Goal: Transaction & Acquisition: Purchase product/service

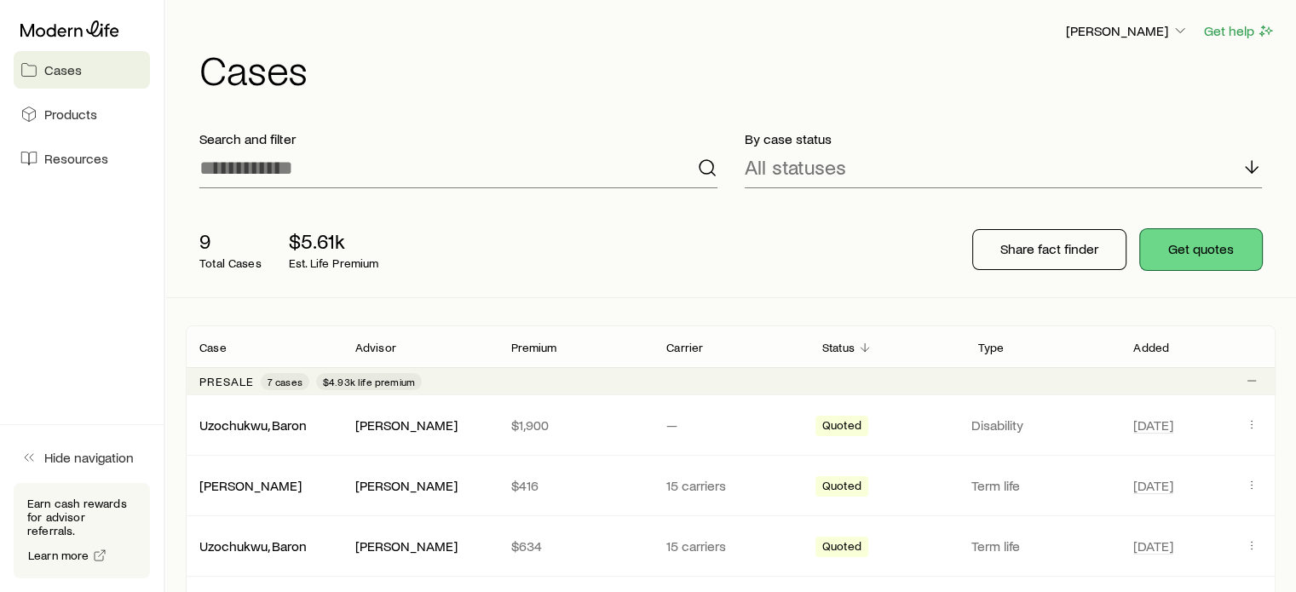
click at [1187, 268] on button "Get quotes" at bounding box center [1201, 249] width 122 height 41
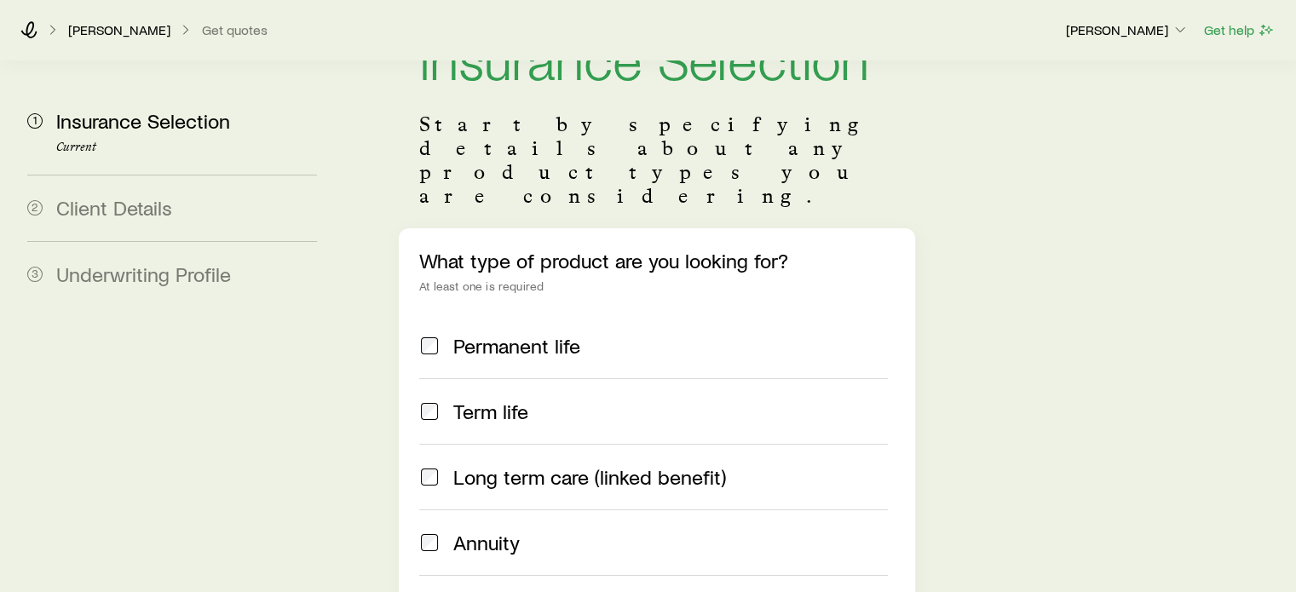
click at [445, 399] on div "Term life" at bounding box center [653, 411] width 468 height 24
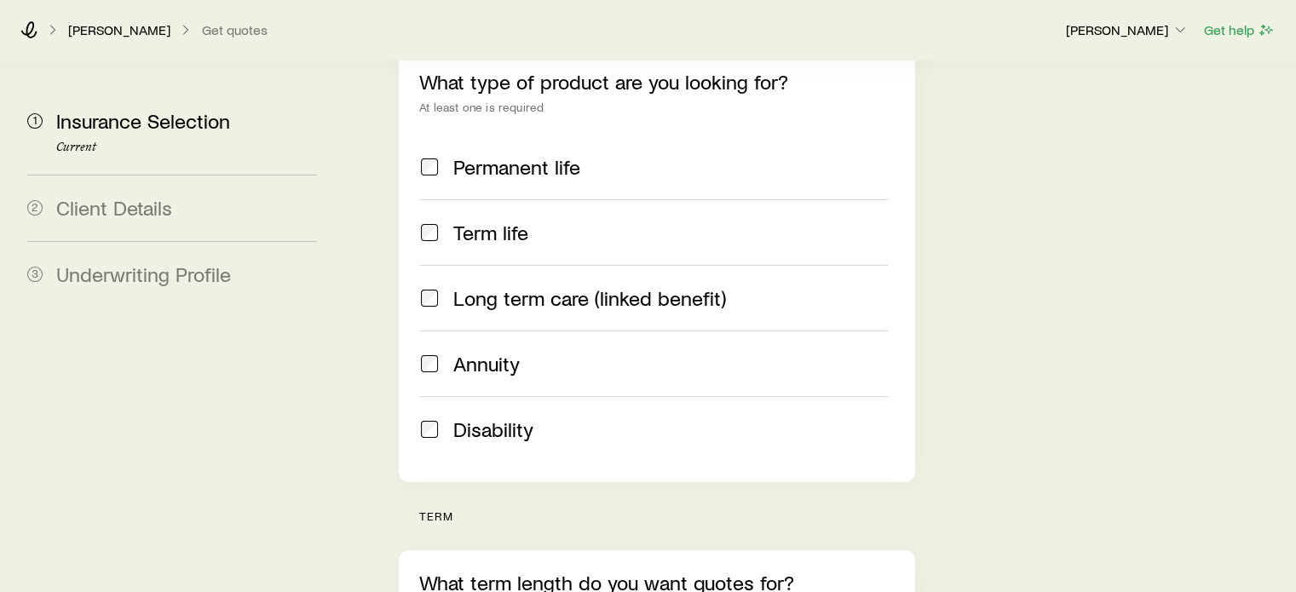
scroll to position [511, 0]
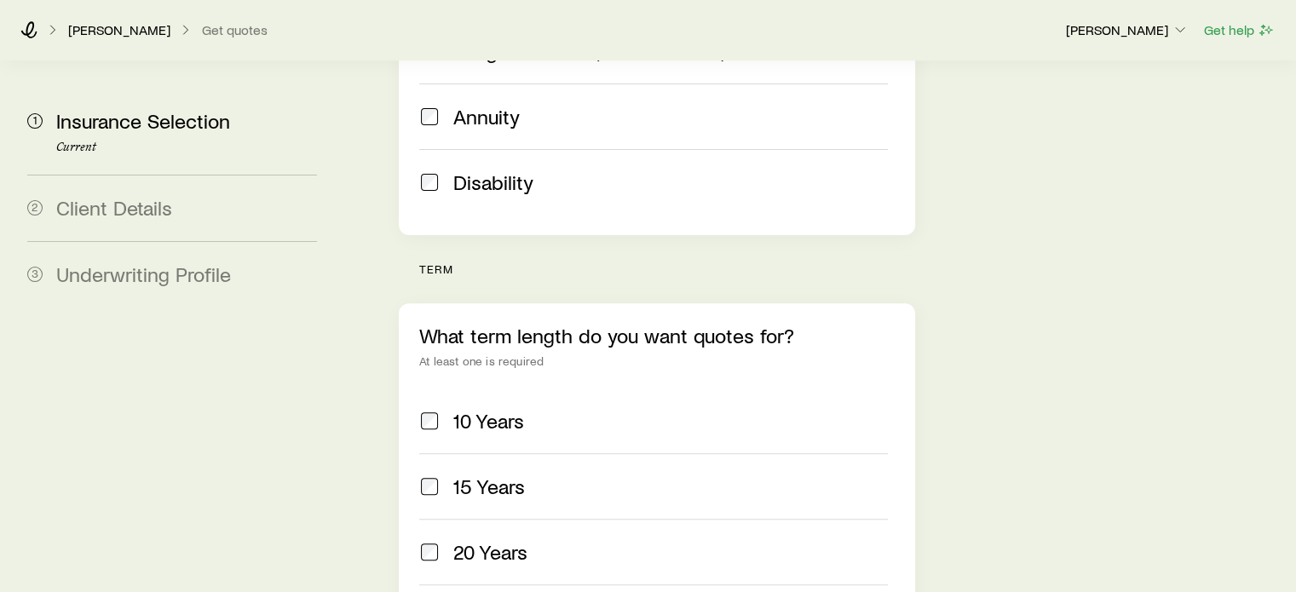
click at [446, 474] on div "15 Years" at bounding box center [653, 486] width 468 height 24
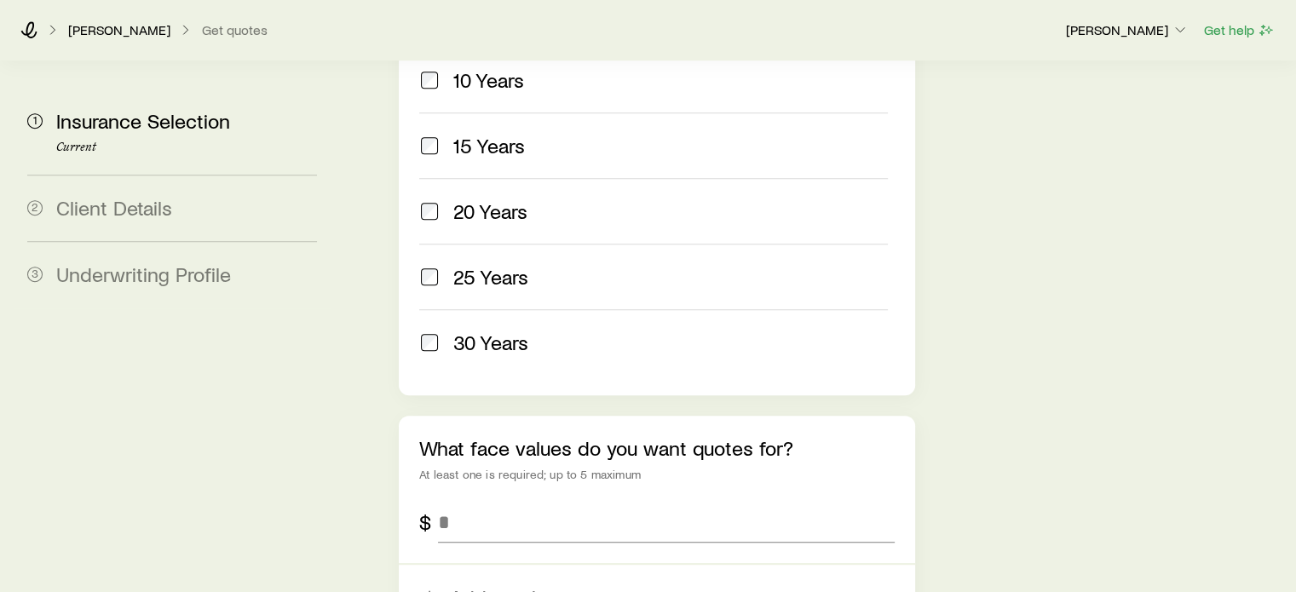
scroll to position [1022, 0]
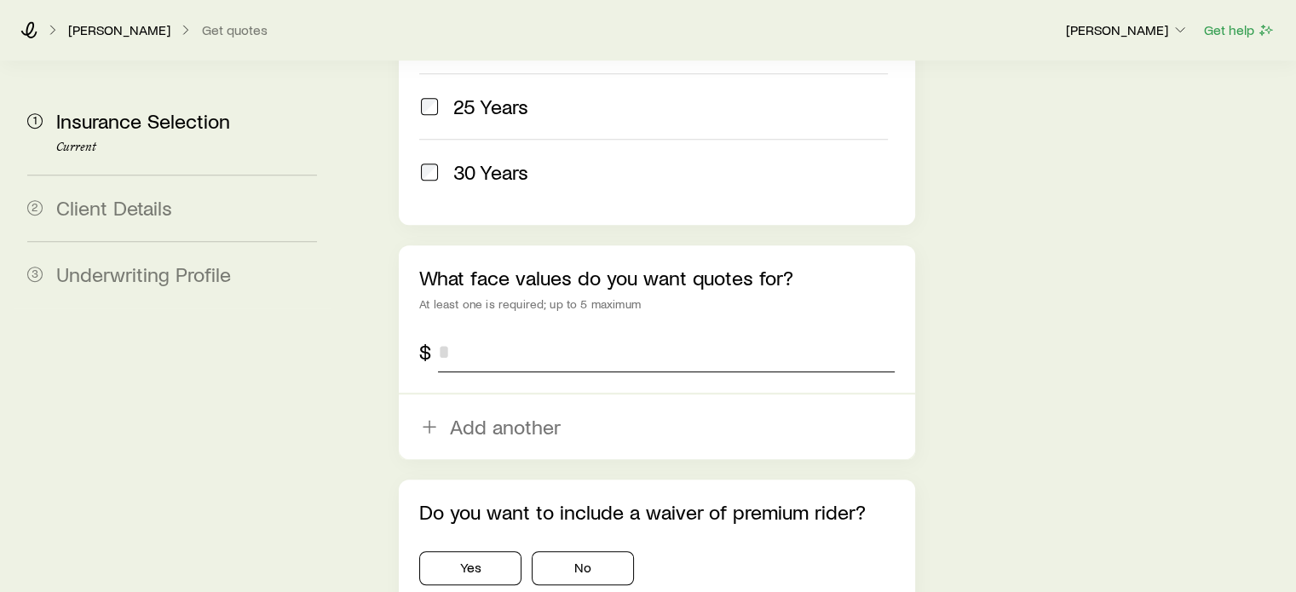
click at [533, 331] on input "tel" at bounding box center [666, 351] width 456 height 41
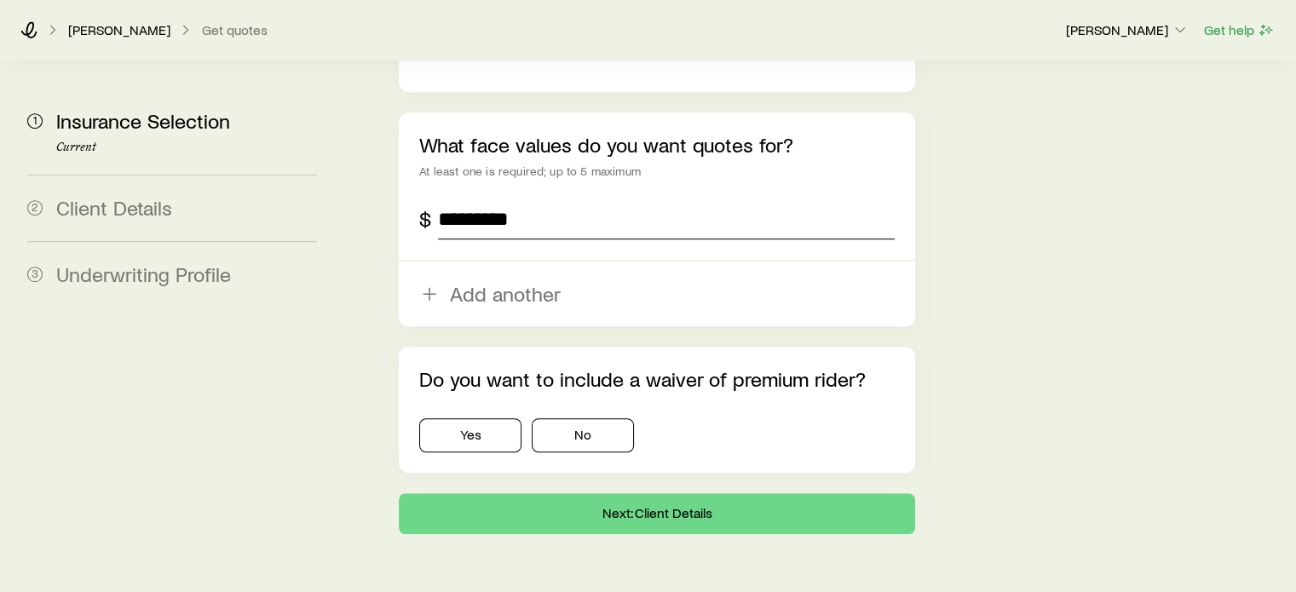
scroll to position [1163, 0]
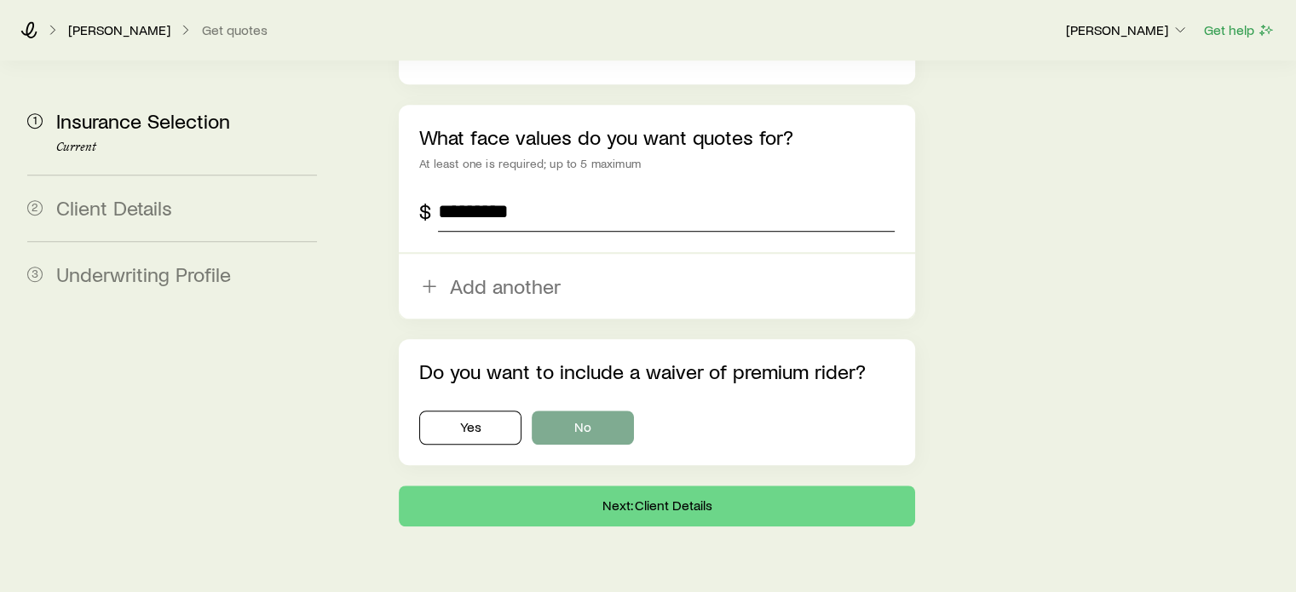
type input "*********"
click at [577, 411] on button "No" at bounding box center [583, 428] width 102 height 34
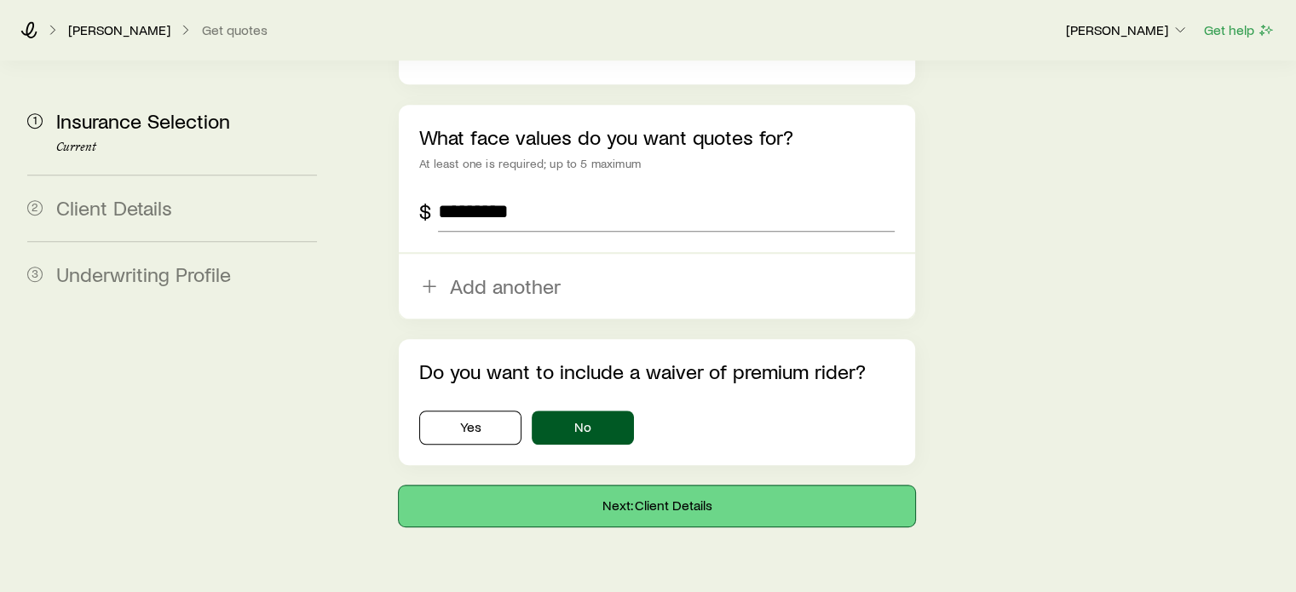
click at [620, 486] on button "Next: Client Details" at bounding box center [656, 506] width 515 height 41
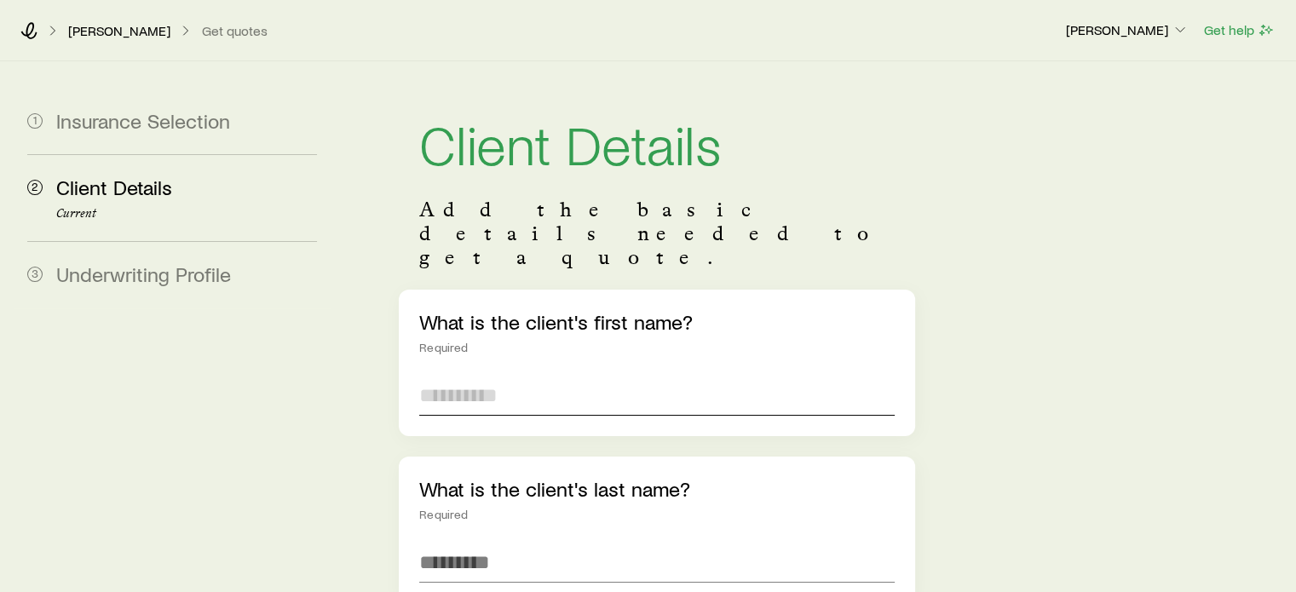
click at [528, 375] on input "text" at bounding box center [656, 395] width 474 height 41
type input "******"
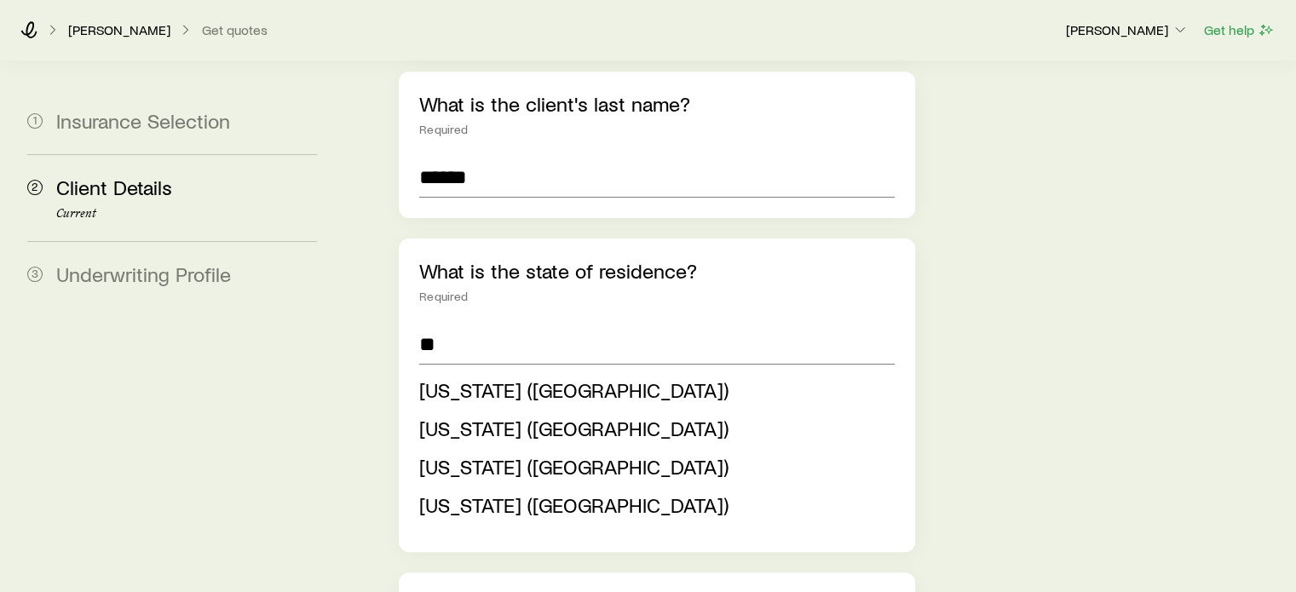
click at [450, 492] on span "Washington (WA)" at bounding box center [573, 504] width 309 height 25
type input "**********"
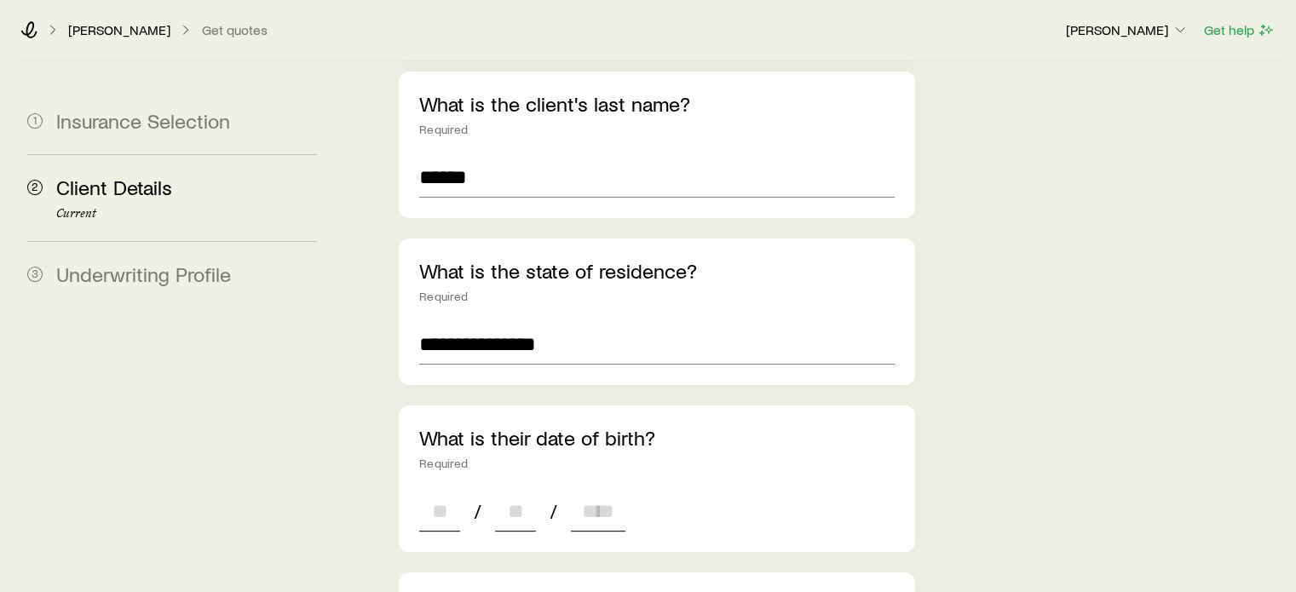
click at [436, 491] on input at bounding box center [439, 511] width 41 height 41
type input "**"
type input "*"
type input "**"
type input "****"
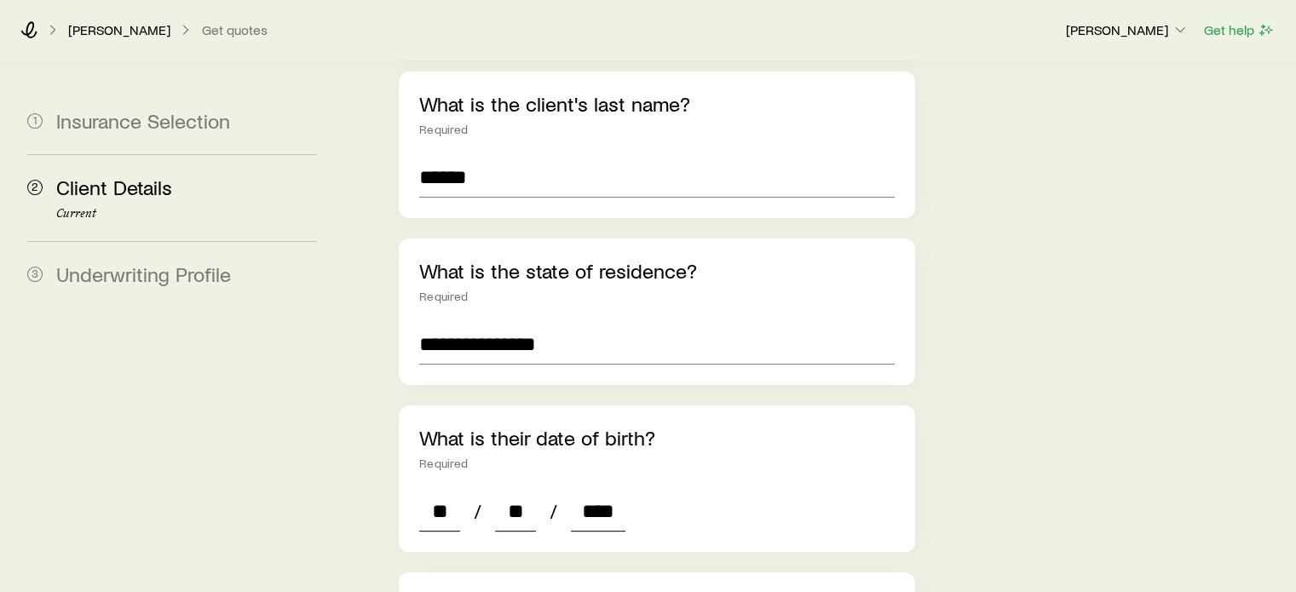
type input "*"
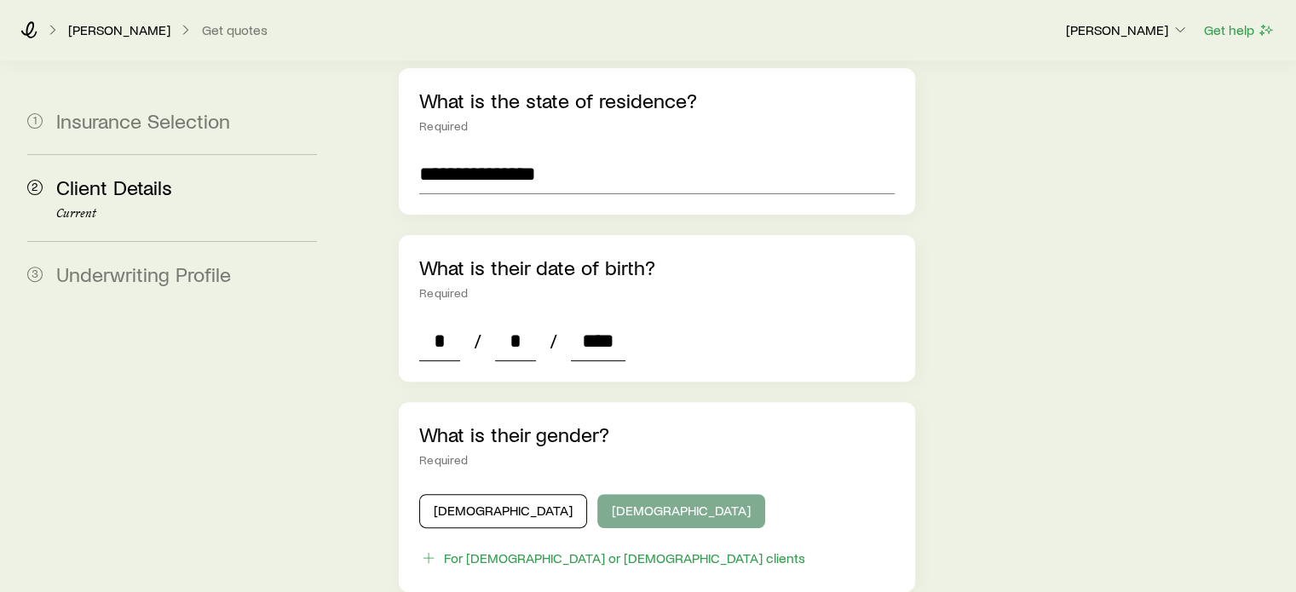
type input "****"
click at [601, 494] on button "[DEMOGRAPHIC_DATA]" at bounding box center [681, 511] width 168 height 34
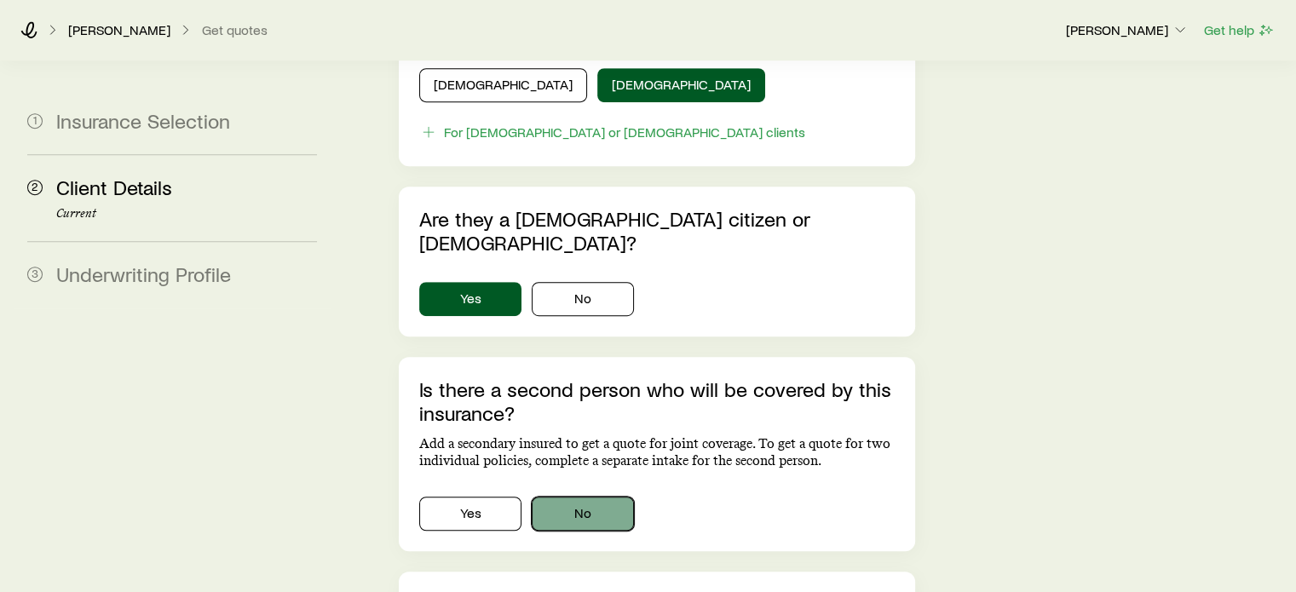
click at [590, 497] on button "No" at bounding box center [583, 514] width 102 height 34
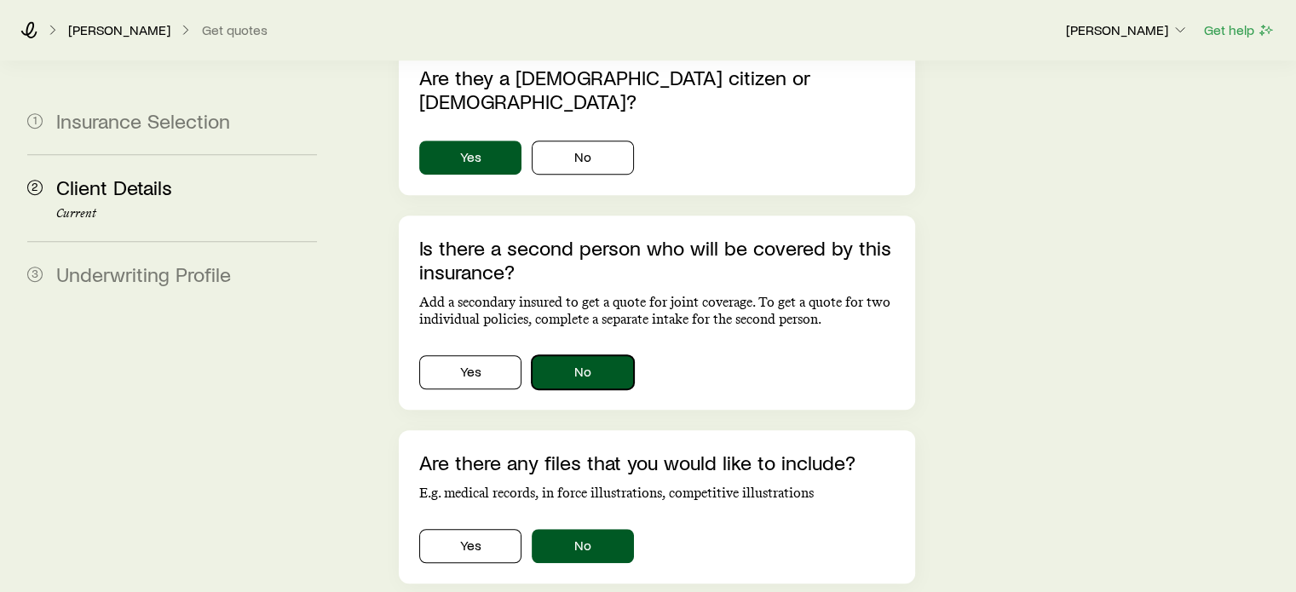
scroll to position [1219, 0]
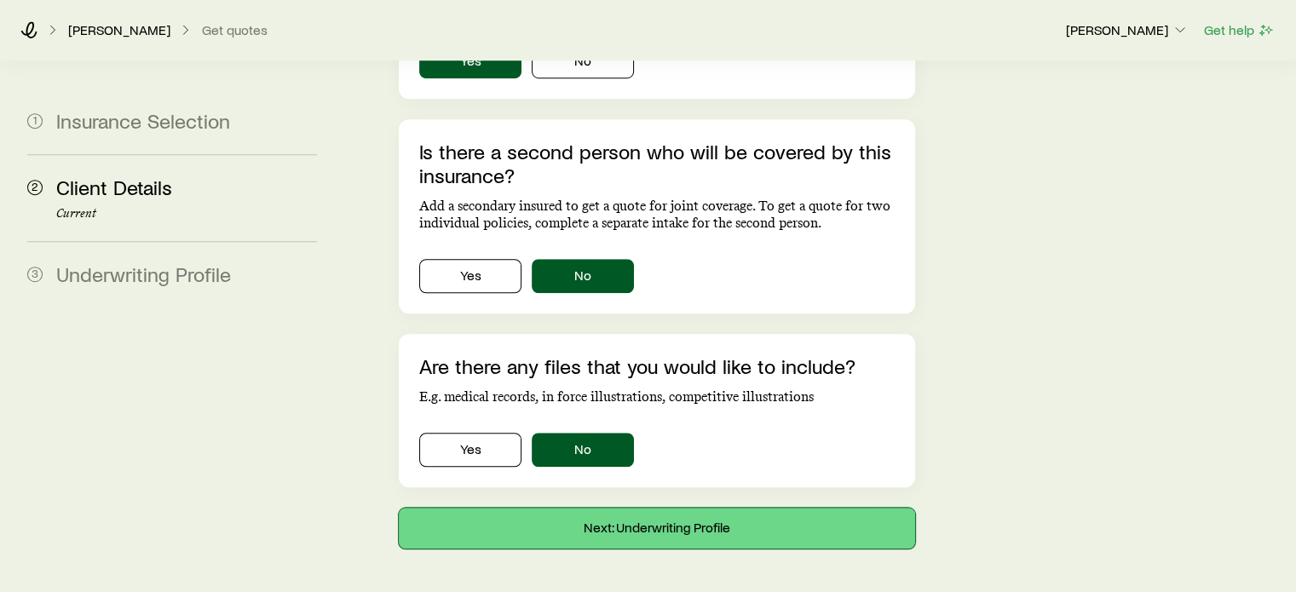
click at [634, 508] on button "Next: Underwriting Profile" at bounding box center [656, 528] width 515 height 41
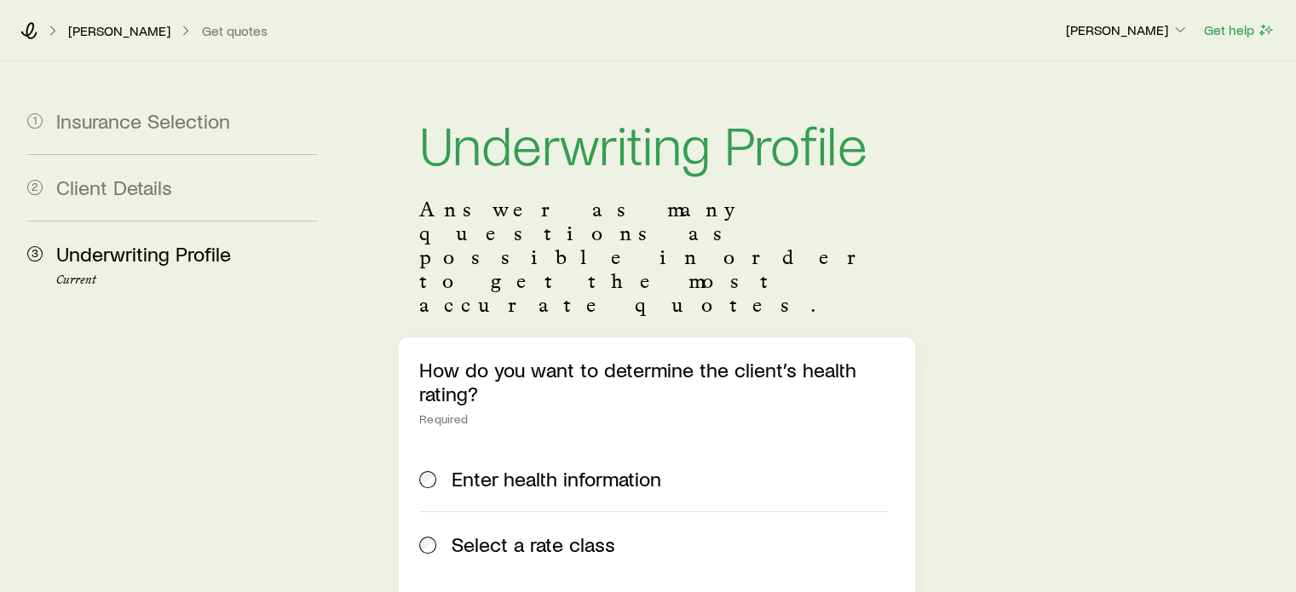
click at [457, 532] on span "Select a rate class" at bounding box center [533, 544] width 164 height 24
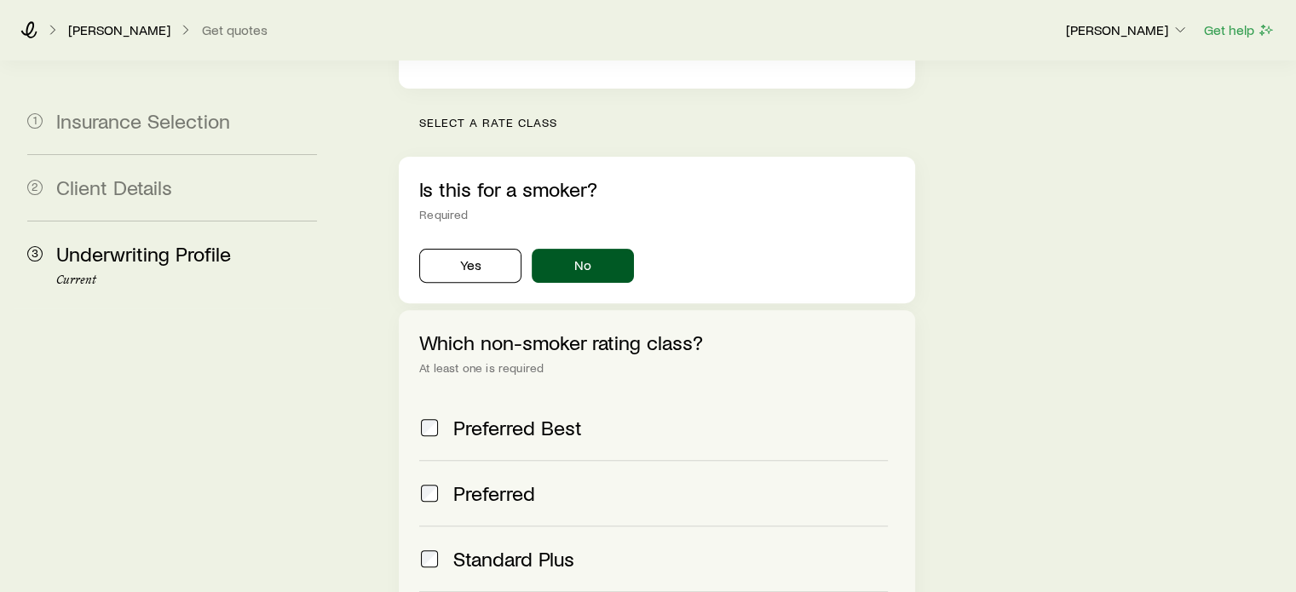
scroll to position [596, 0]
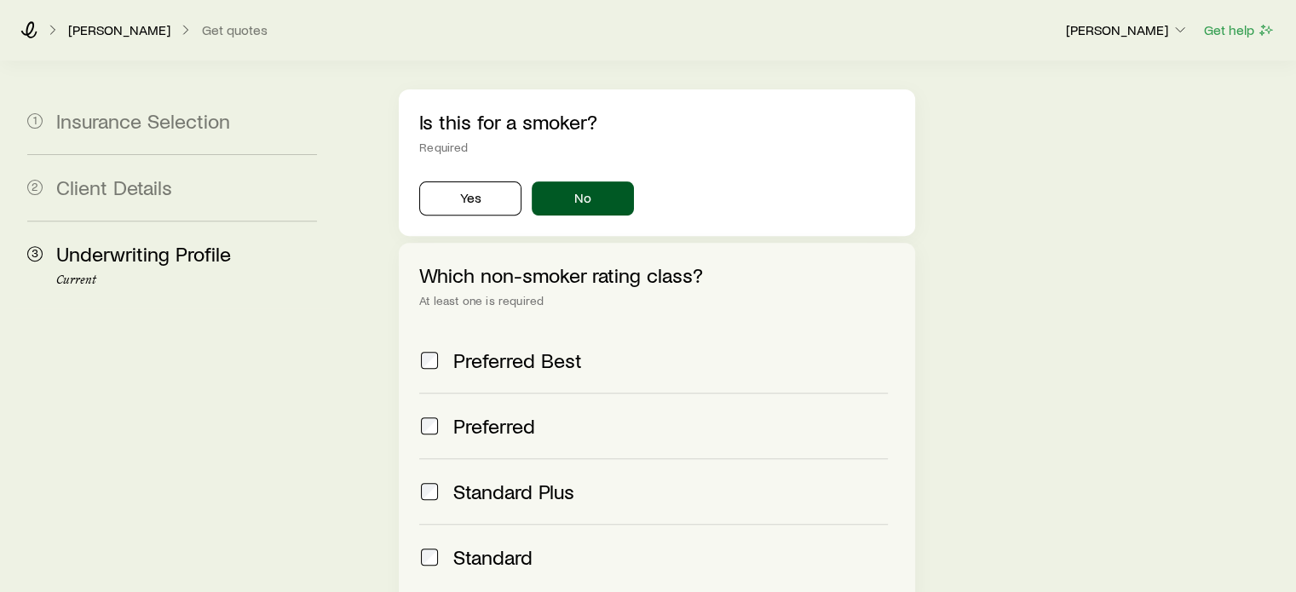
click at [466, 348] on span "Preferred Best" at bounding box center [517, 360] width 129 height 24
click at [443, 458] on label "Standard Plus" at bounding box center [653, 491] width 468 height 66
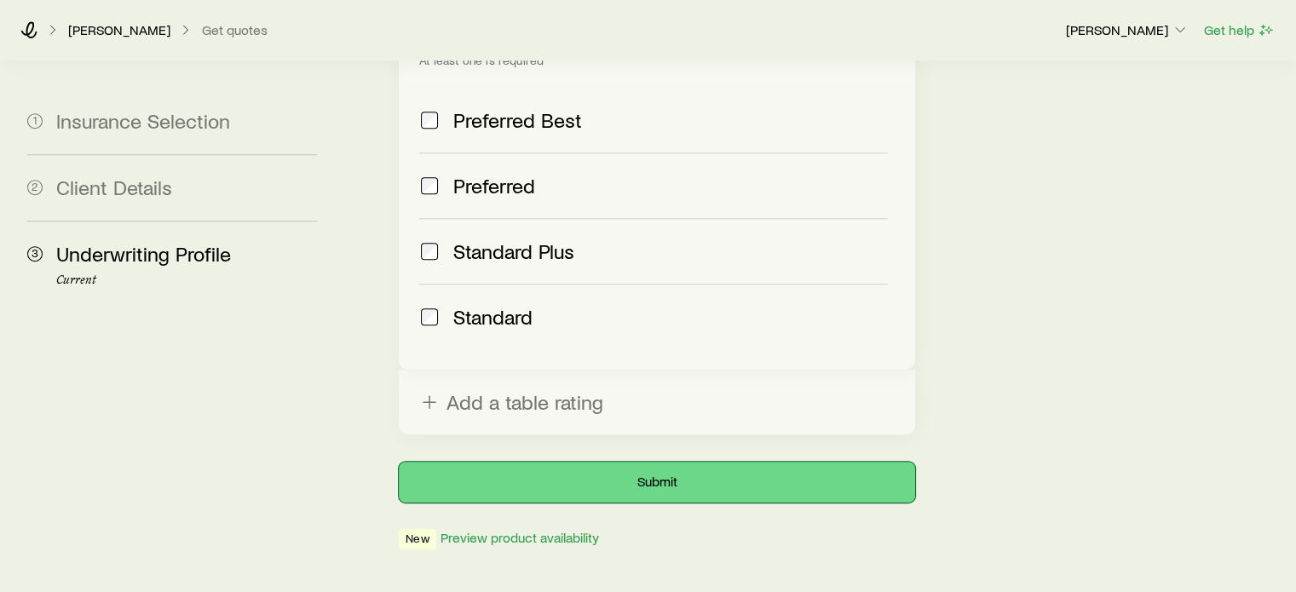
click at [639, 462] on button "Submit" at bounding box center [656, 482] width 515 height 41
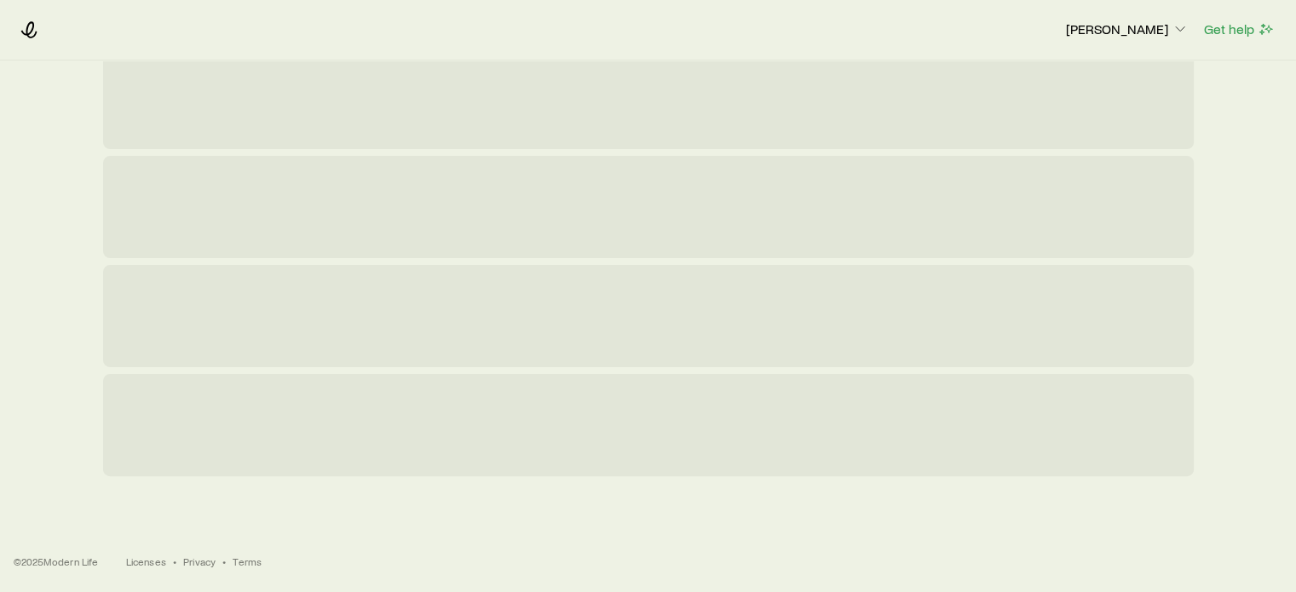
scroll to position [0, 0]
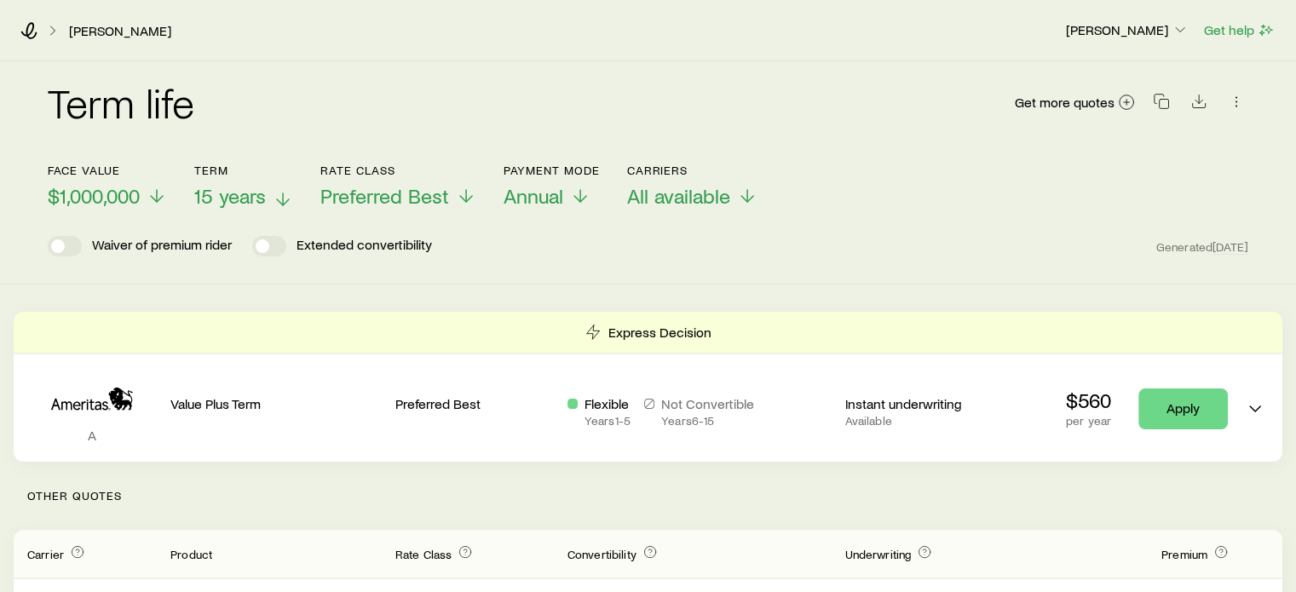
click at [259, 201] on span "15 years" at bounding box center [230, 196] width 72 height 24
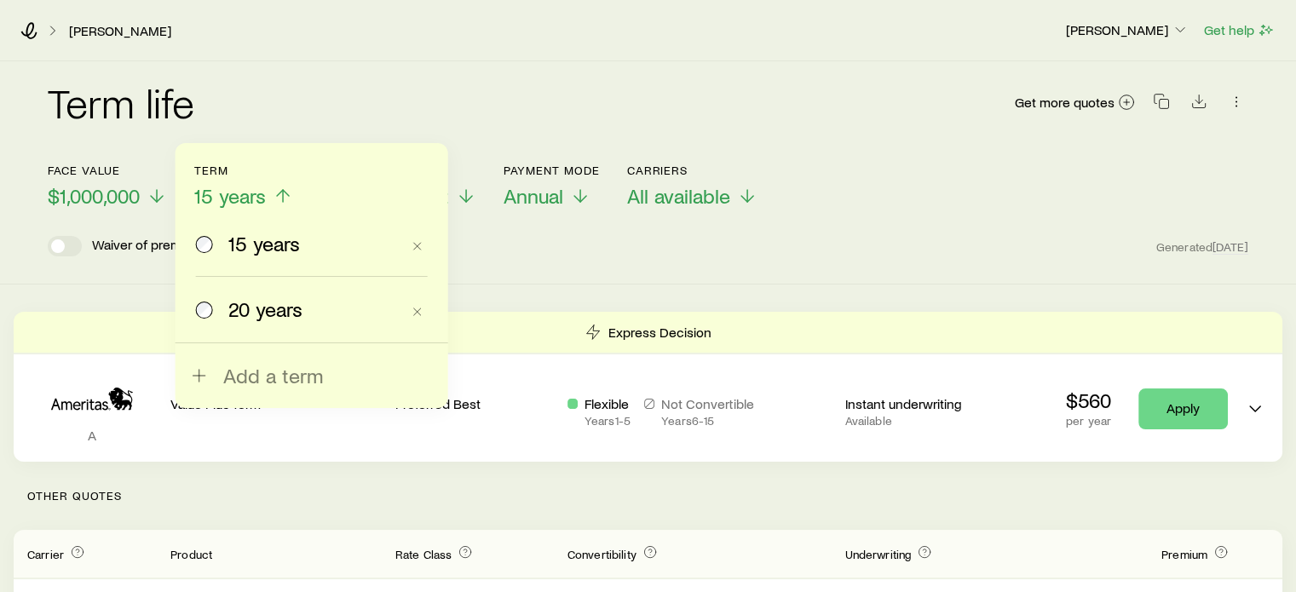
click at [249, 293] on label "20 years" at bounding box center [298, 309] width 204 height 65
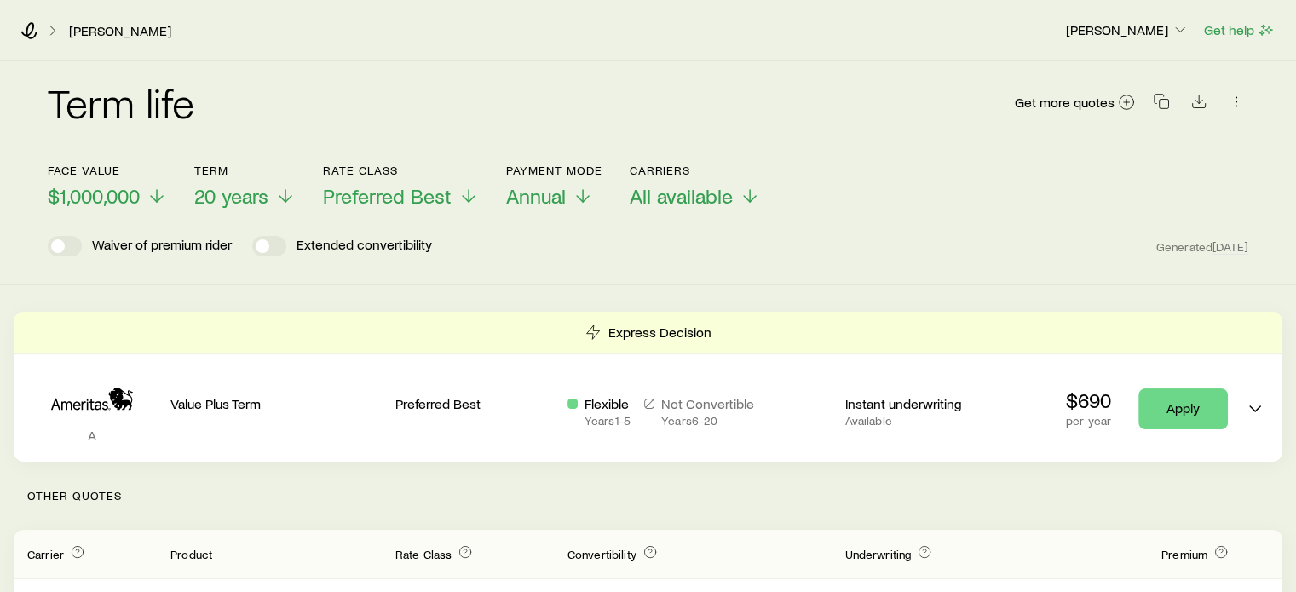
click at [40, 30] on div "[PERSON_NAME]" at bounding box center [535, 30] width 1031 height 17
click at [32, 30] on icon at bounding box center [28, 30] width 17 height 17
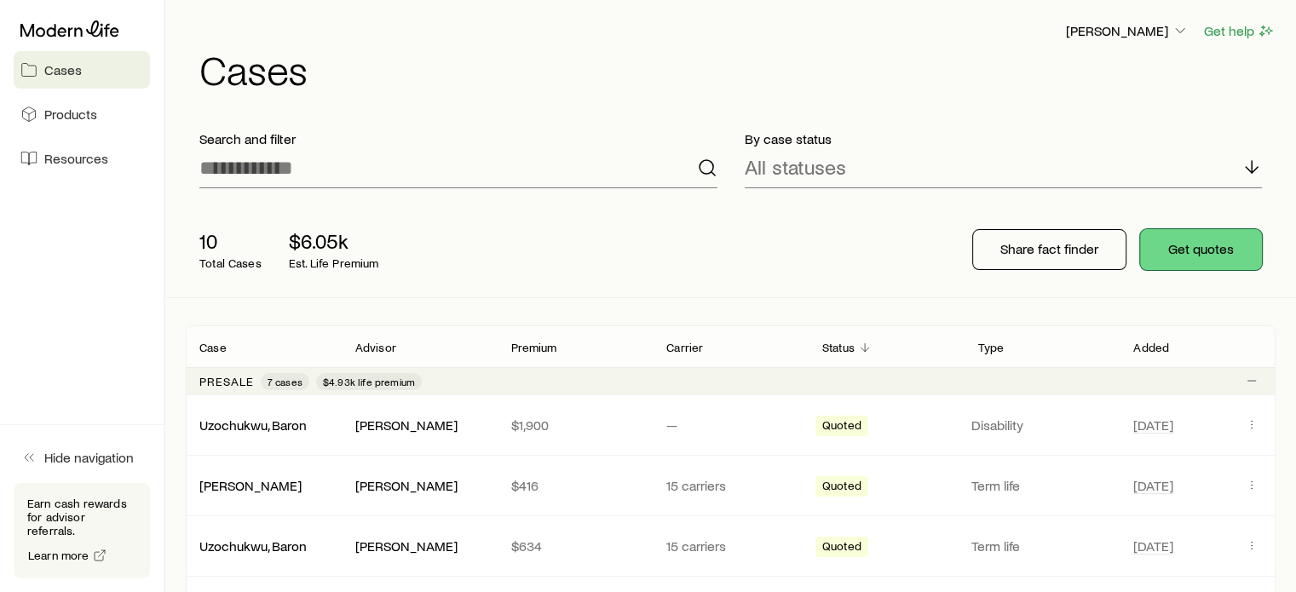
click at [1193, 241] on button "Get quotes" at bounding box center [1201, 249] width 122 height 41
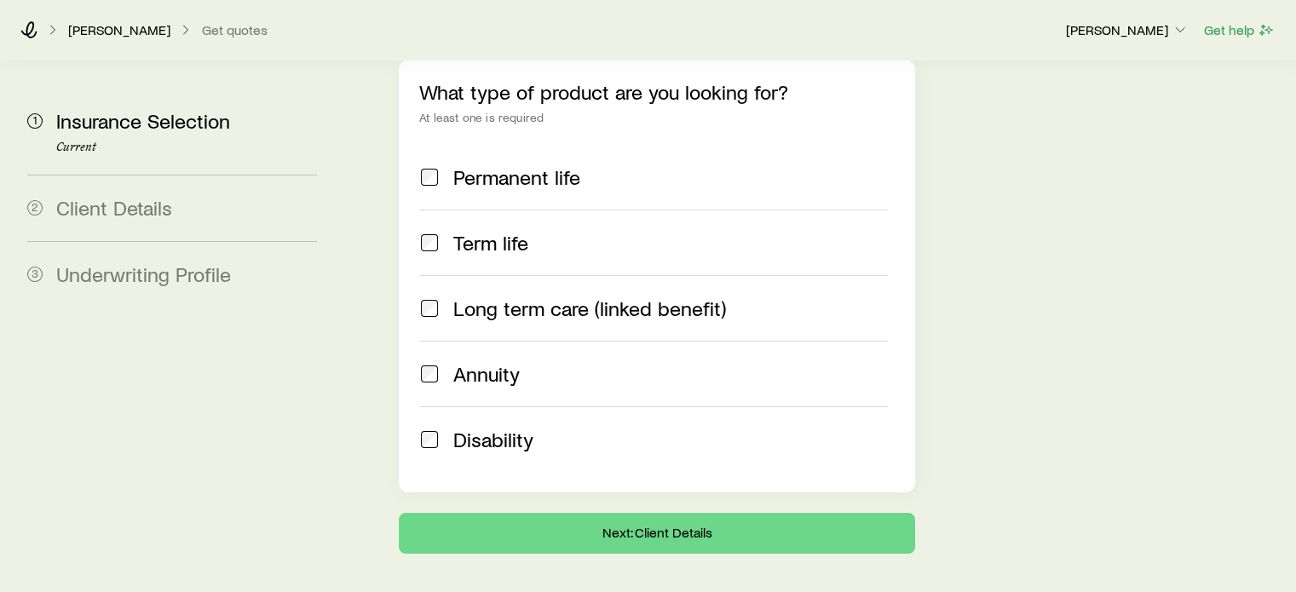
scroll to position [256, 0]
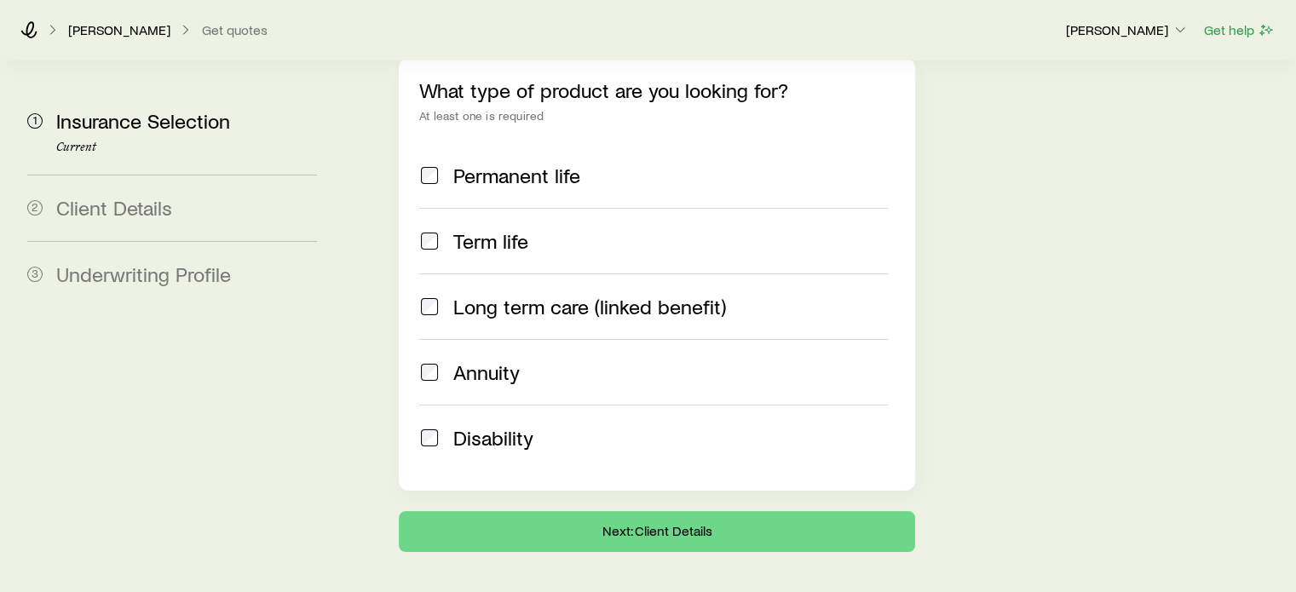
click at [480, 229] on span "Term life" at bounding box center [490, 241] width 75 height 24
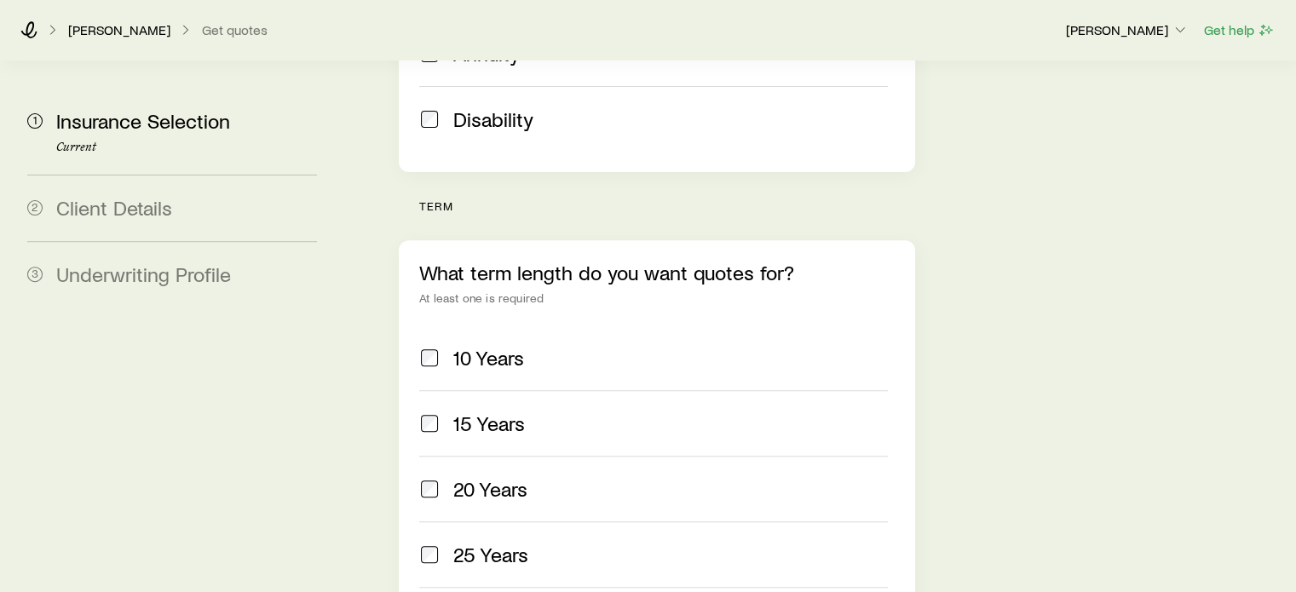
scroll to position [596, 0]
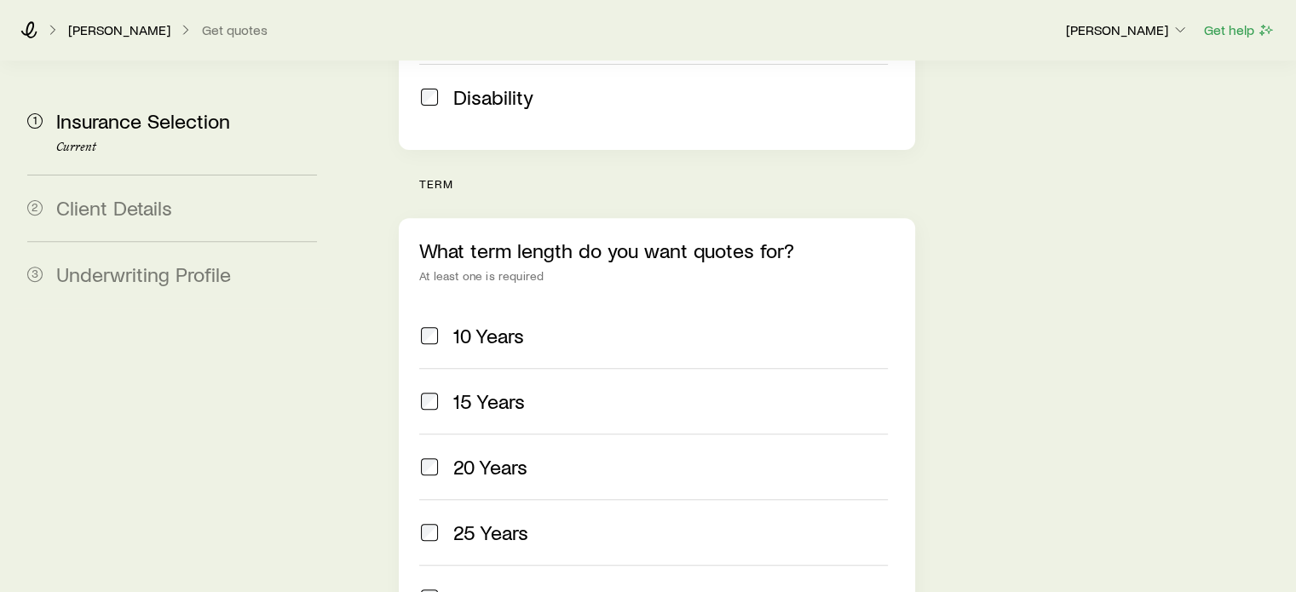
click at [445, 389] on div "15 Years" at bounding box center [653, 401] width 468 height 24
click at [442, 455] on div "20 Years" at bounding box center [653, 467] width 468 height 24
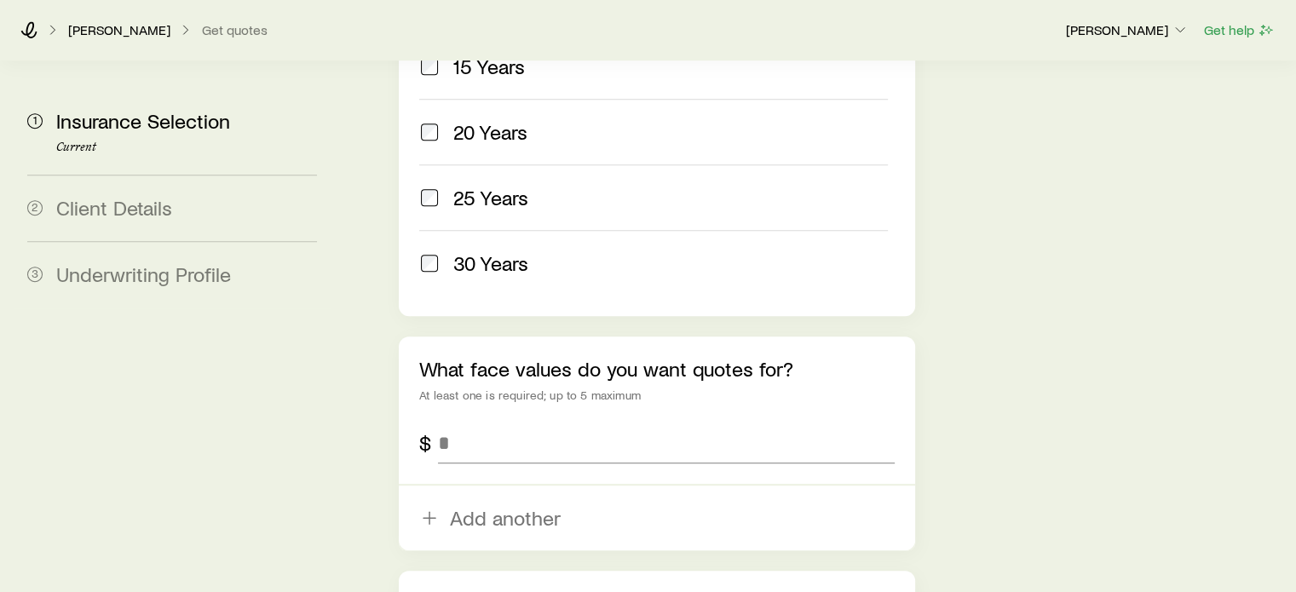
scroll to position [1107, 0]
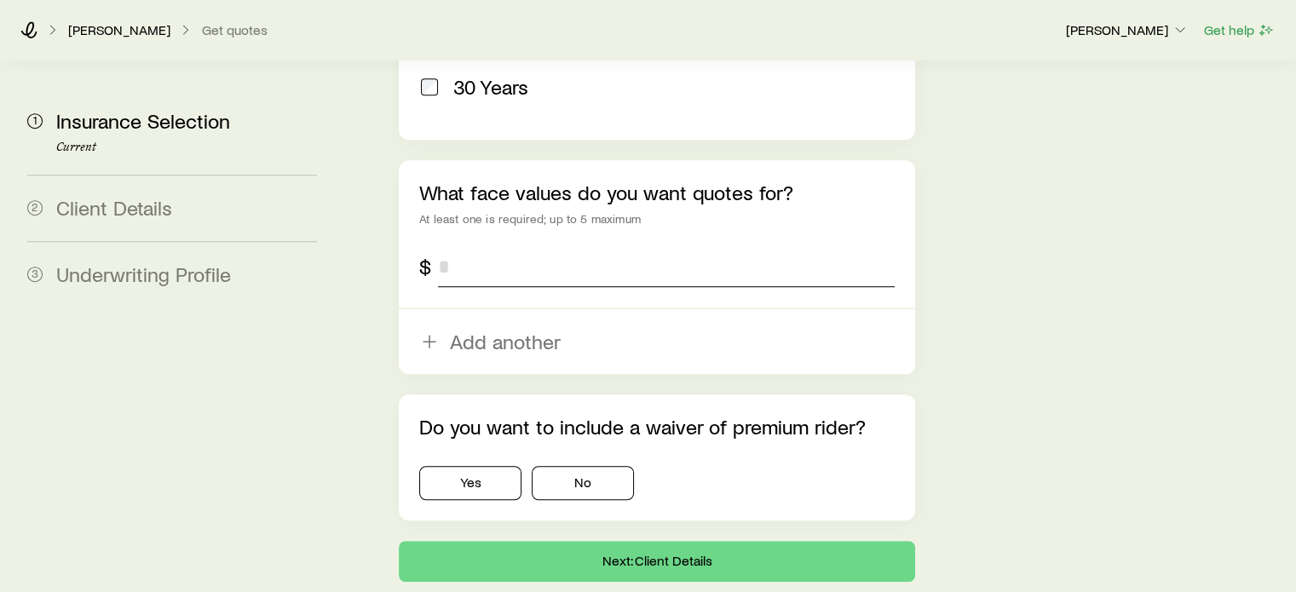
click at [500, 246] on input "tel" at bounding box center [666, 266] width 456 height 41
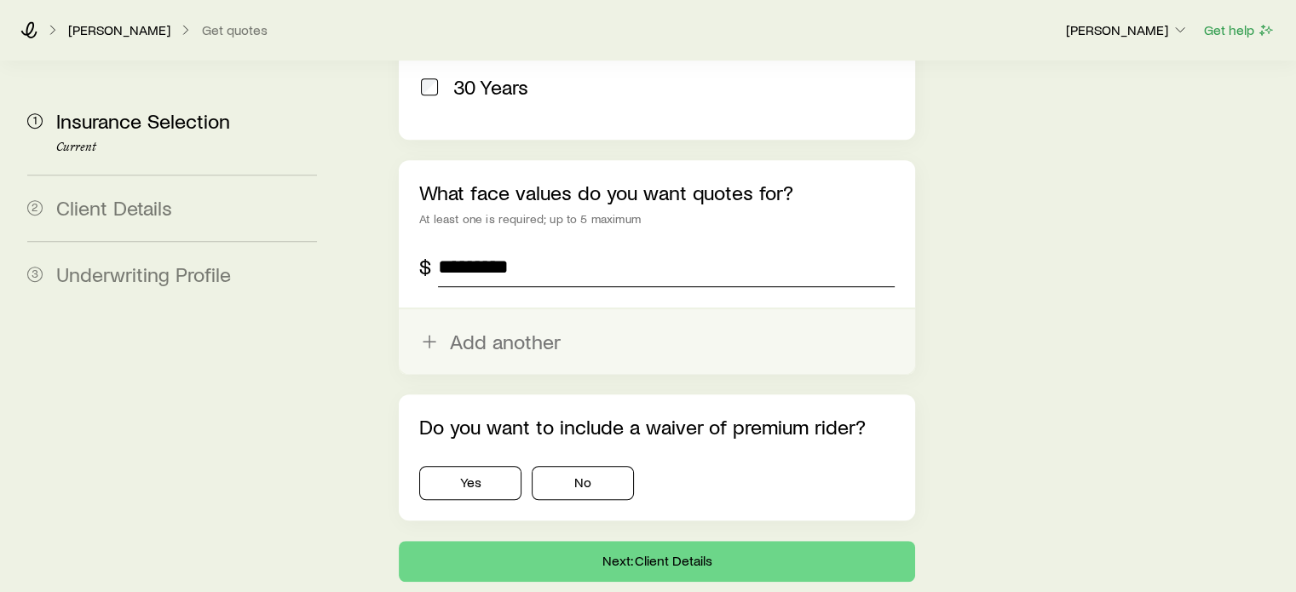
type input "*********"
click at [475, 309] on button "Add another" at bounding box center [656, 341] width 515 height 65
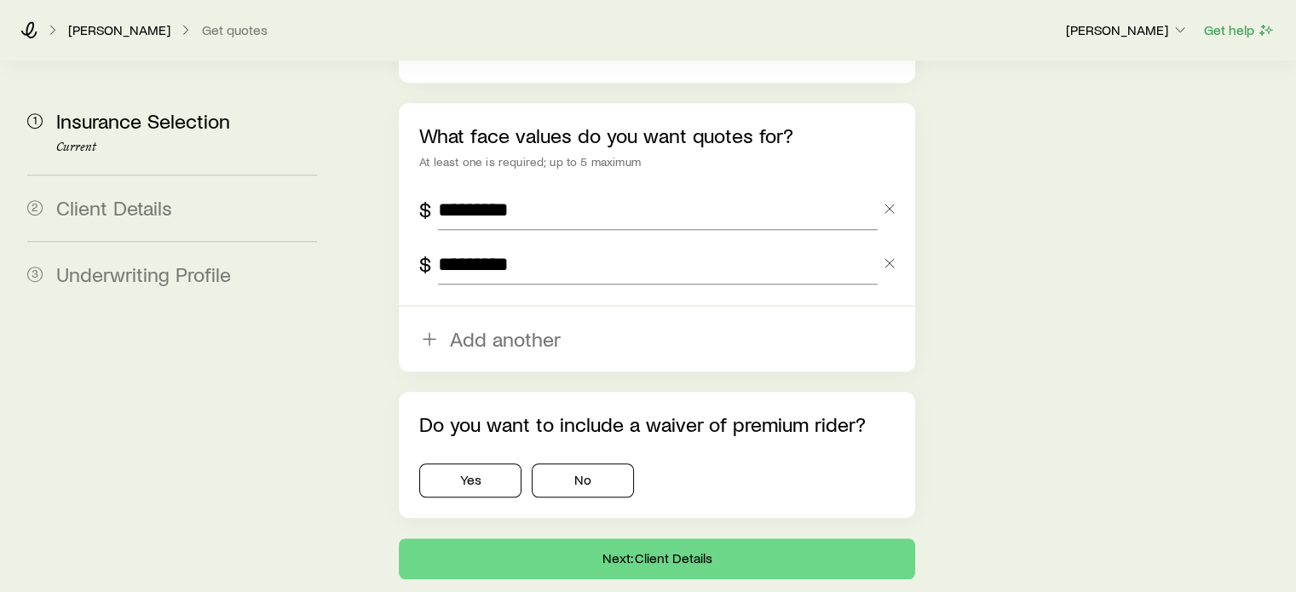
scroll to position [1217, 0]
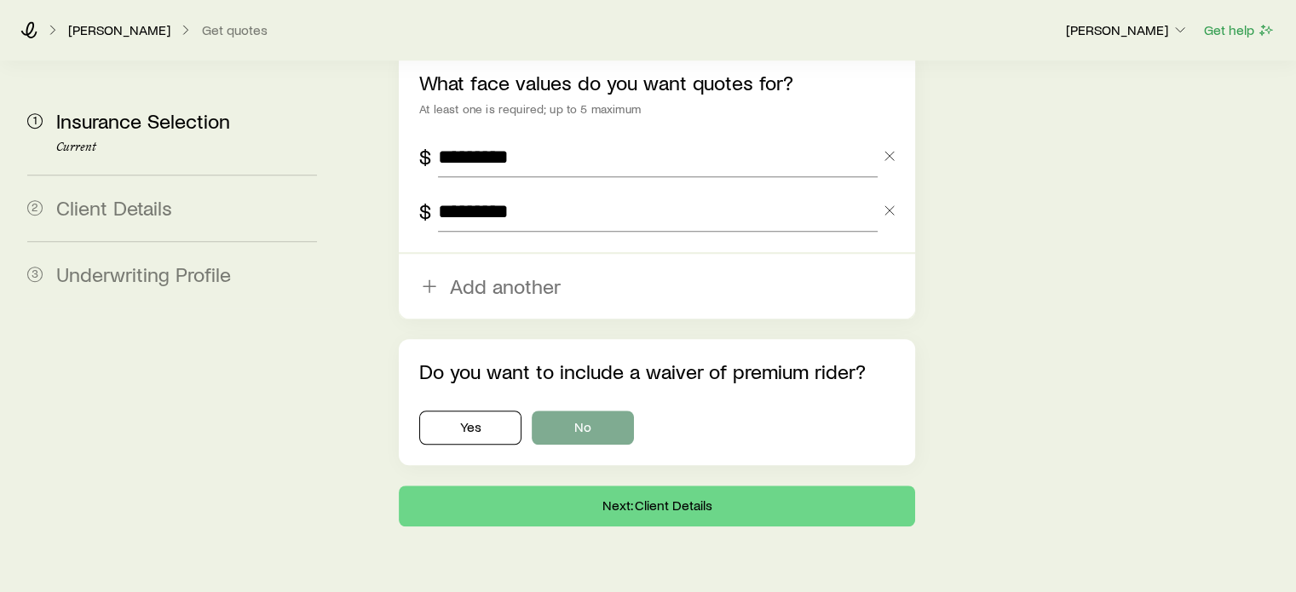
type input "*********"
click at [591, 411] on button "No" at bounding box center [583, 428] width 102 height 34
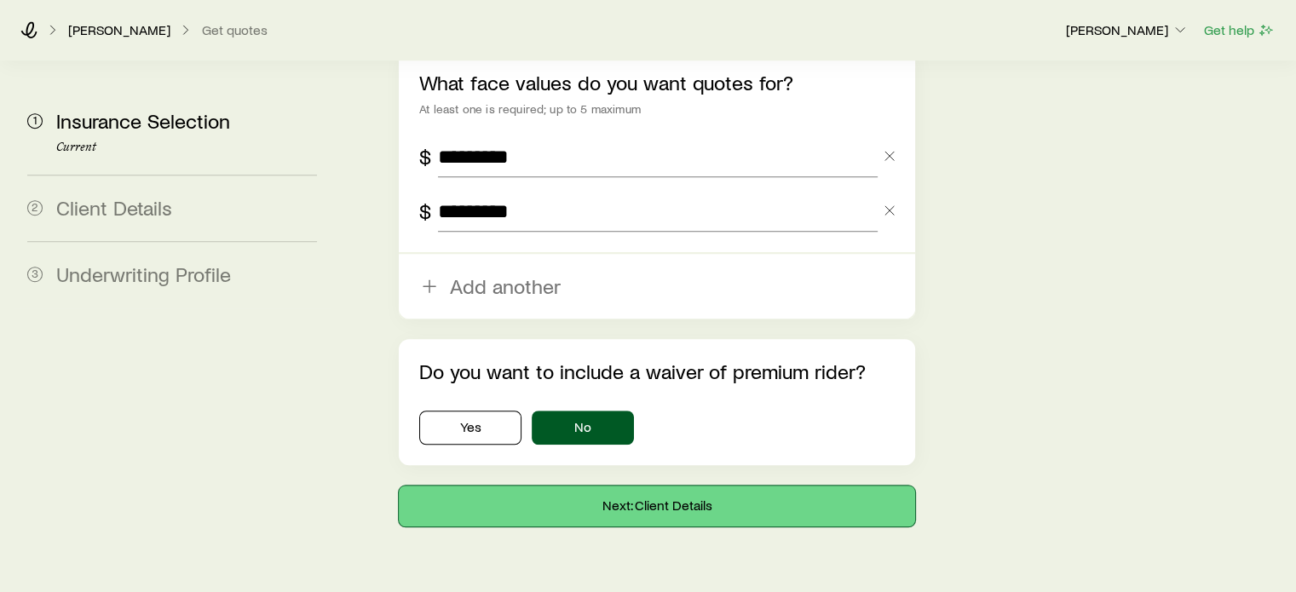
click at [682, 486] on button "Next: Client Details" at bounding box center [656, 506] width 515 height 41
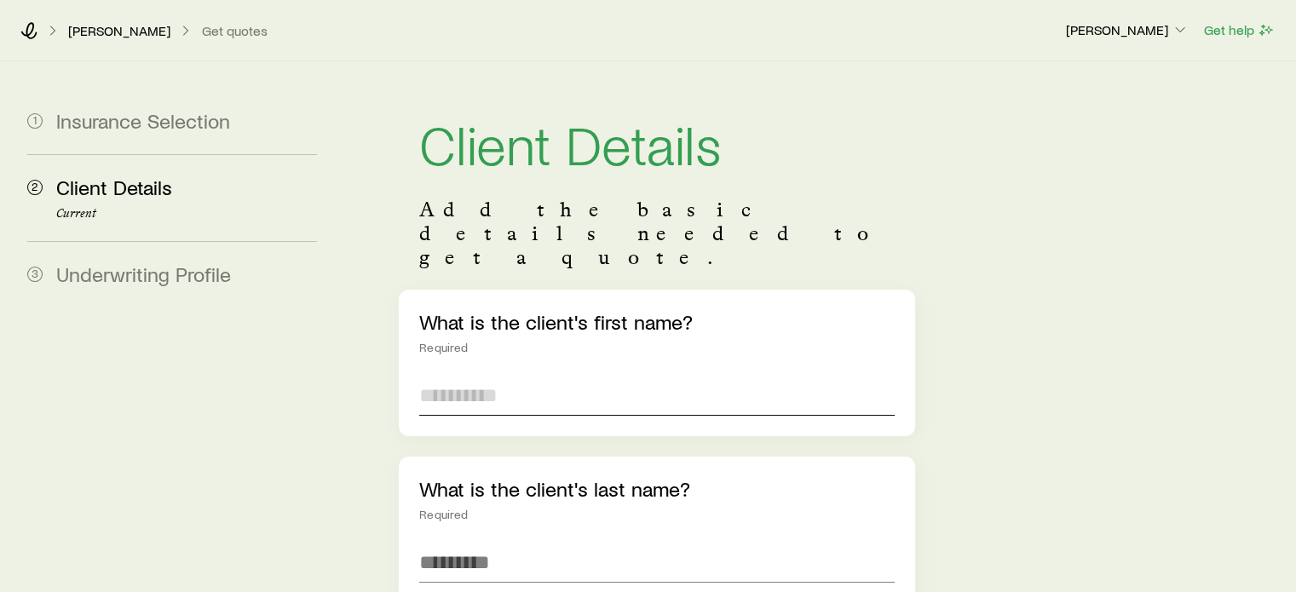
click at [587, 375] on input "text" at bounding box center [656, 395] width 474 height 41
type input "***"
type input "******"
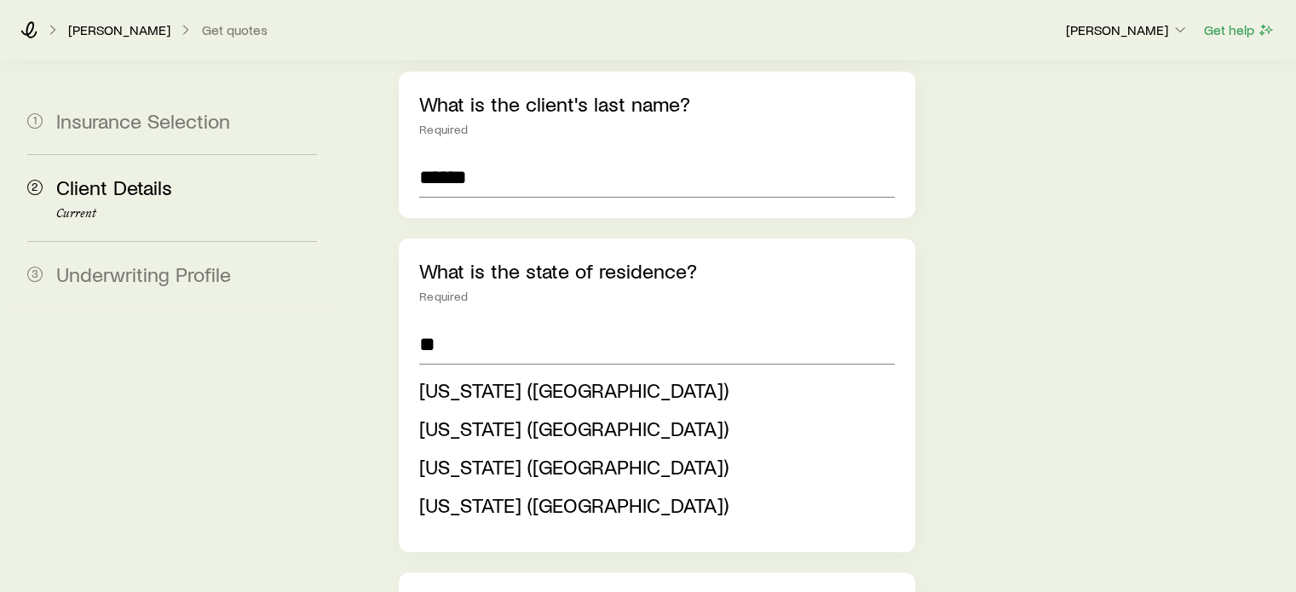
drag, startPoint x: 451, startPoint y: 458, endPoint x: 425, endPoint y: 411, distance: 53.4
click at [451, 492] on span "Washington (WA)" at bounding box center [573, 504] width 309 height 25
type input "**********"
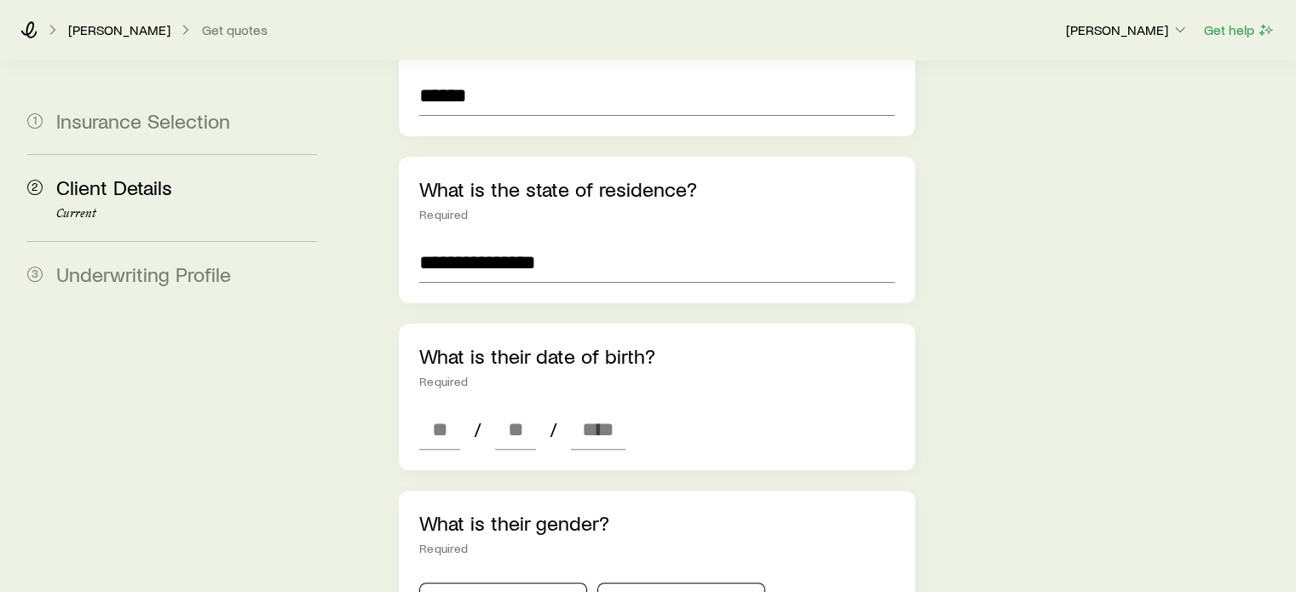
scroll to position [555, 0]
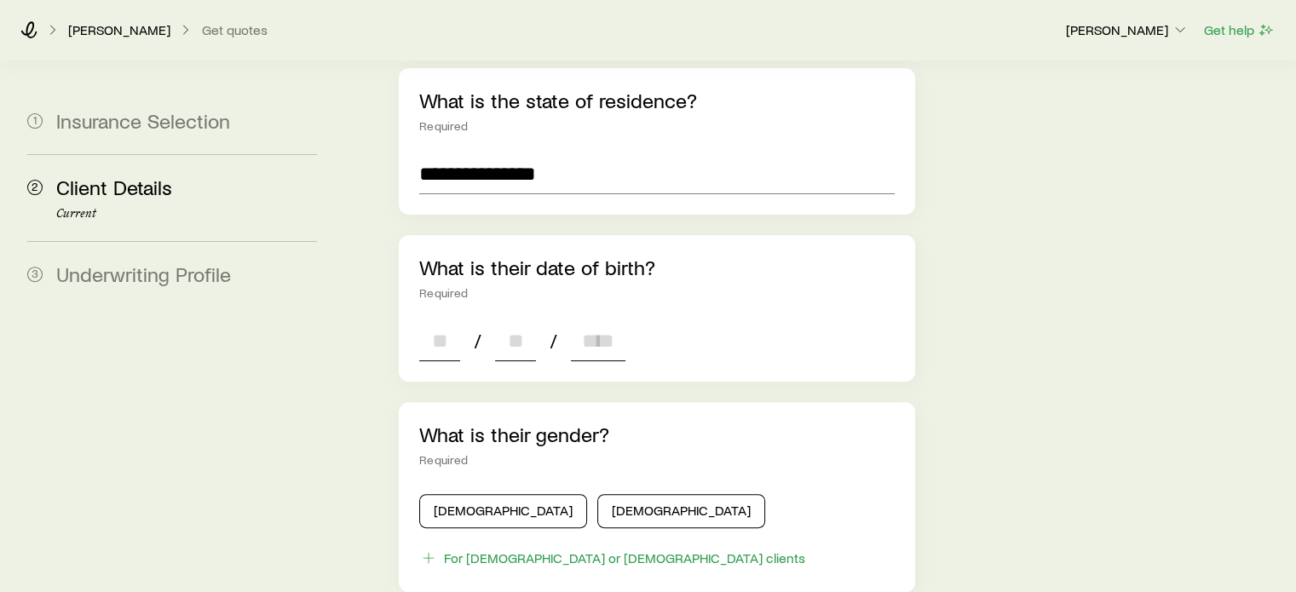
click at [445, 320] on input at bounding box center [439, 340] width 41 height 41
type input "**"
type input "*"
type input "**"
type input "****"
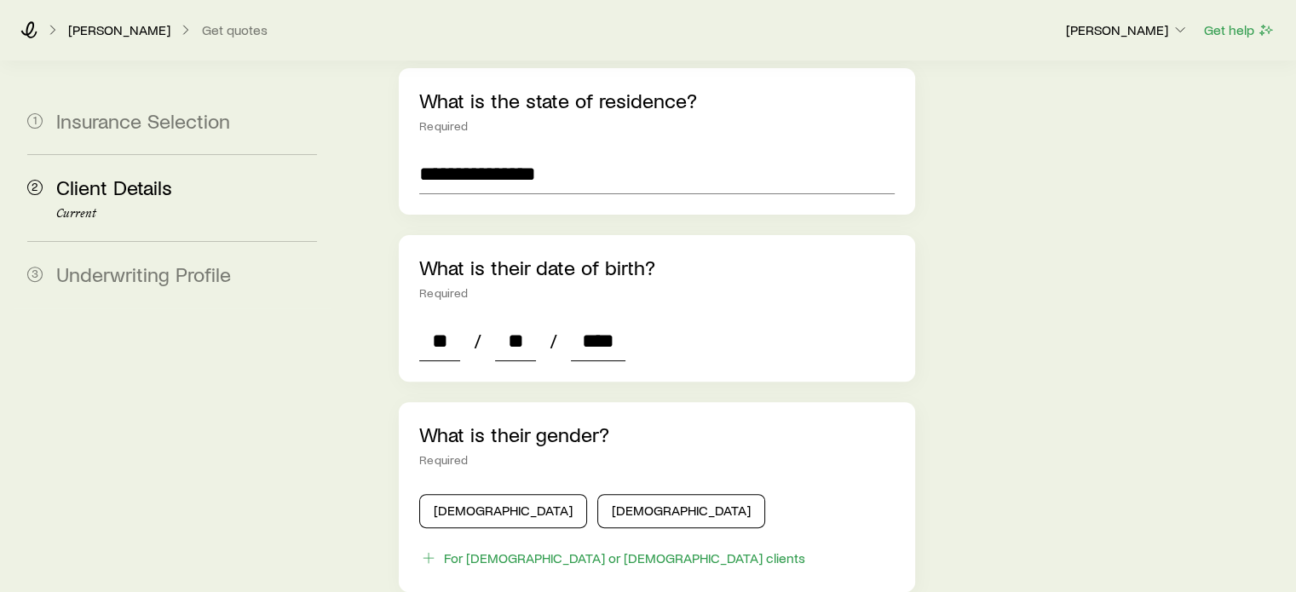
type input "*"
type input "****"
click at [503, 494] on button "[DEMOGRAPHIC_DATA]" at bounding box center [503, 511] width 168 height 34
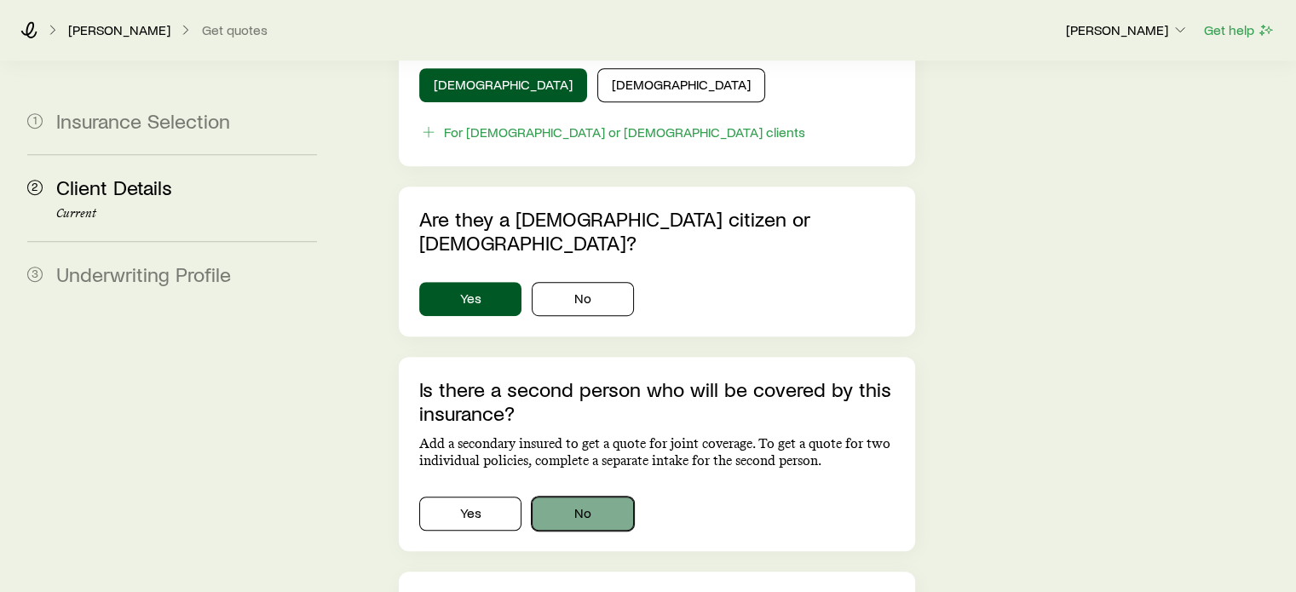
click at [590, 497] on button "No" at bounding box center [583, 514] width 102 height 34
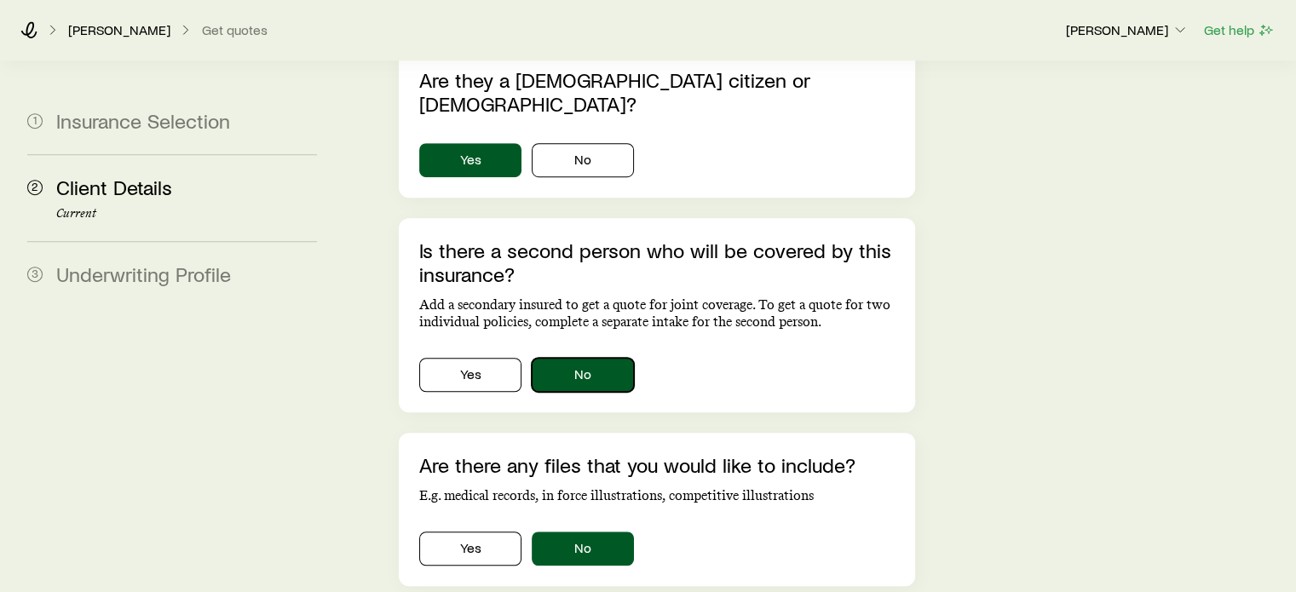
scroll to position [1219, 0]
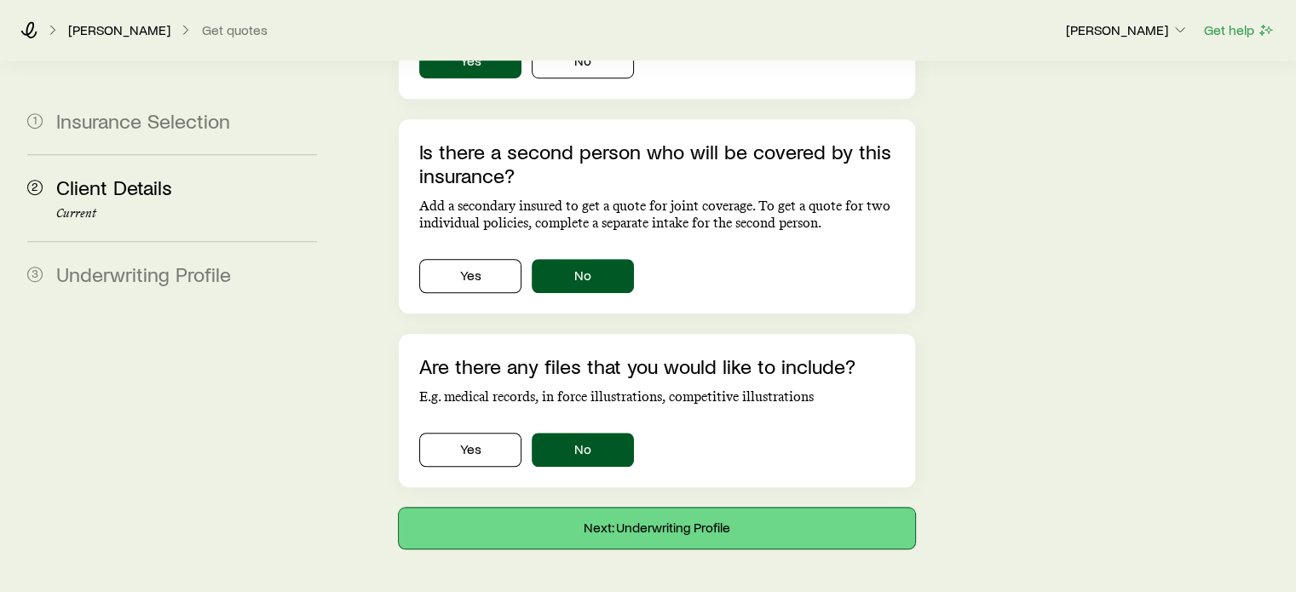
click at [627, 508] on button "Next: Underwriting Profile" at bounding box center [656, 528] width 515 height 41
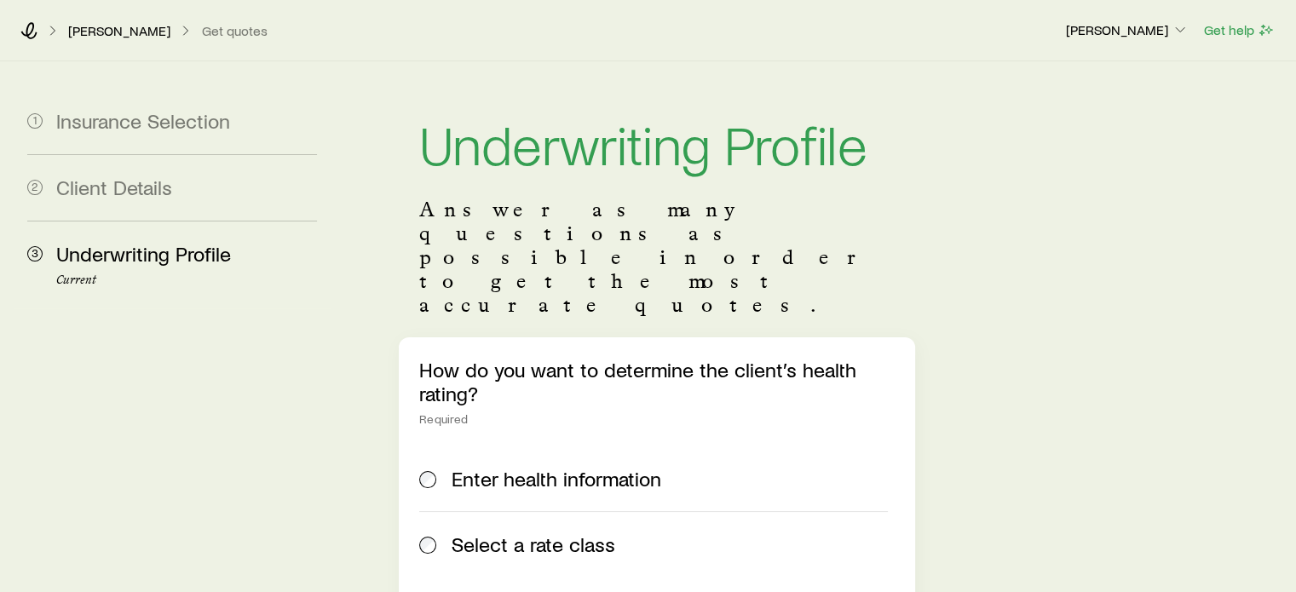
click at [475, 532] on span "Select a rate class" at bounding box center [533, 544] width 164 height 24
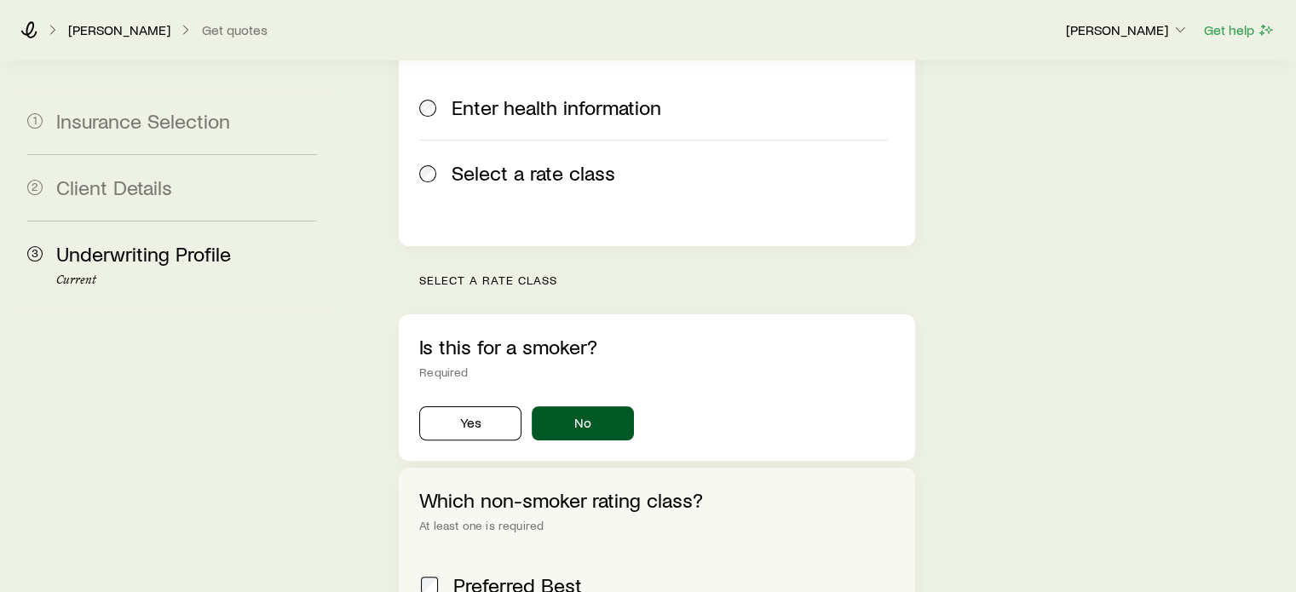
scroll to position [511, 0]
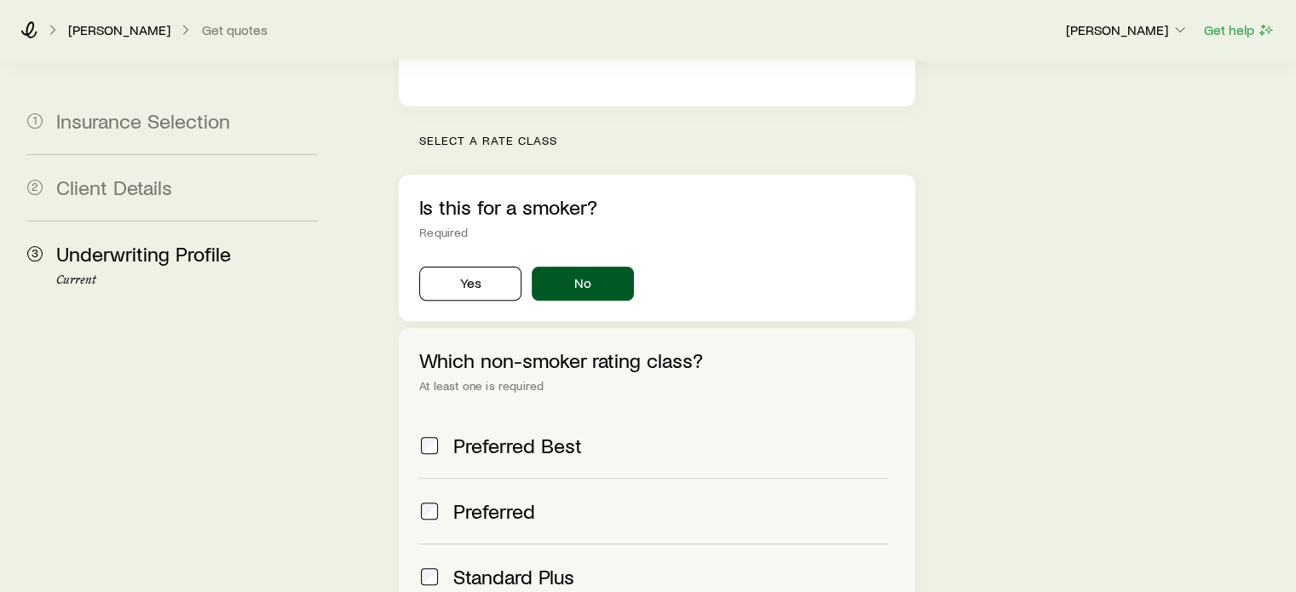
click at [537, 434] on span "Preferred Best" at bounding box center [517, 446] width 129 height 24
click at [498, 478] on label "Preferred" at bounding box center [653, 511] width 468 height 66
click at [524, 543] on label "Standard Plus" at bounding box center [653, 576] width 468 height 66
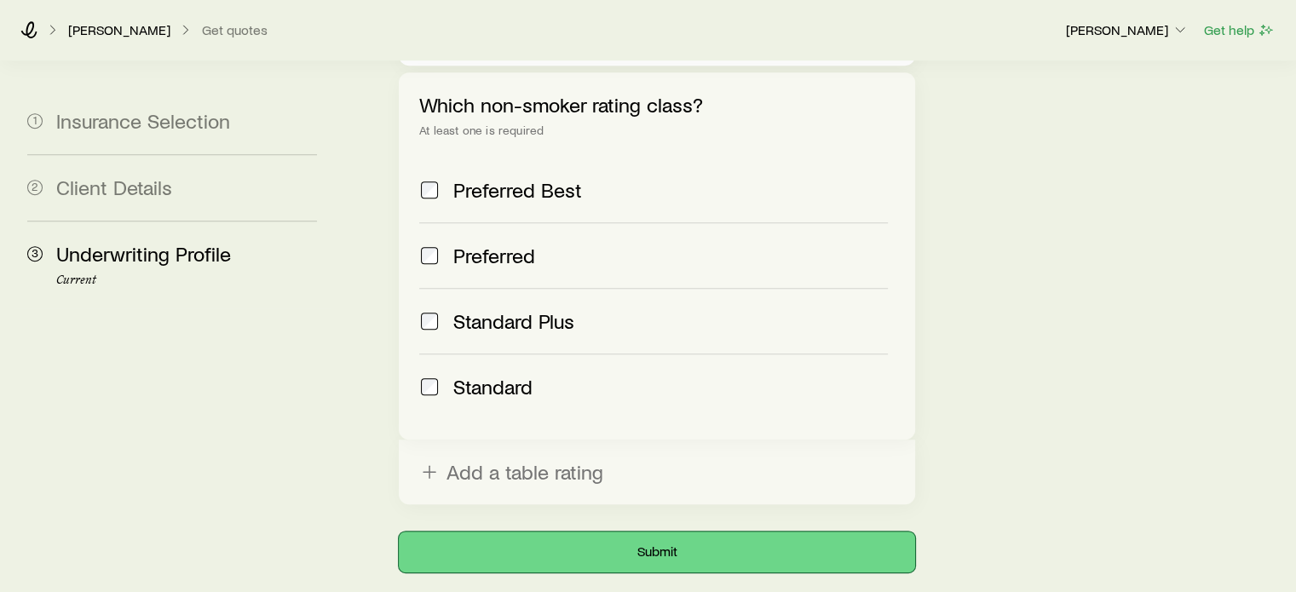
click at [641, 532] on button "Submit" at bounding box center [656, 552] width 515 height 41
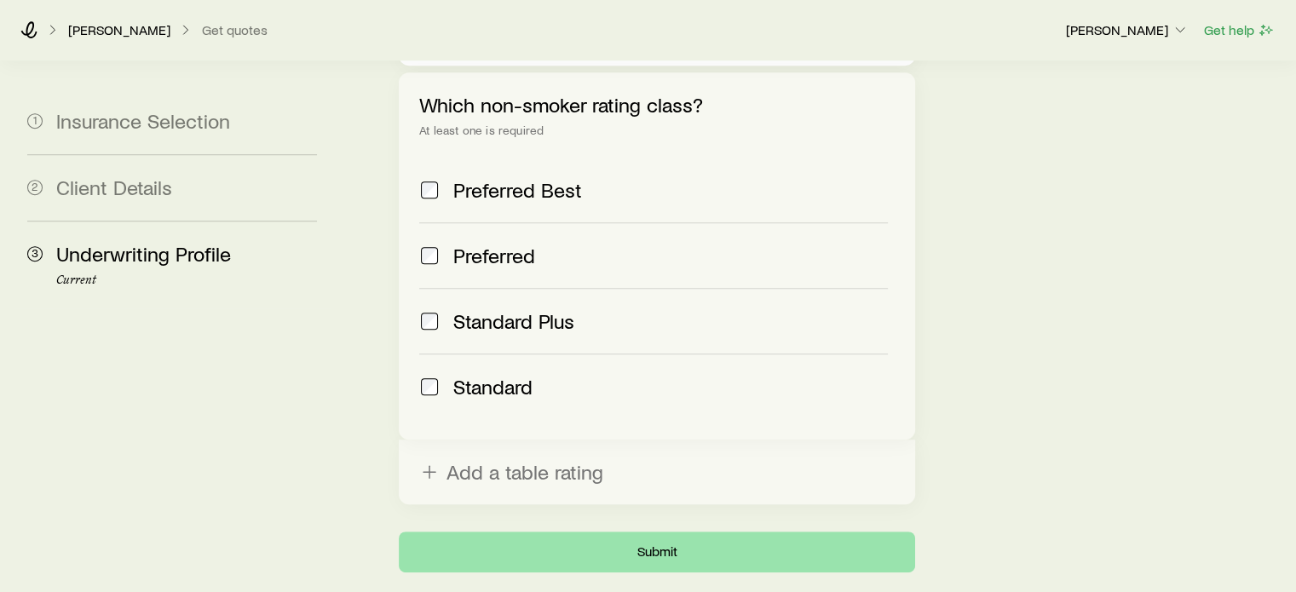
scroll to position [0, 0]
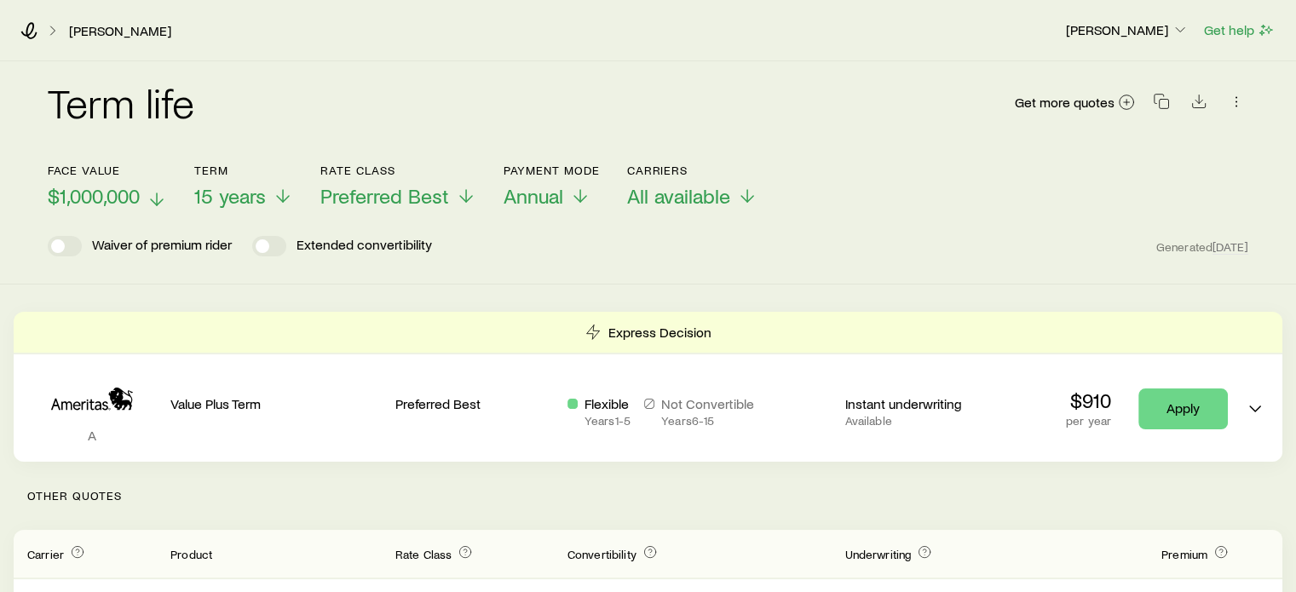
click at [88, 199] on span "$1,000,000" at bounding box center [94, 196] width 92 height 24
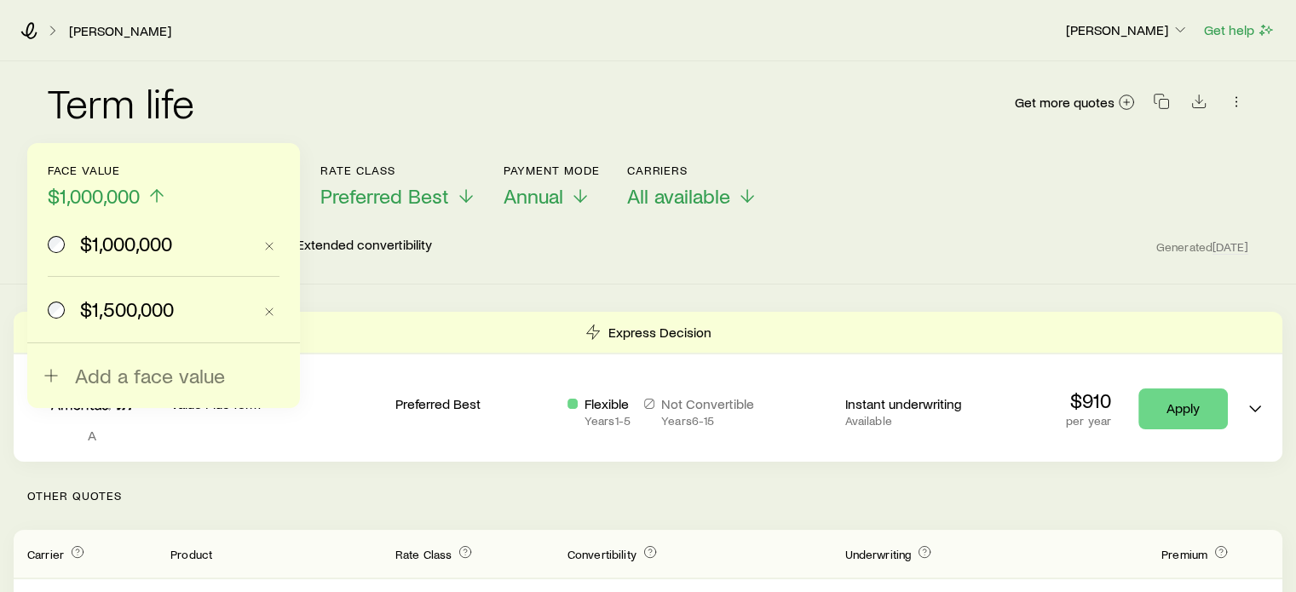
click at [64, 301] on span at bounding box center [57, 309] width 19 height 24
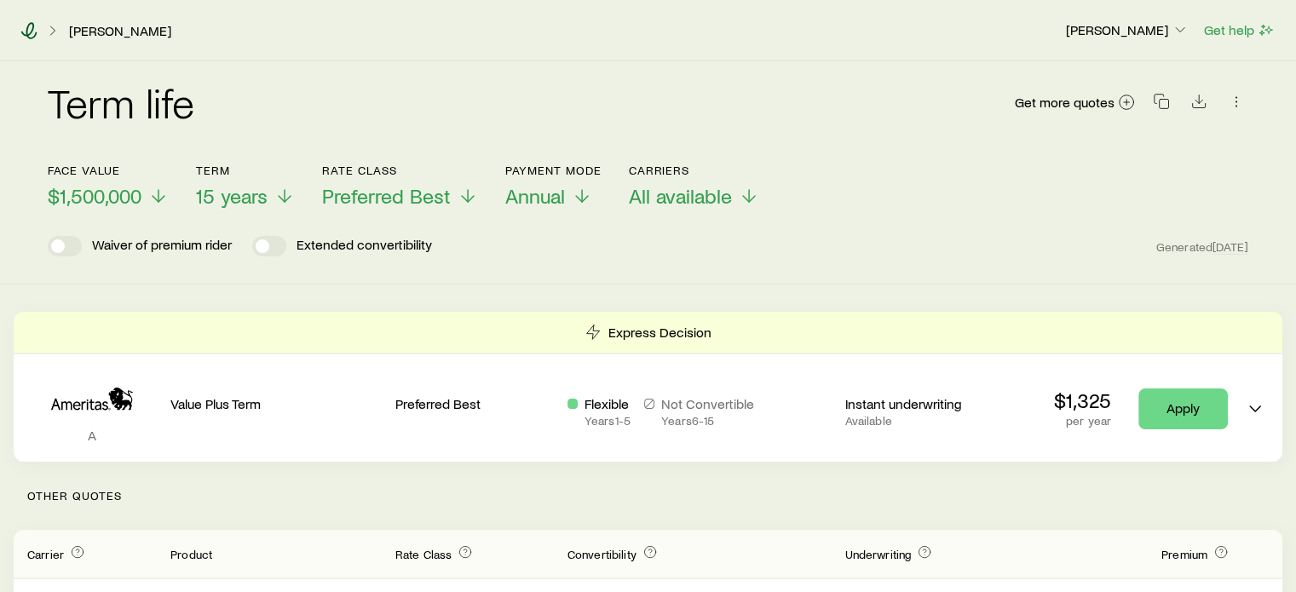
click at [32, 36] on icon at bounding box center [28, 30] width 17 height 17
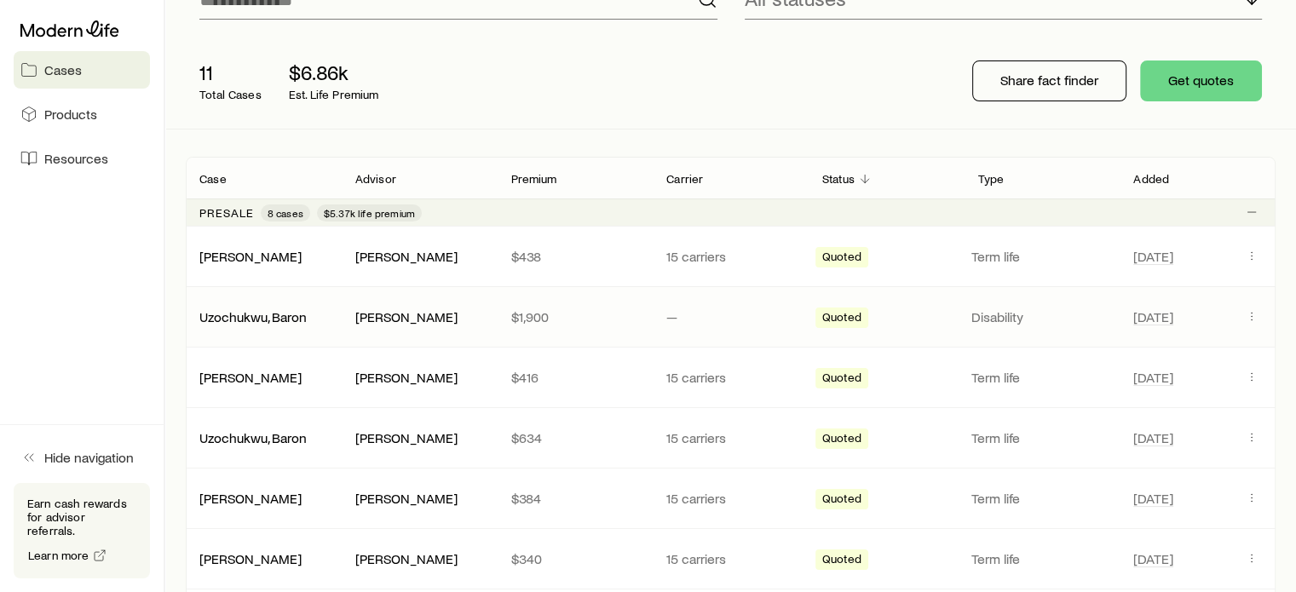
scroll to position [170, 0]
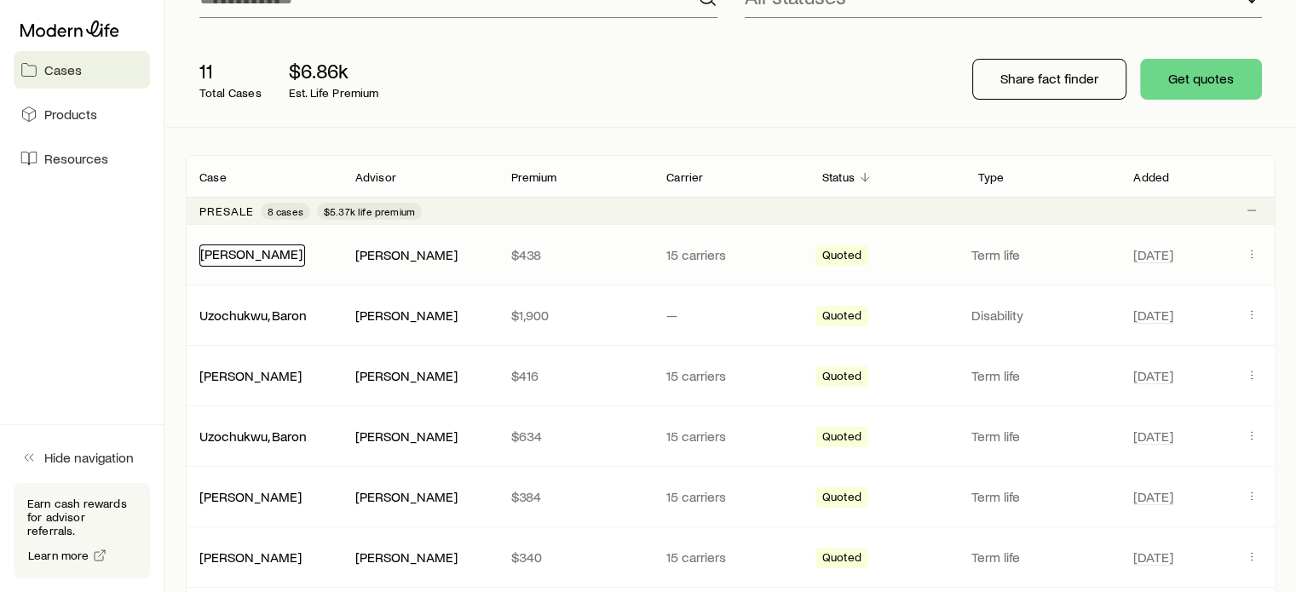
click at [259, 256] on link "[PERSON_NAME]" at bounding box center [251, 253] width 102 height 16
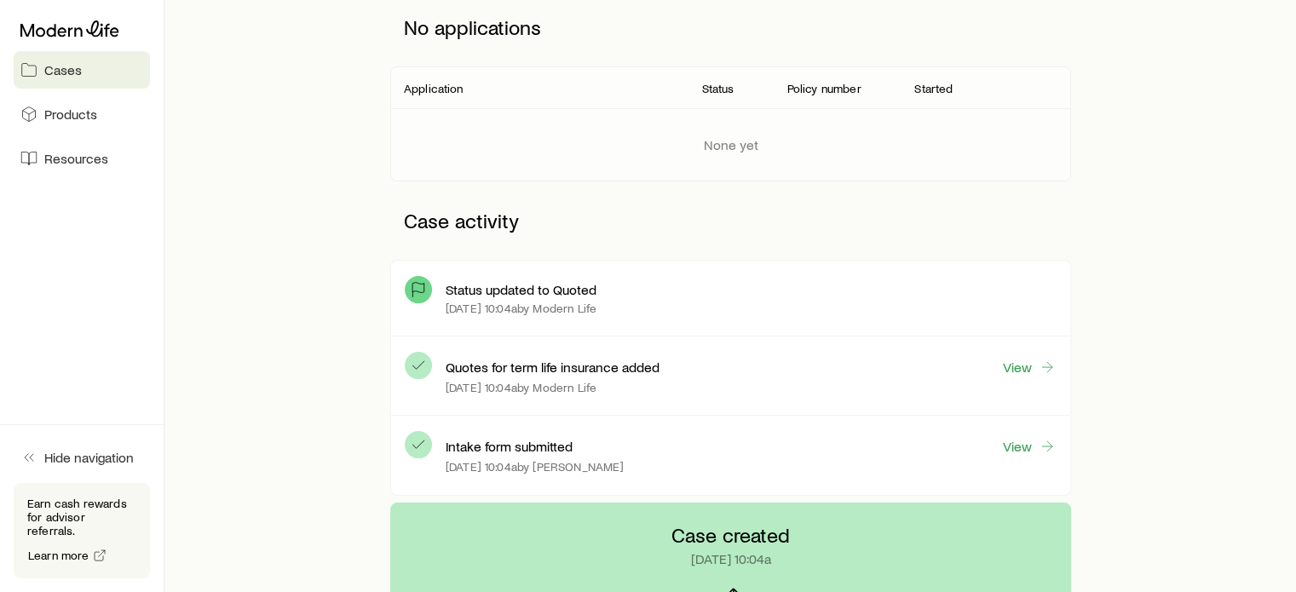
scroll to position [256, 0]
click at [1020, 366] on link "View" at bounding box center [1029, 367] width 55 height 20
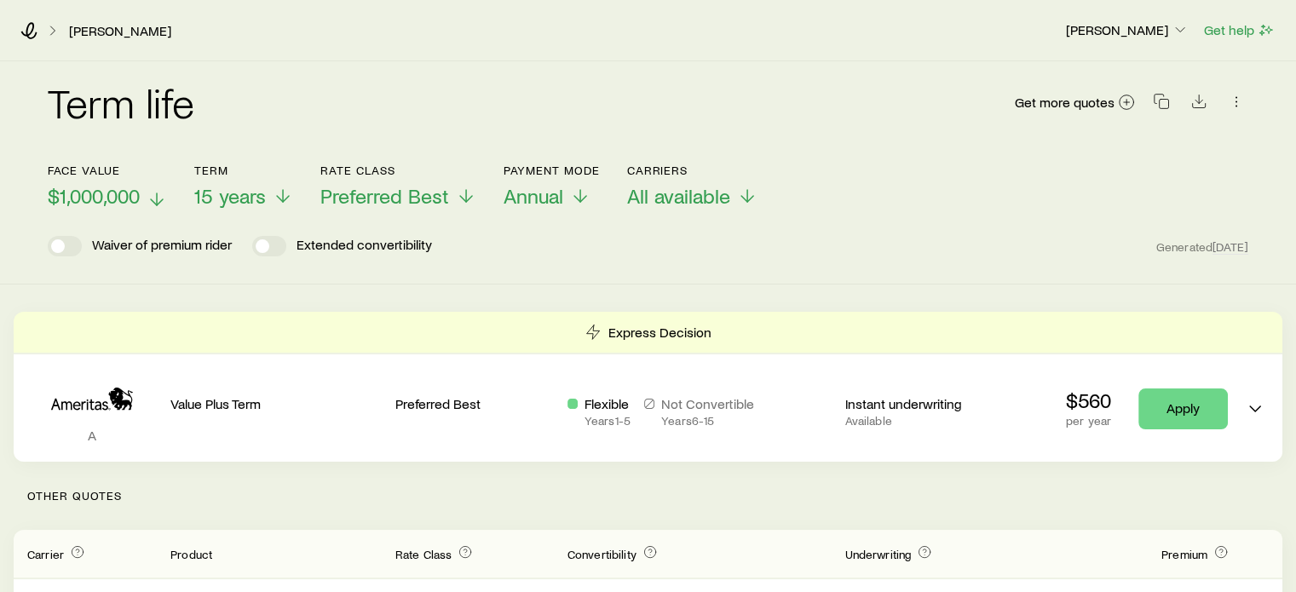
click at [124, 191] on span "$1,000,000" at bounding box center [94, 196] width 92 height 24
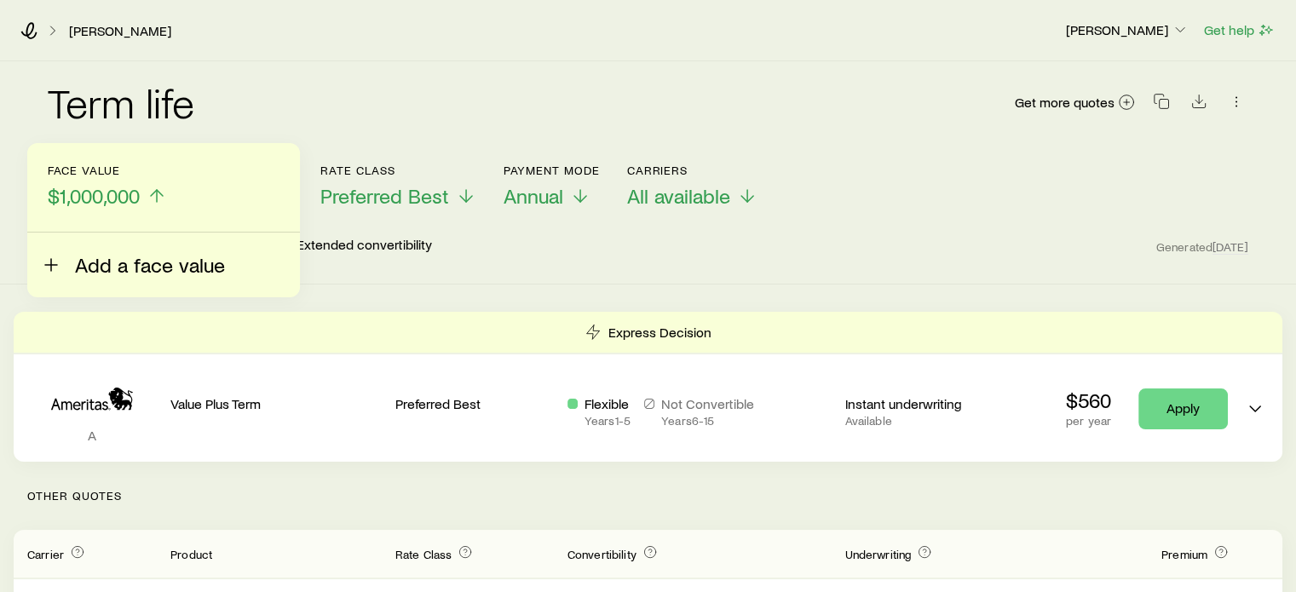
click at [101, 259] on span "Add a face value" at bounding box center [150, 265] width 150 height 24
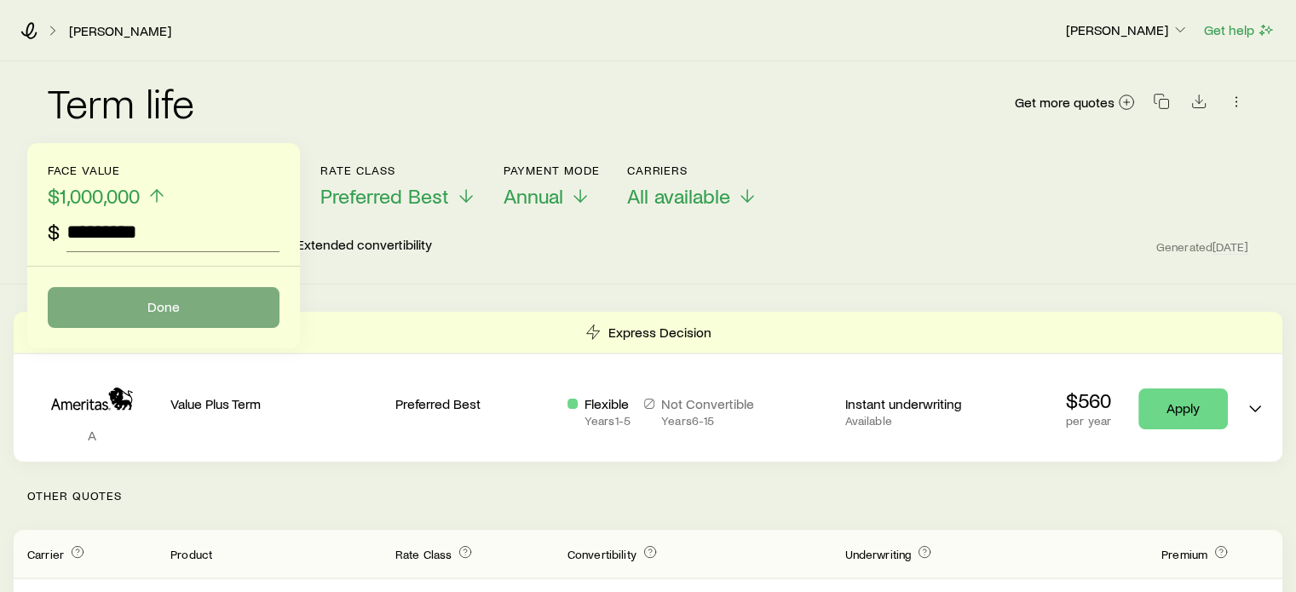
type input "*********"
click at [158, 302] on button "Done" at bounding box center [164, 307] width 232 height 41
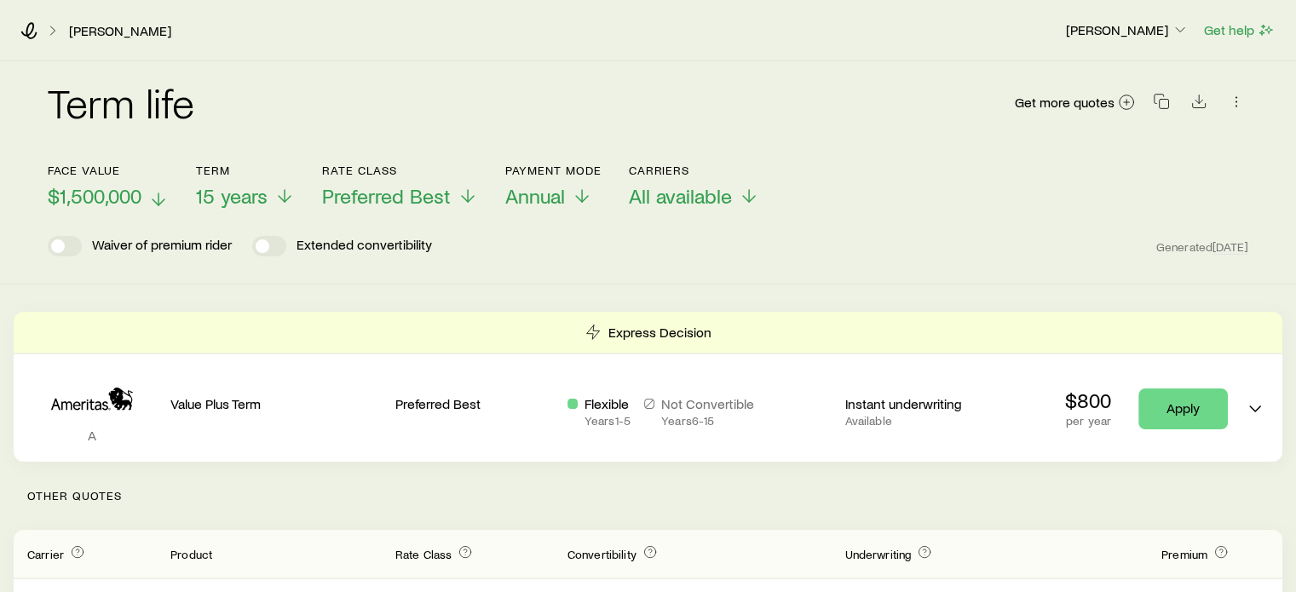
click at [78, 190] on span "$1,500,000" at bounding box center [95, 196] width 94 height 24
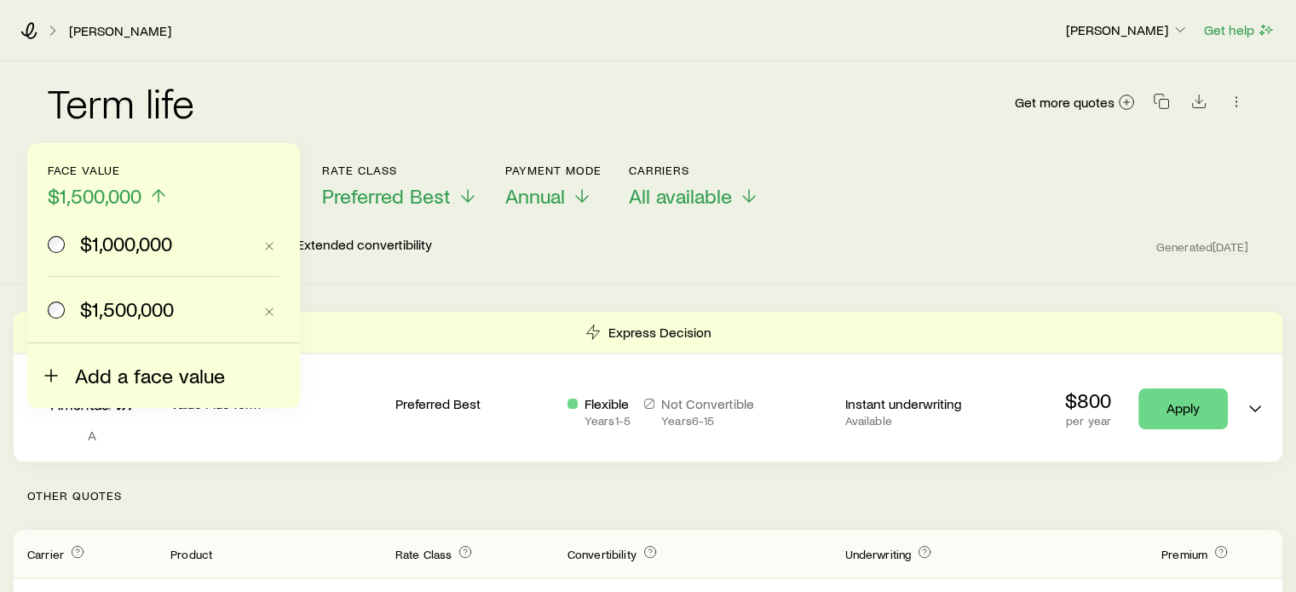
click at [75, 387] on span "Add a face value" at bounding box center [150, 376] width 150 height 24
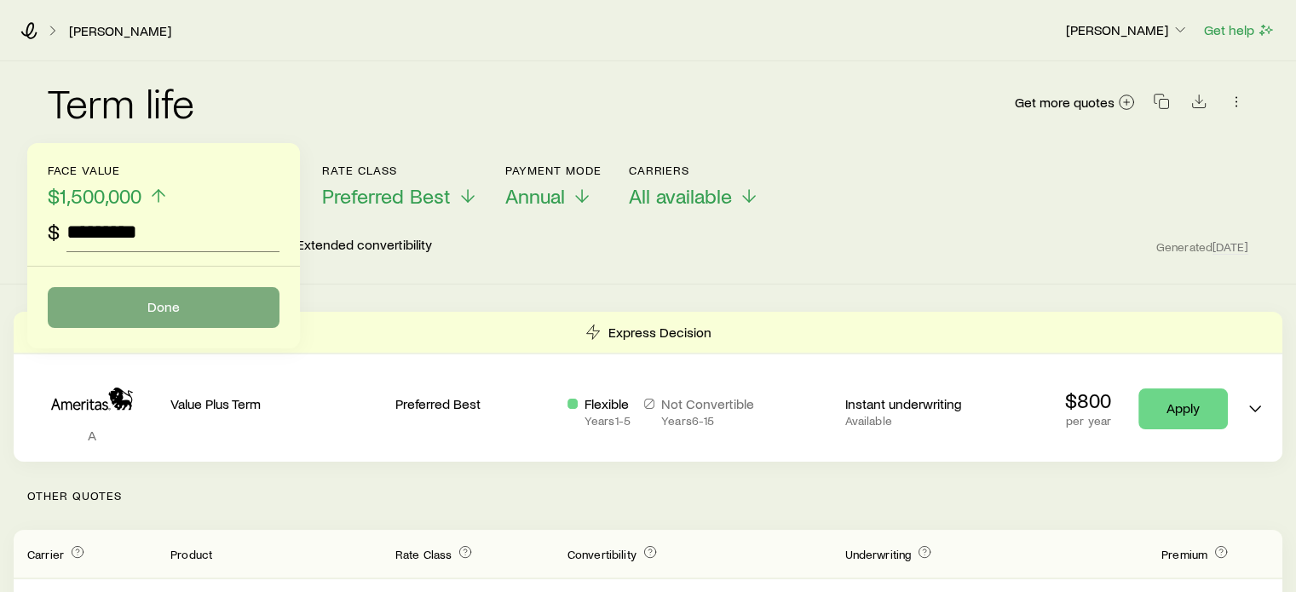
type input "*********"
click at [105, 301] on button "Done" at bounding box center [164, 307] width 232 height 41
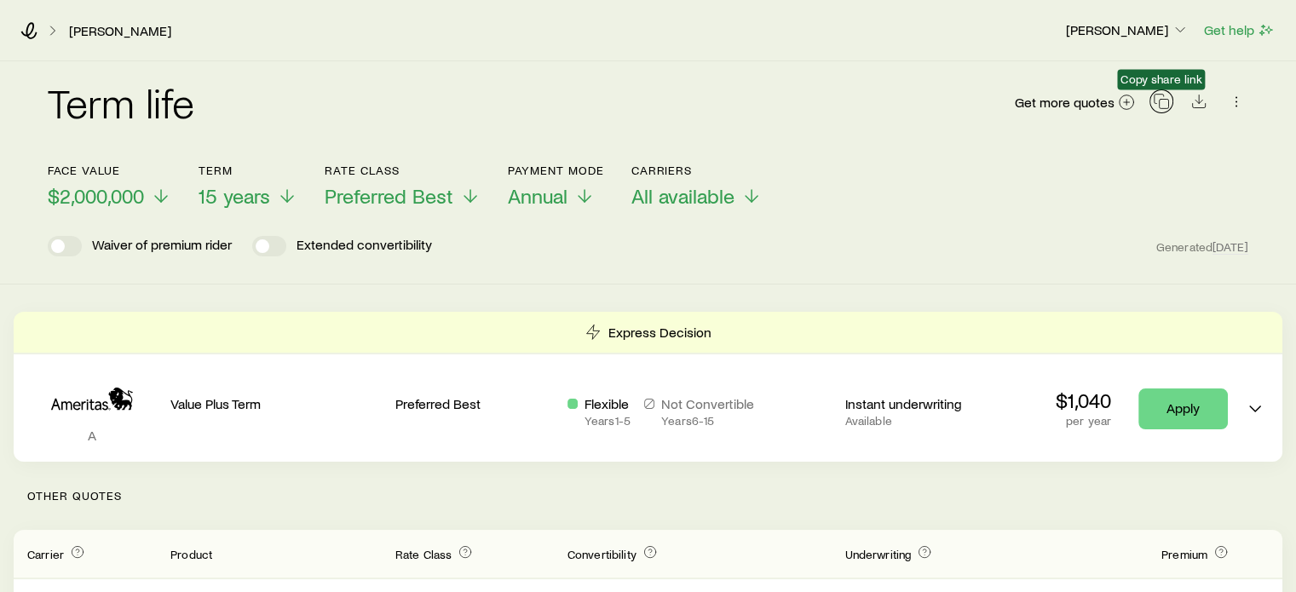
click at [1163, 110] on button "button" at bounding box center [1161, 101] width 24 height 24
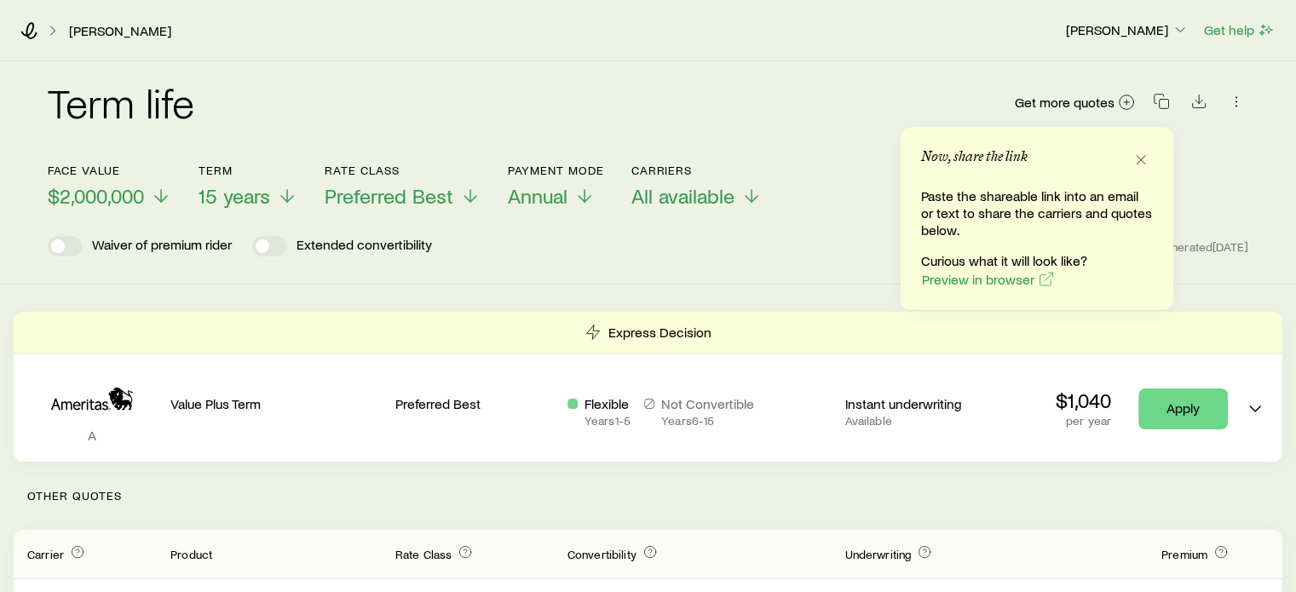
drag, startPoint x: 14, startPoint y: 200, endPoint x: 43, endPoint y: 164, distance: 47.2
click at [14, 200] on div "Term life Get more quotes Face value $2,000,000 Term 15 years Rate Class Prefer…" at bounding box center [648, 172] width 1296 height 223
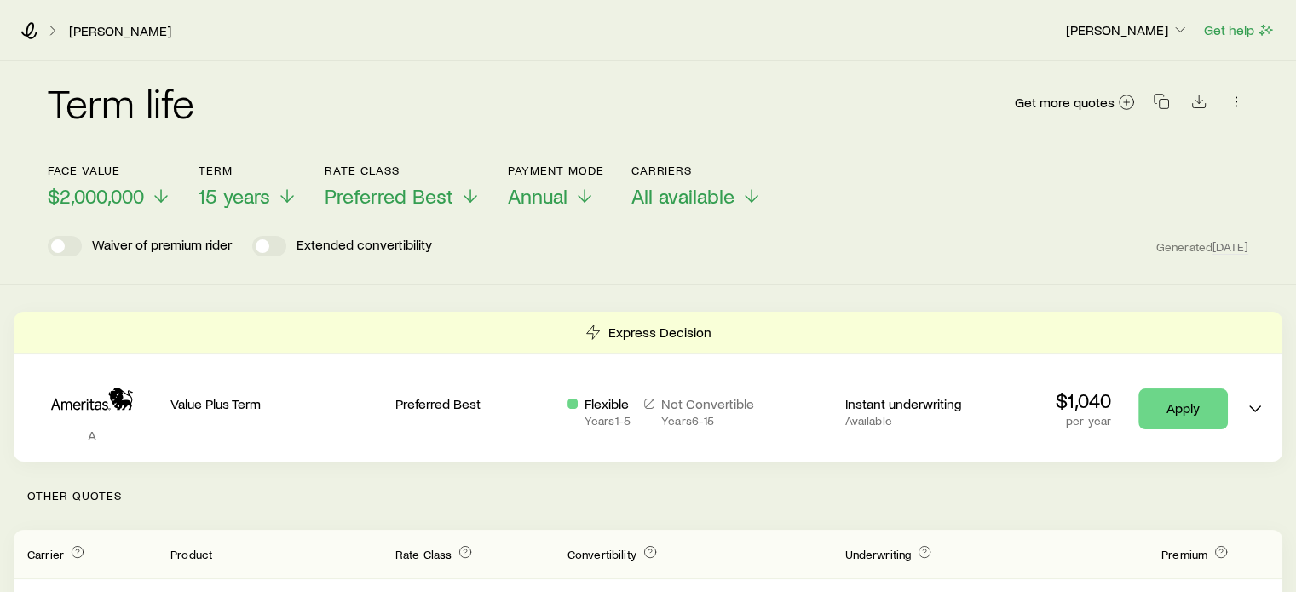
click at [41, 29] on div "[PERSON_NAME]" at bounding box center [535, 30] width 1031 height 17
click at [34, 29] on icon at bounding box center [28, 30] width 17 height 17
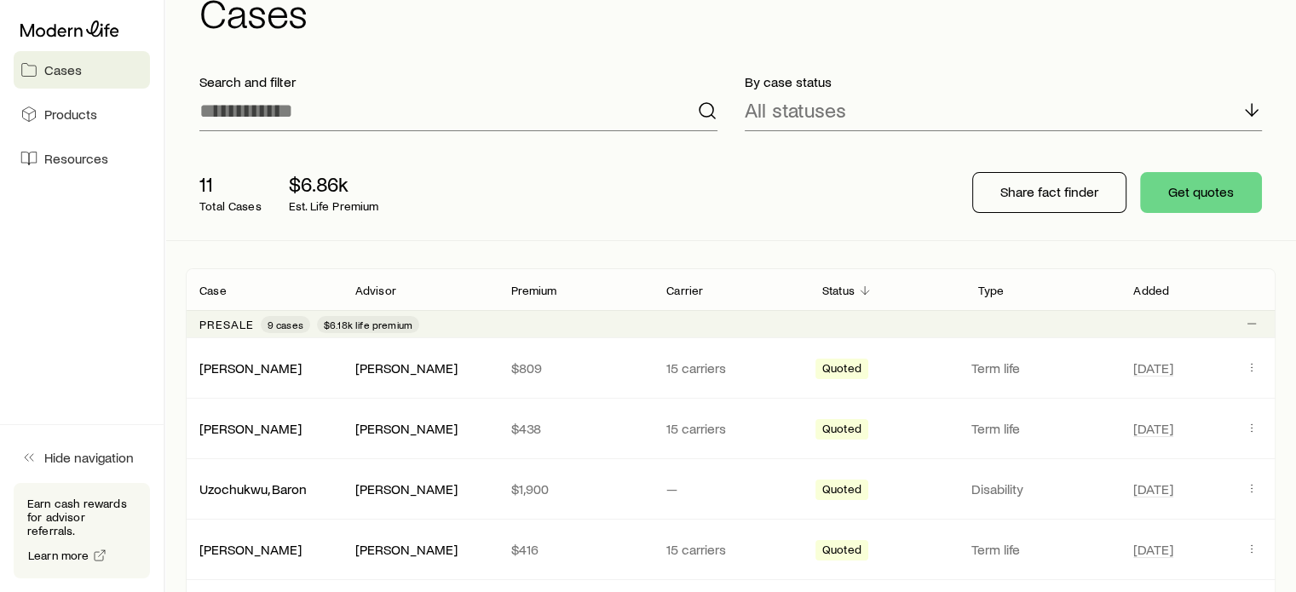
scroll to position [85, 0]
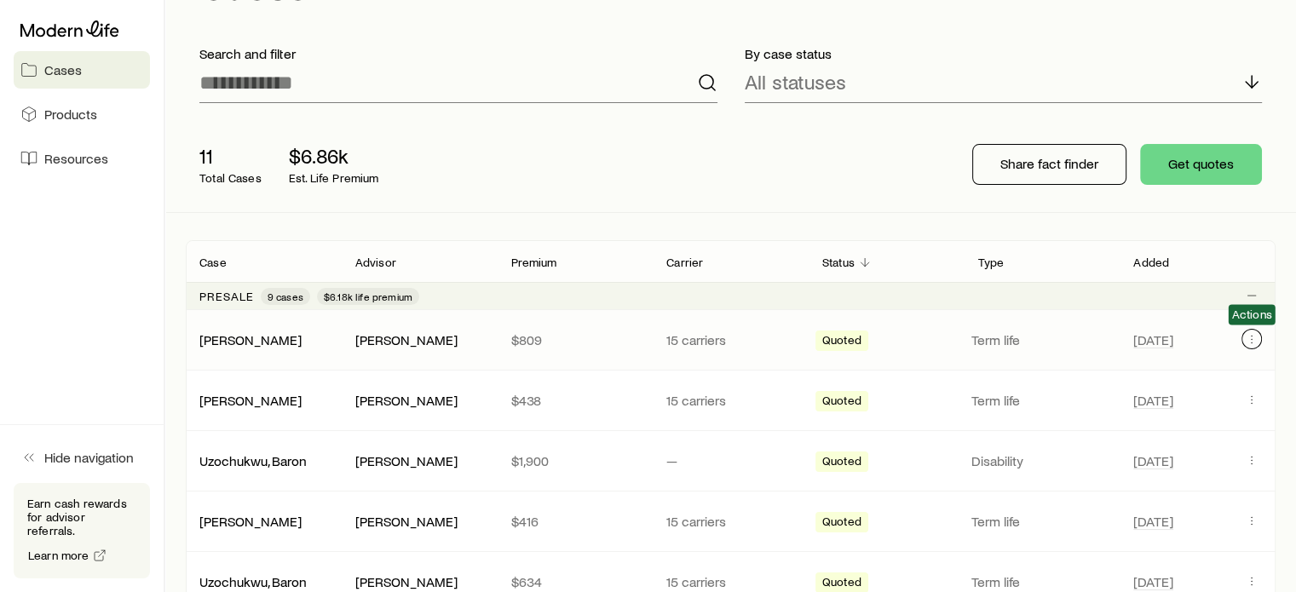
click at [1250, 336] on icon "Client cases" at bounding box center [1251, 339] width 14 height 14
click at [1254, 343] on icon "Client cases" at bounding box center [1251, 339] width 14 height 14
click at [300, 339] on div "[PERSON_NAME]" at bounding box center [264, 339] width 156 height 17
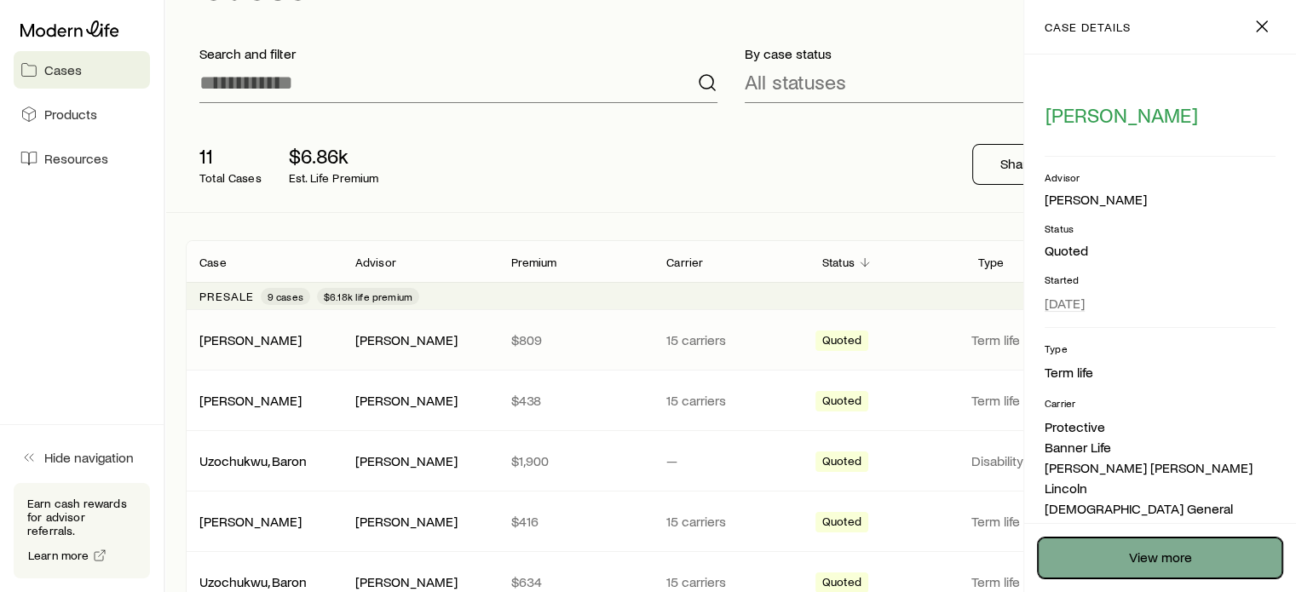
click at [1175, 565] on link "View more" at bounding box center [1159, 557] width 244 height 41
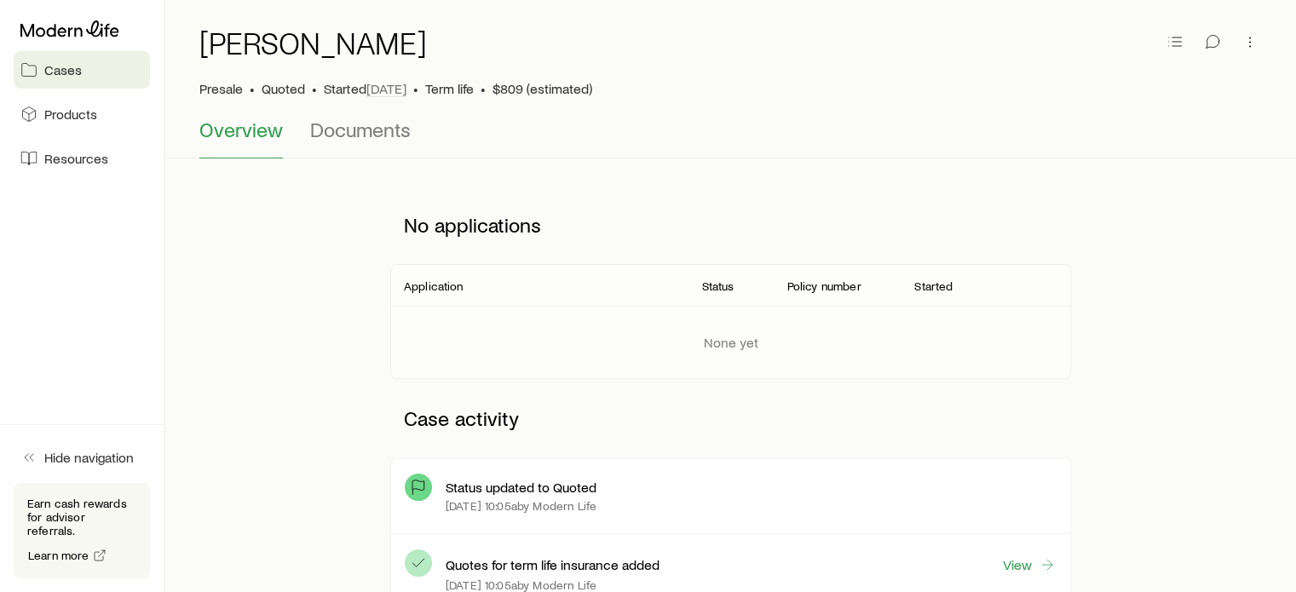
scroll to position [170, 0]
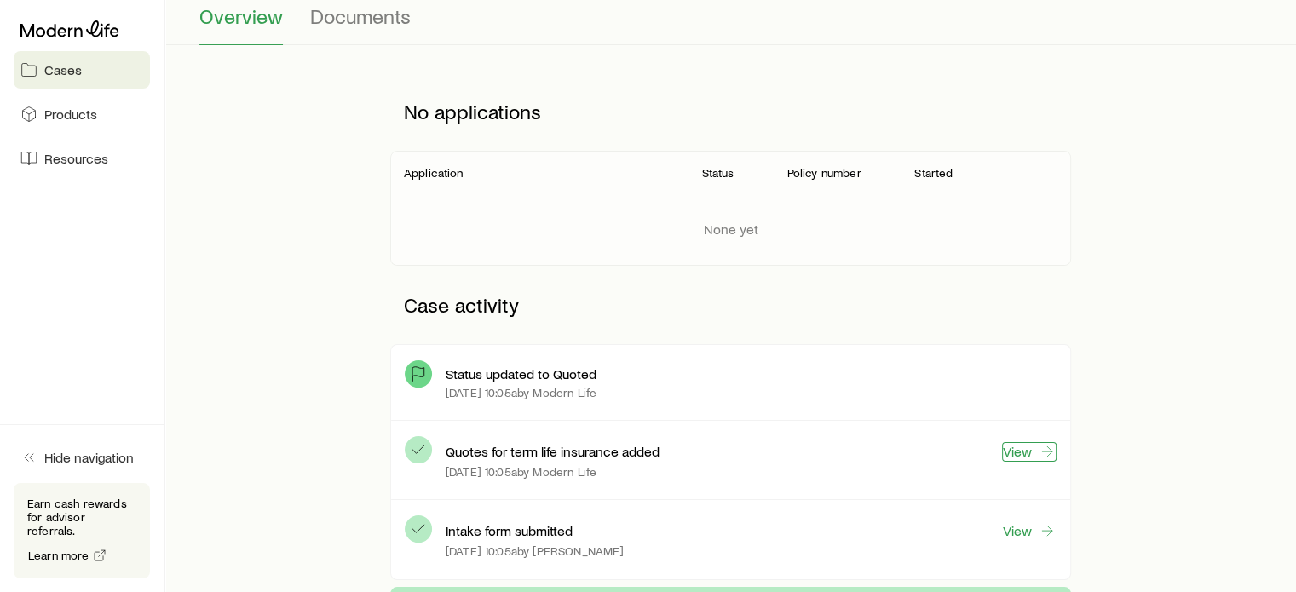
click at [1038, 445] on icon at bounding box center [1046, 451] width 17 height 17
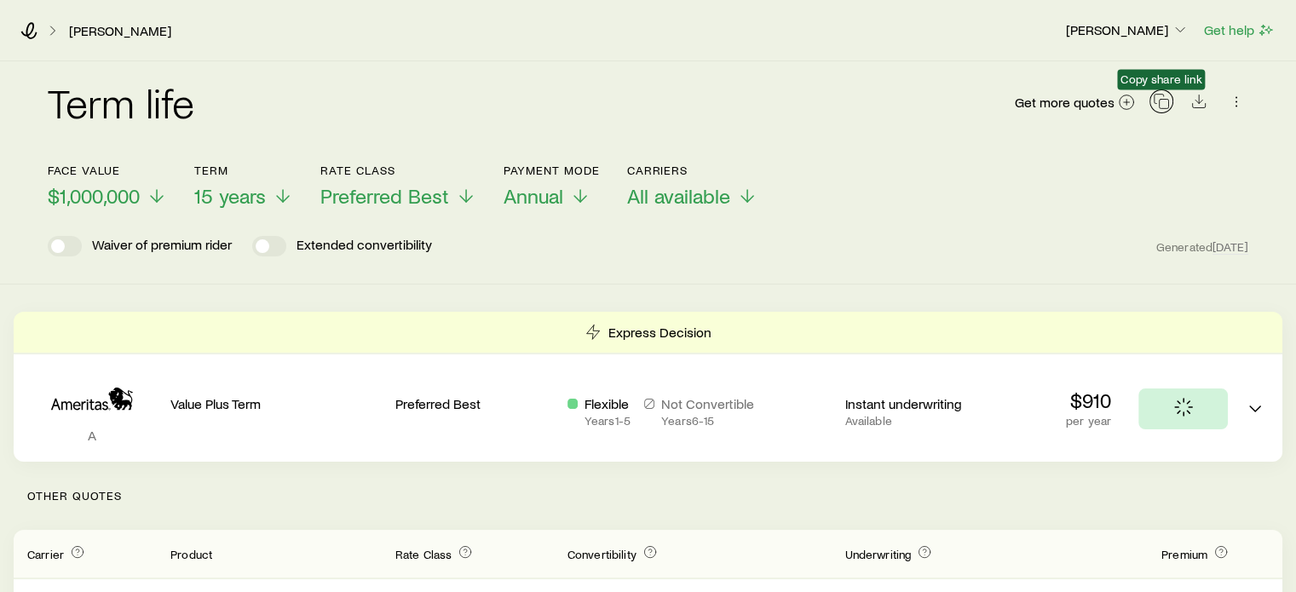
click at [1164, 101] on icon "button" at bounding box center [1160, 101] width 17 height 17
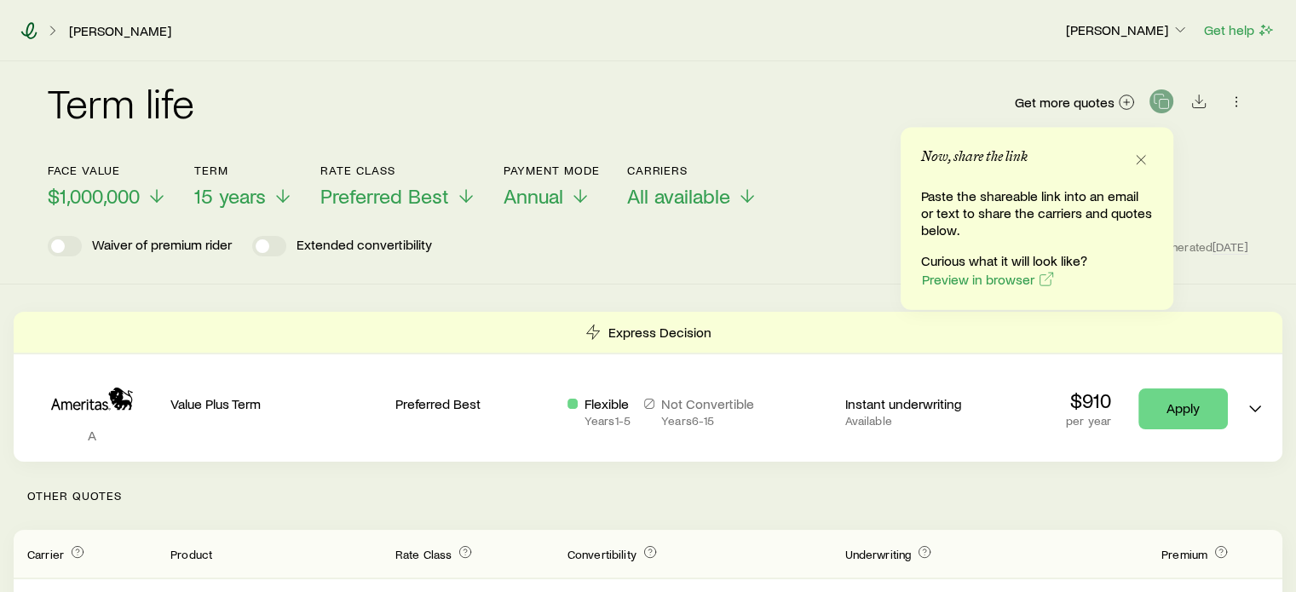
click at [22, 30] on icon at bounding box center [28, 30] width 17 height 17
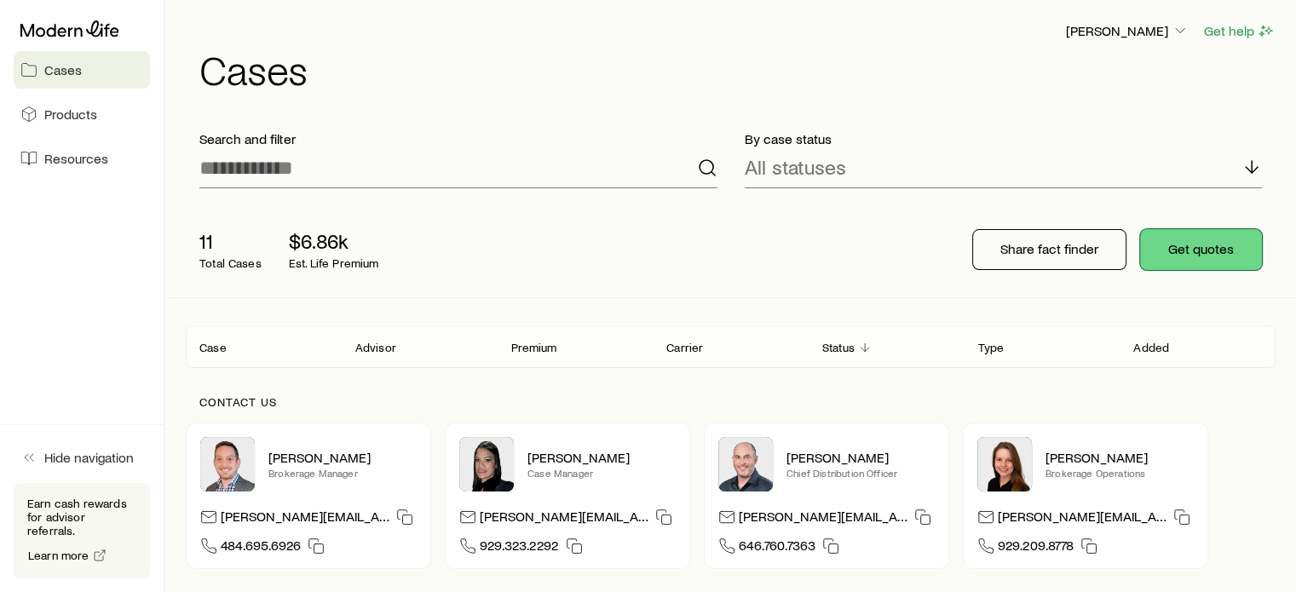
click at [1199, 251] on button "Get quotes" at bounding box center [1201, 249] width 122 height 41
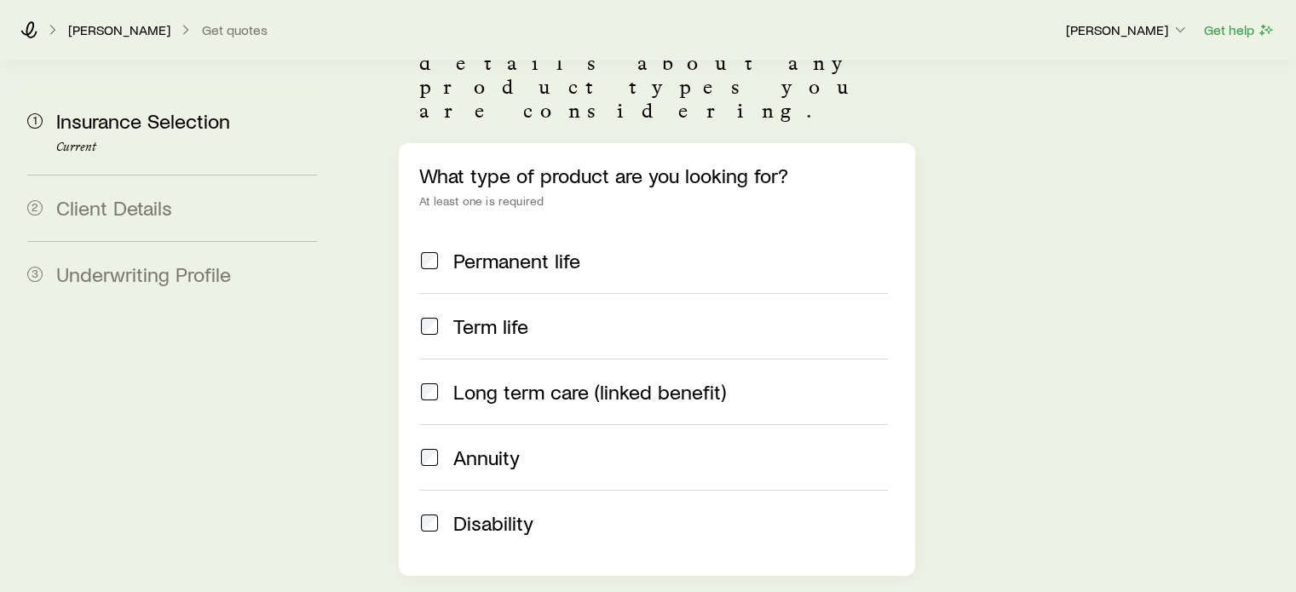
click at [468, 299] on label "Term life" at bounding box center [653, 326] width 468 height 66
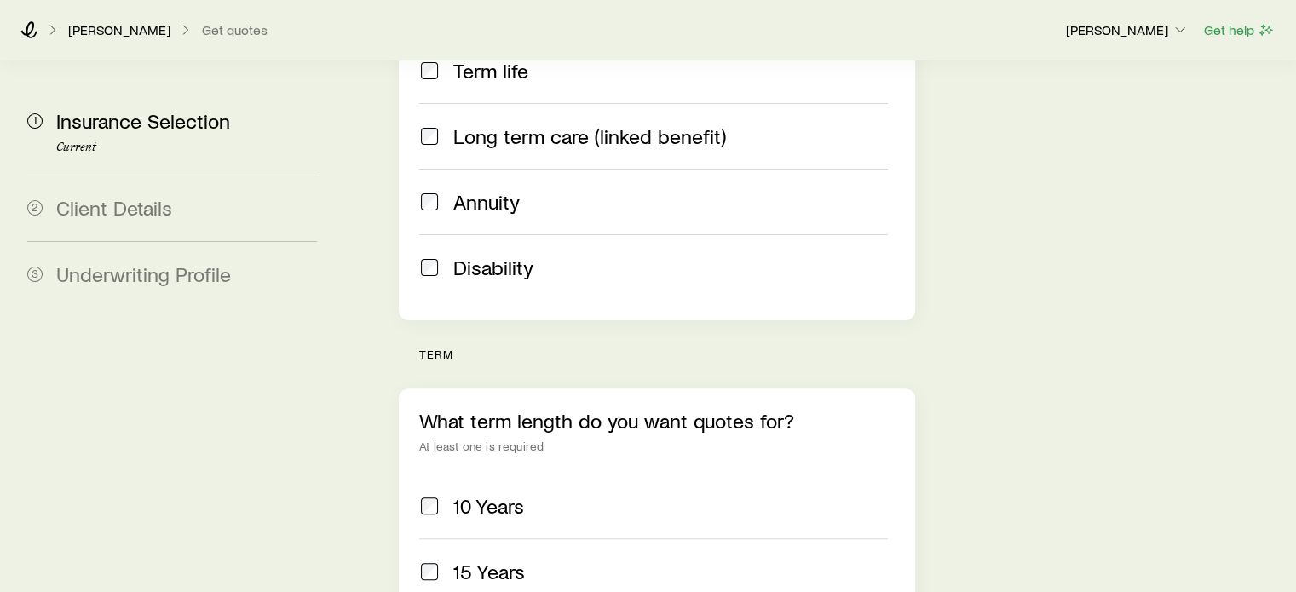
scroll to position [596, 0]
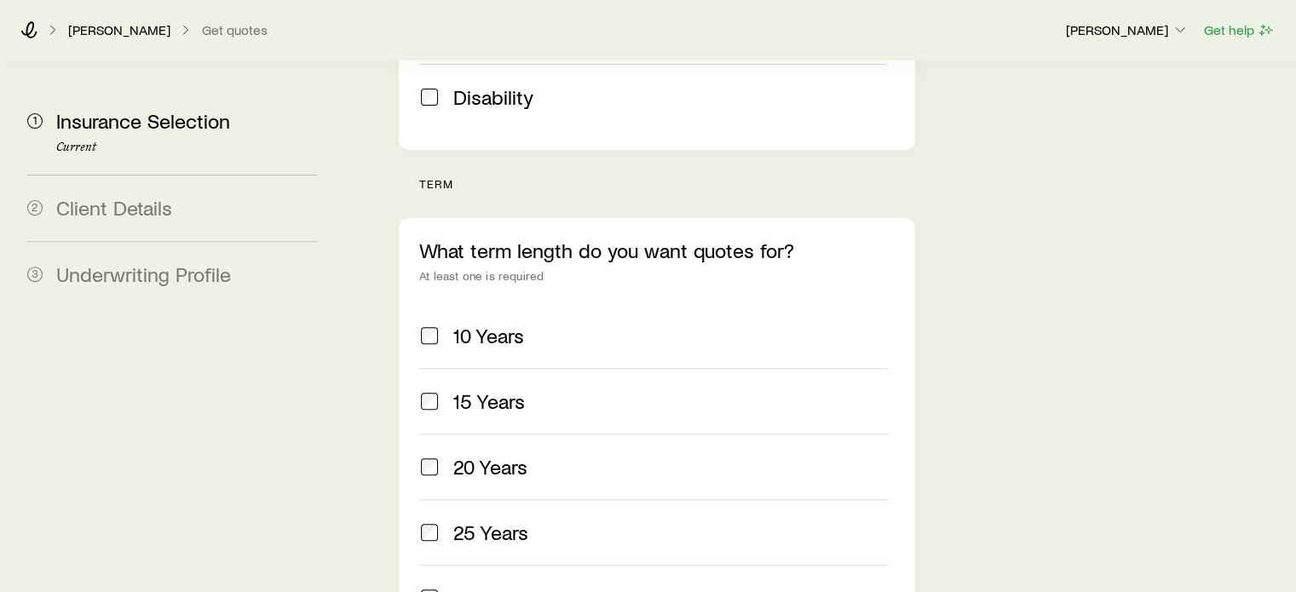
click at [438, 324] on span at bounding box center [429, 336] width 20 height 24
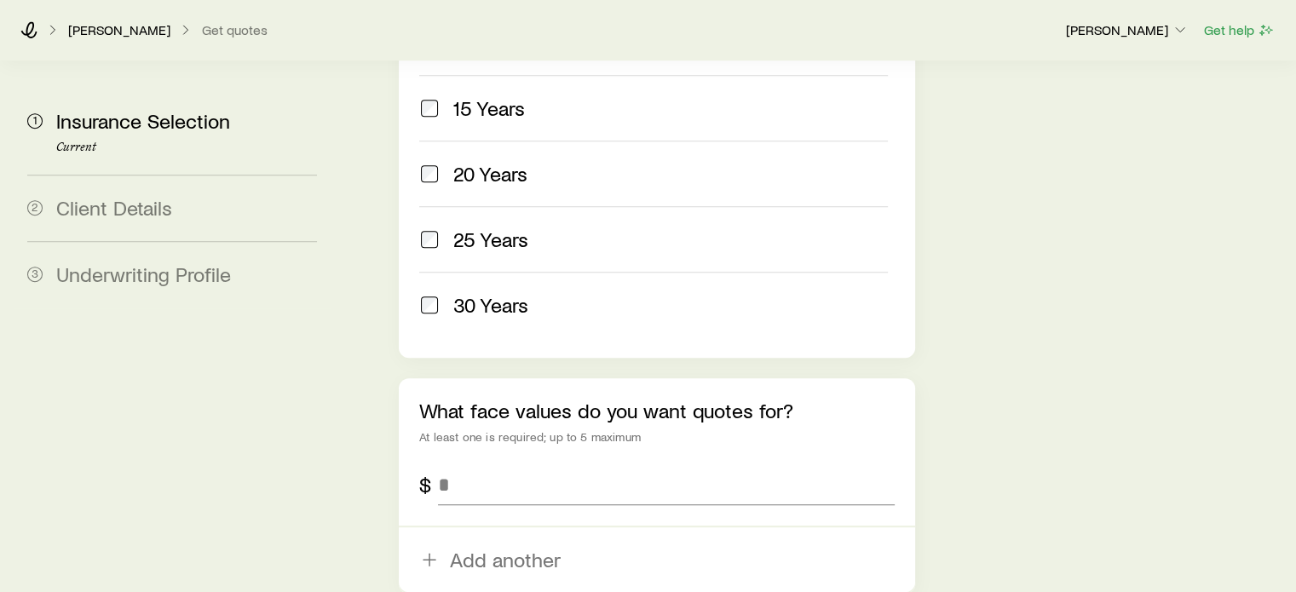
scroll to position [937, 0]
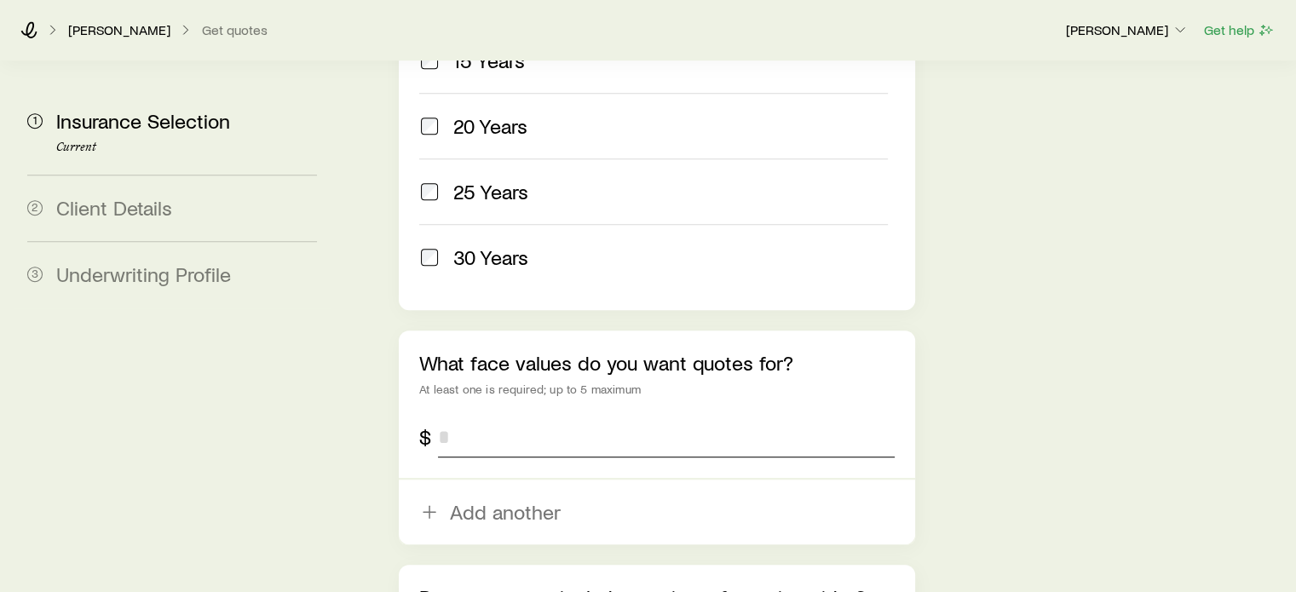
click at [470, 417] on input "tel" at bounding box center [666, 437] width 456 height 41
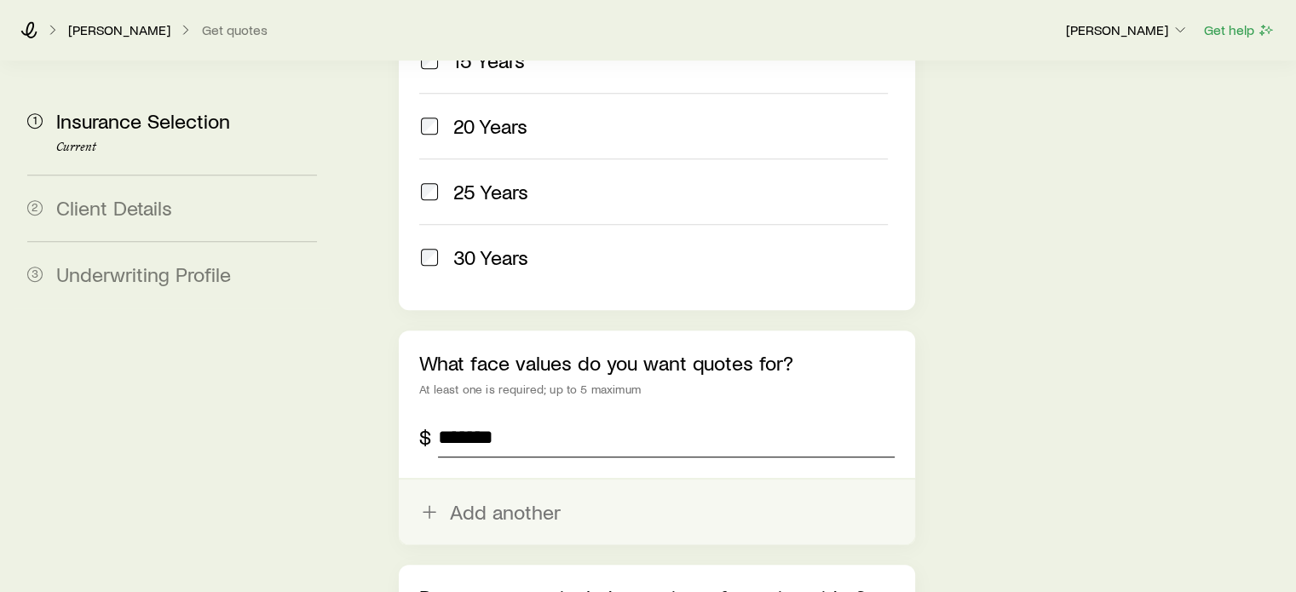
type input "*******"
click at [448, 480] on button "Add another" at bounding box center [656, 512] width 515 height 65
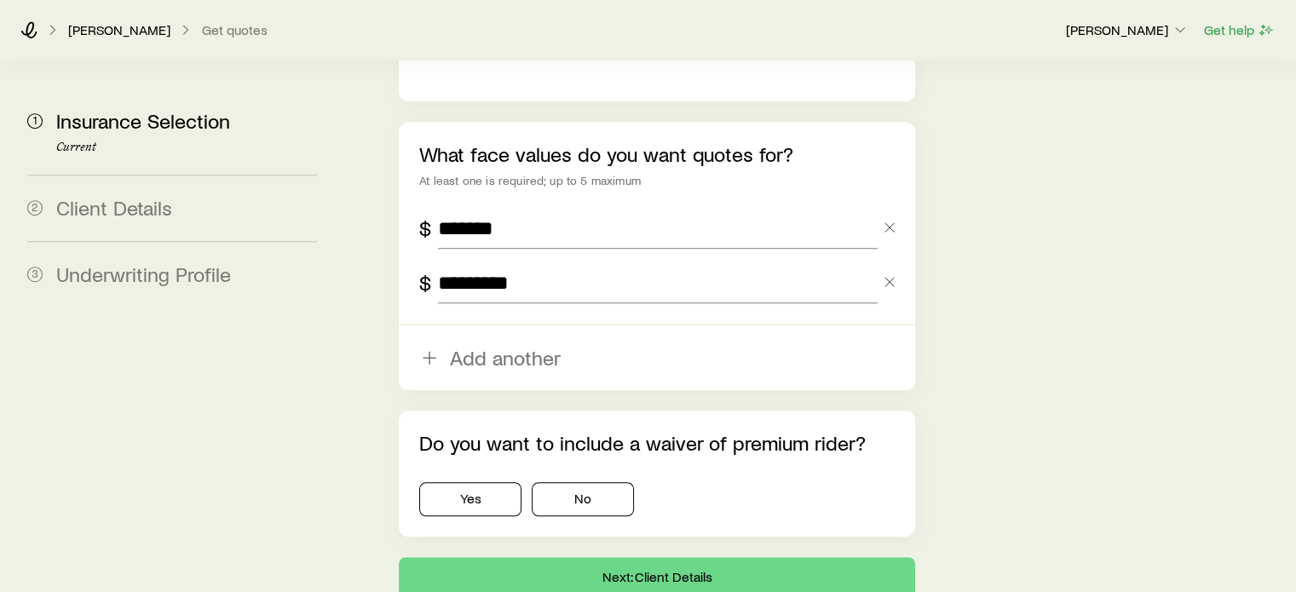
scroll to position [1193, 0]
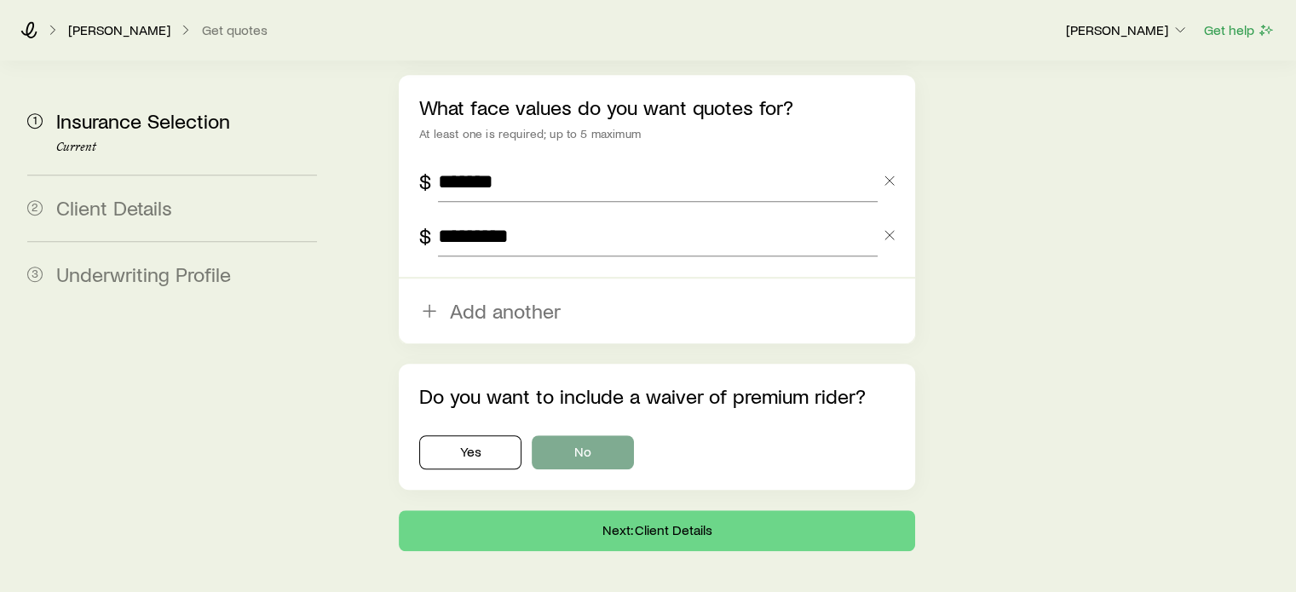
type input "*********"
click at [579, 435] on button "No" at bounding box center [583, 452] width 102 height 34
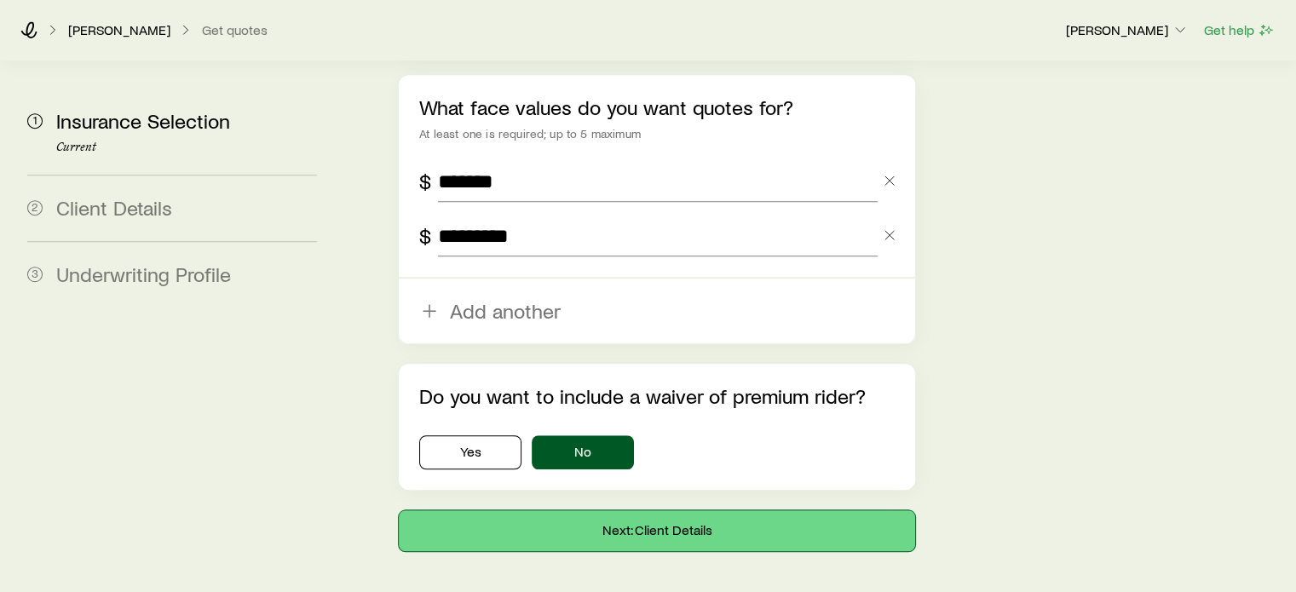
click at [582, 510] on button "Next: Client Details" at bounding box center [656, 530] width 515 height 41
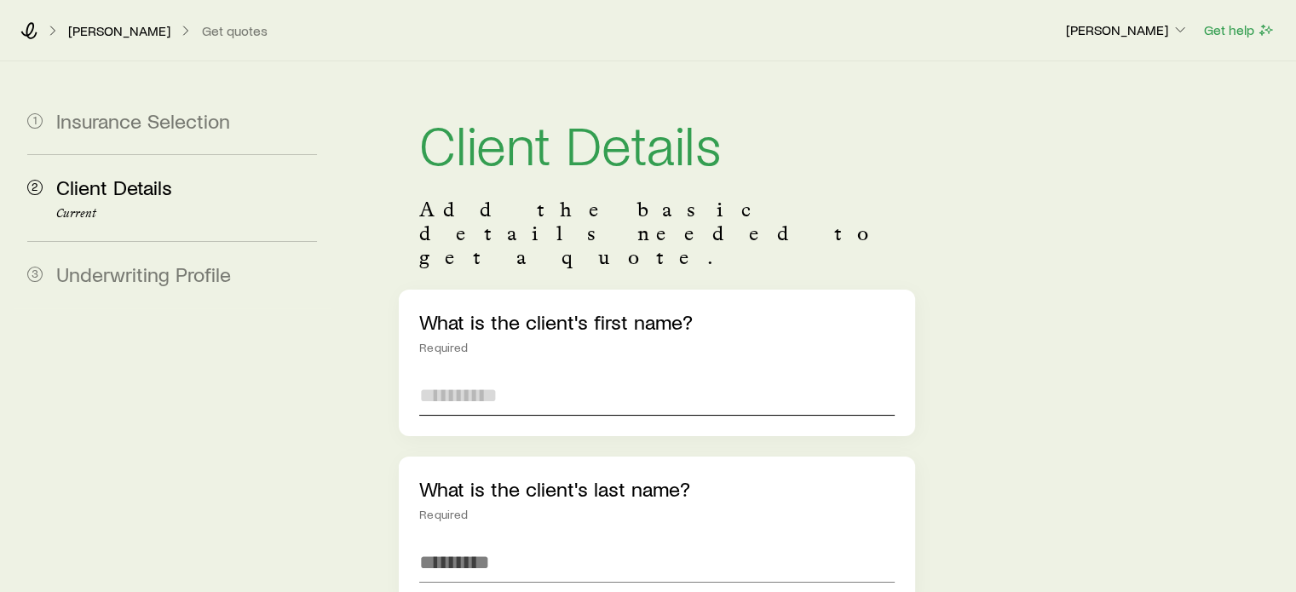
click at [555, 375] on input "text" at bounding box center [656, 395] width 474 height 41
type input "*****"
type input "****"
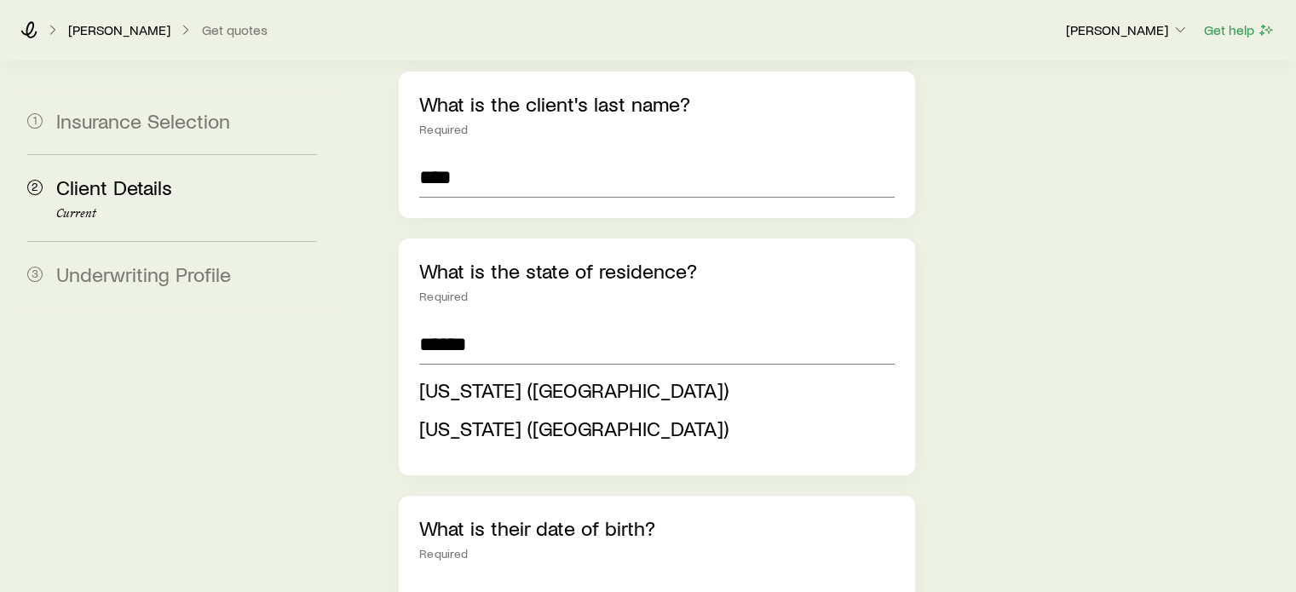
click at [555, 377] on span "[US_STATE] ([GEOGRAPHIC_DATA])" at bounding box center [573, 389] width 309 height 25
type input "**********"
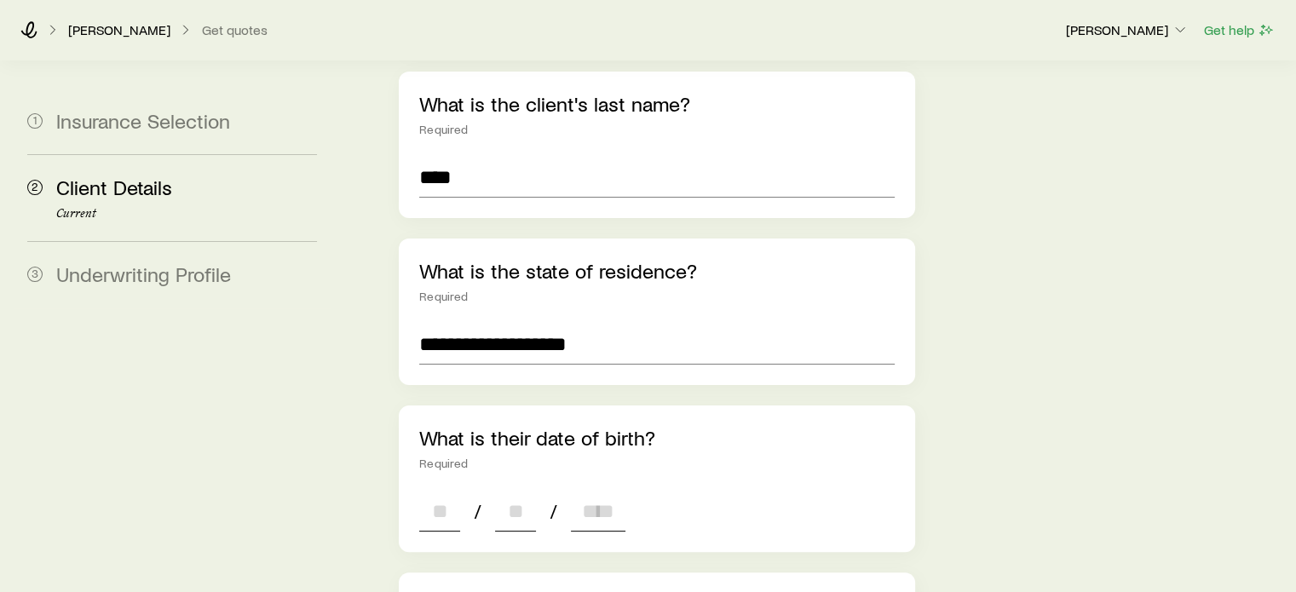
click at [456, 491] on input at bounding box center [439, 511] width 41 height 41
type input "**"
type input "****"
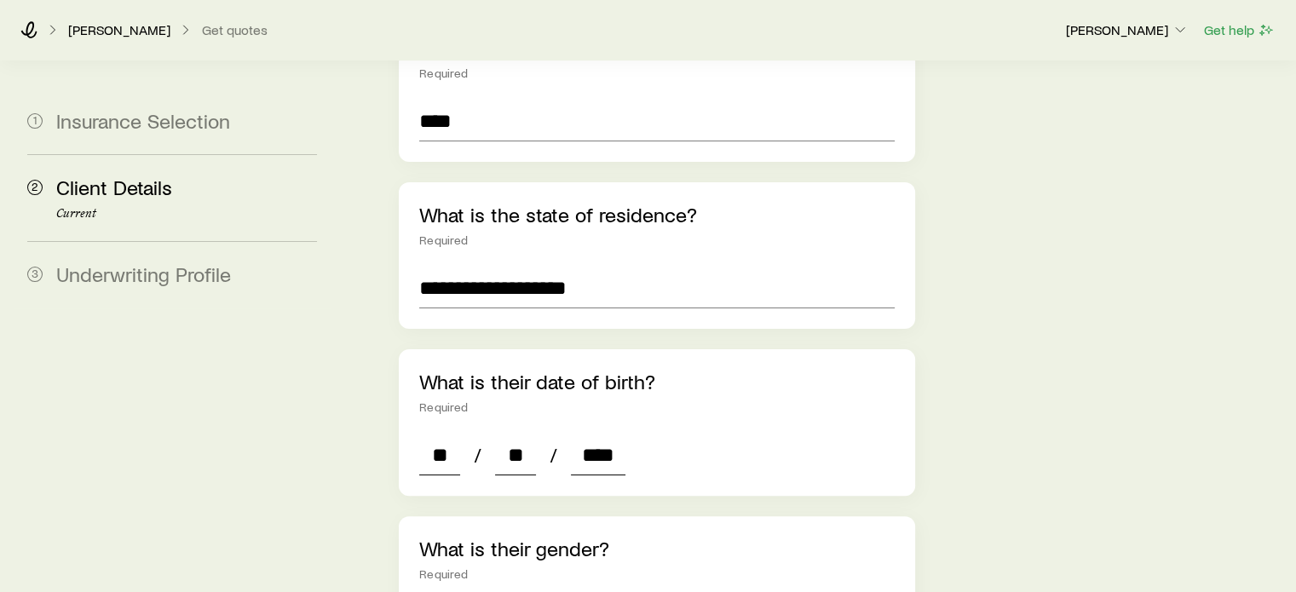
scroll to position [555, 0]
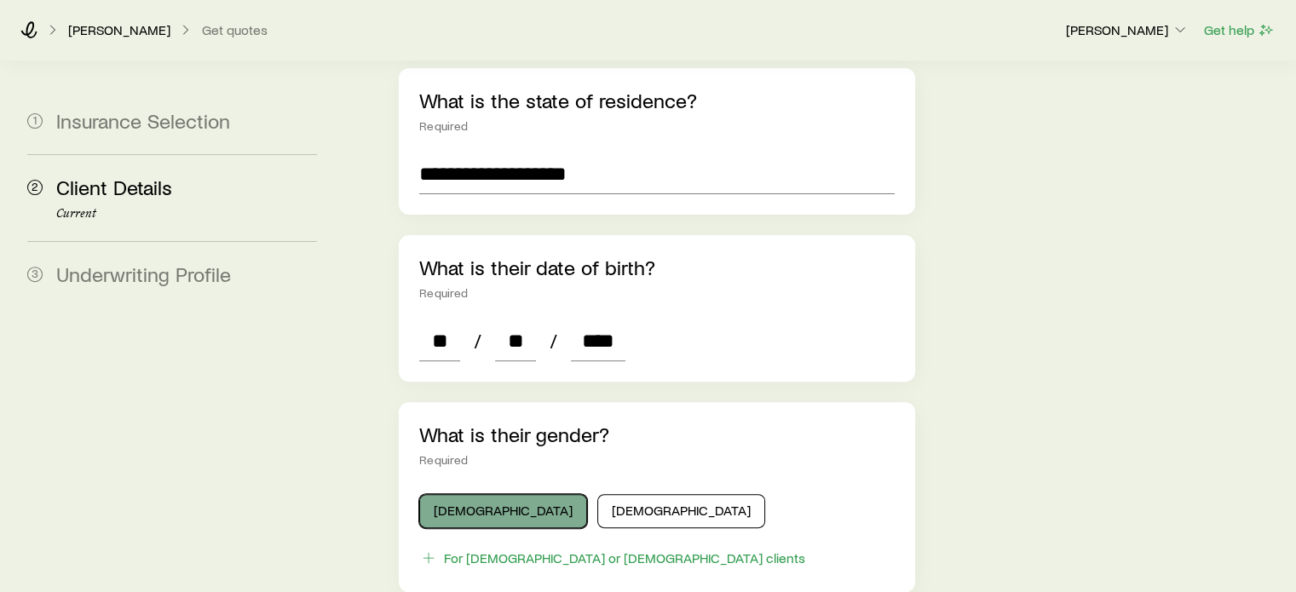
click at [487, 494] on button "[DEMOGRAPHIC_DATA]" at bounding box center [503, 511] width 168 height 34
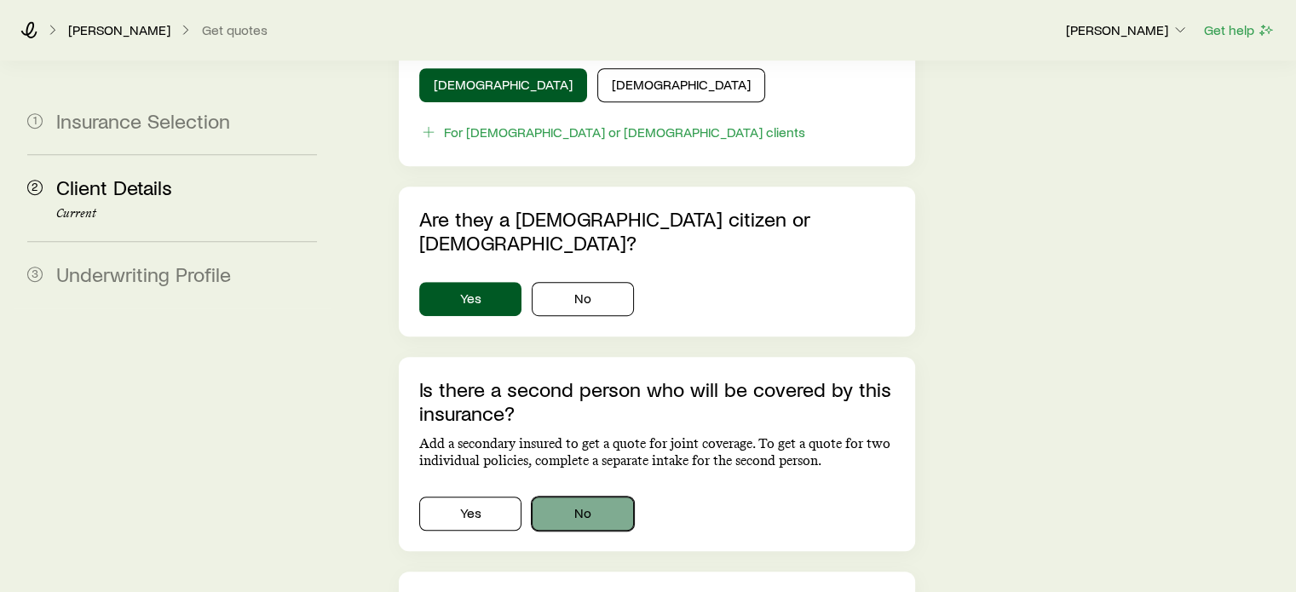
click at [604, 497] on button "No" at bounding box center [583, 514] width 102 height 34
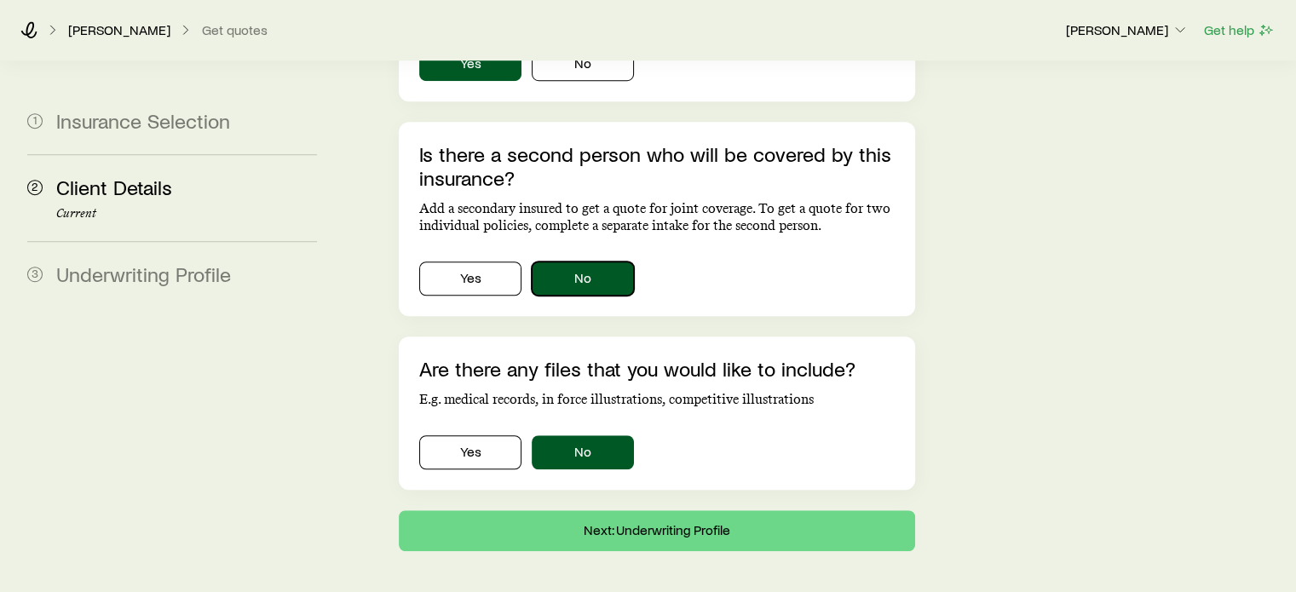
scroll to position [1219, 0]
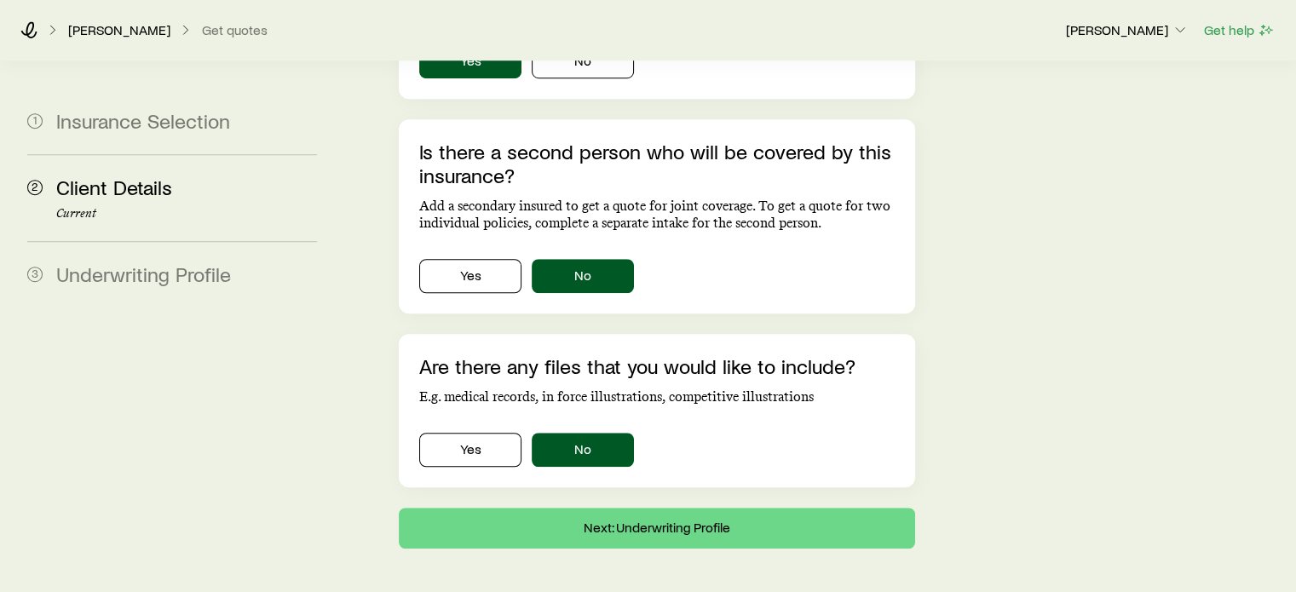
drag, startPoint x: 642, startPoint y: 463, endPoint x: 705, endPoint y: 450, distance: 64.3
click at [643, 508] on button "Next: Underwriting Profile" at bounding box center [656, 528] width 515 height 41
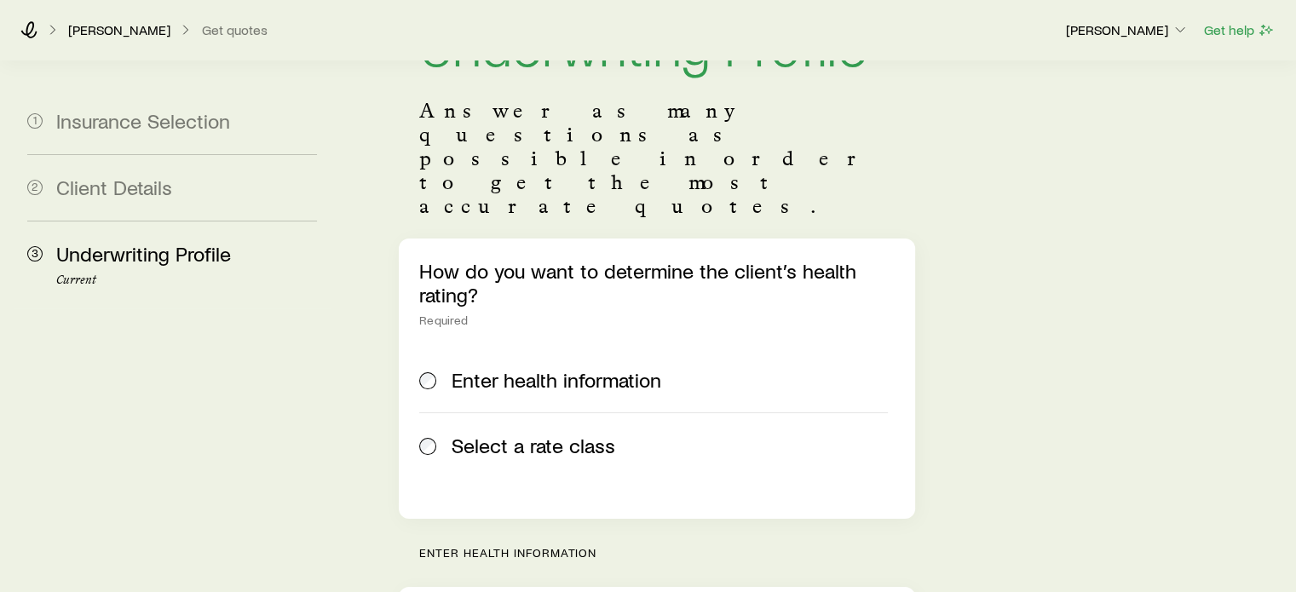
scroll to position [256, 0]
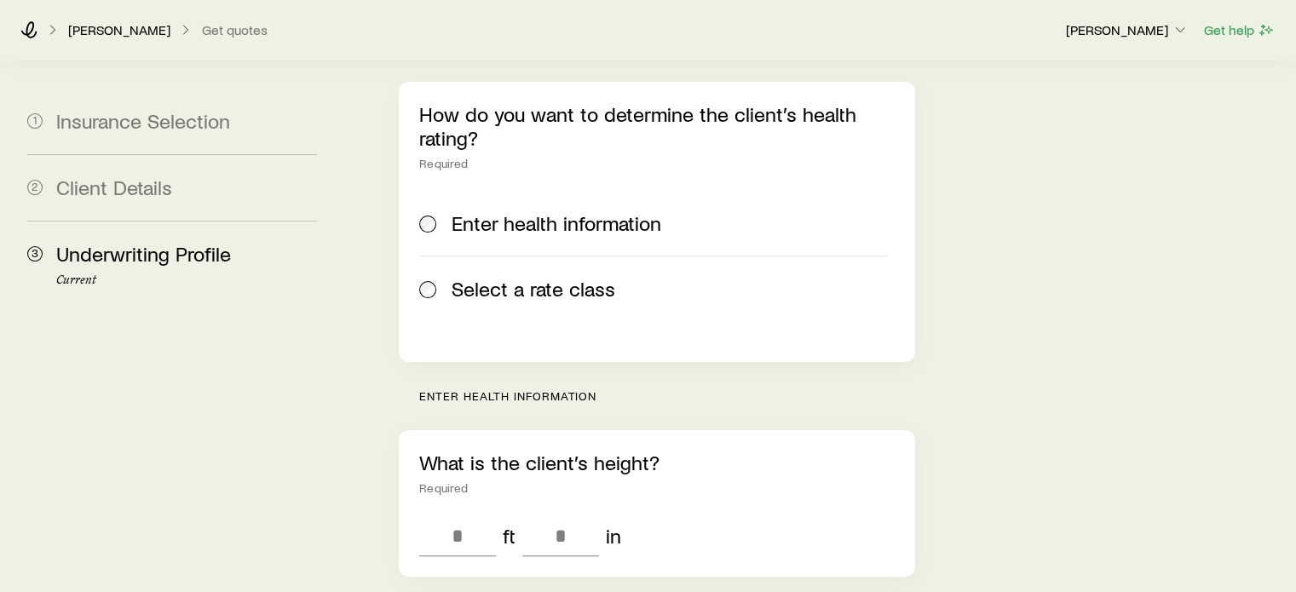
click at [503, 277] on span "Select a rate class" at bounding box center [533, 289] width 164 height 24
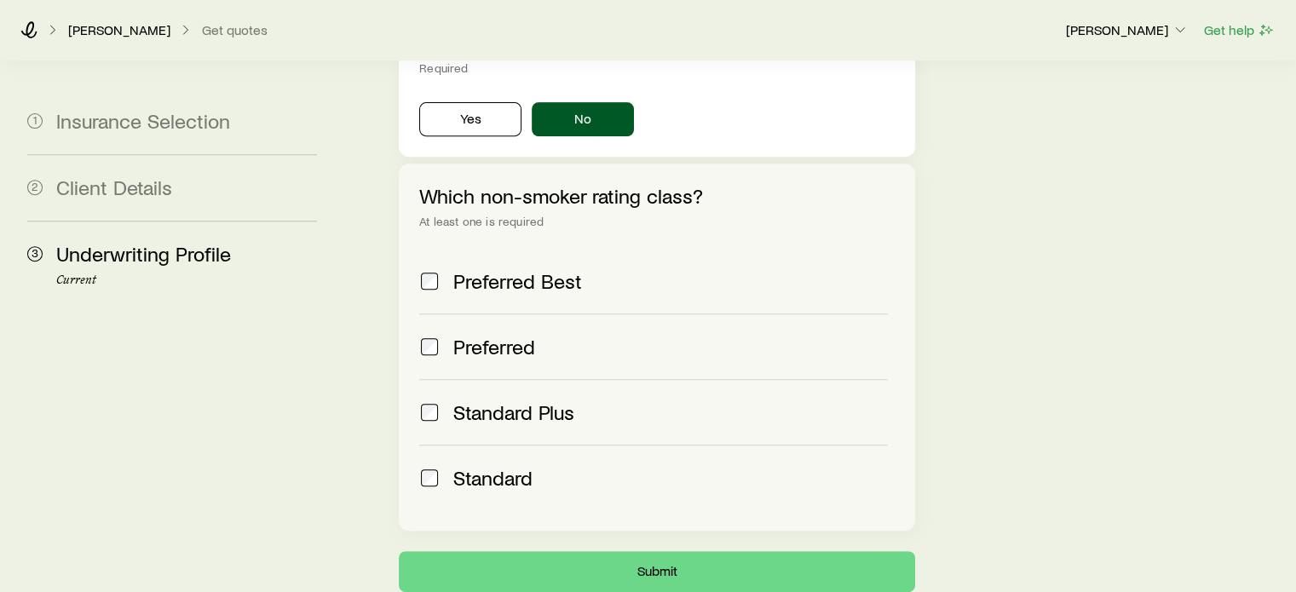
scroll to position [681, 0]
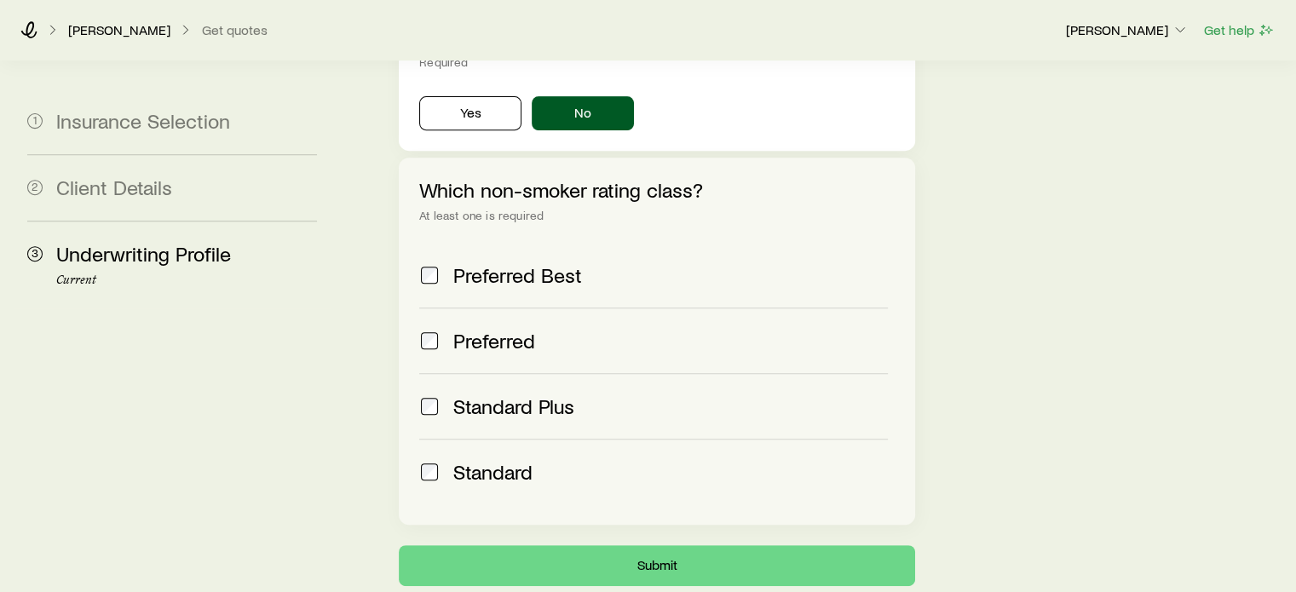
click at [478, 329] on span "Preferred" at bounding box center [494, 341] width 82 height 24
click at [483, 394] on span "Standard Plus" at bounding box center [513, 406] width 121 height 24
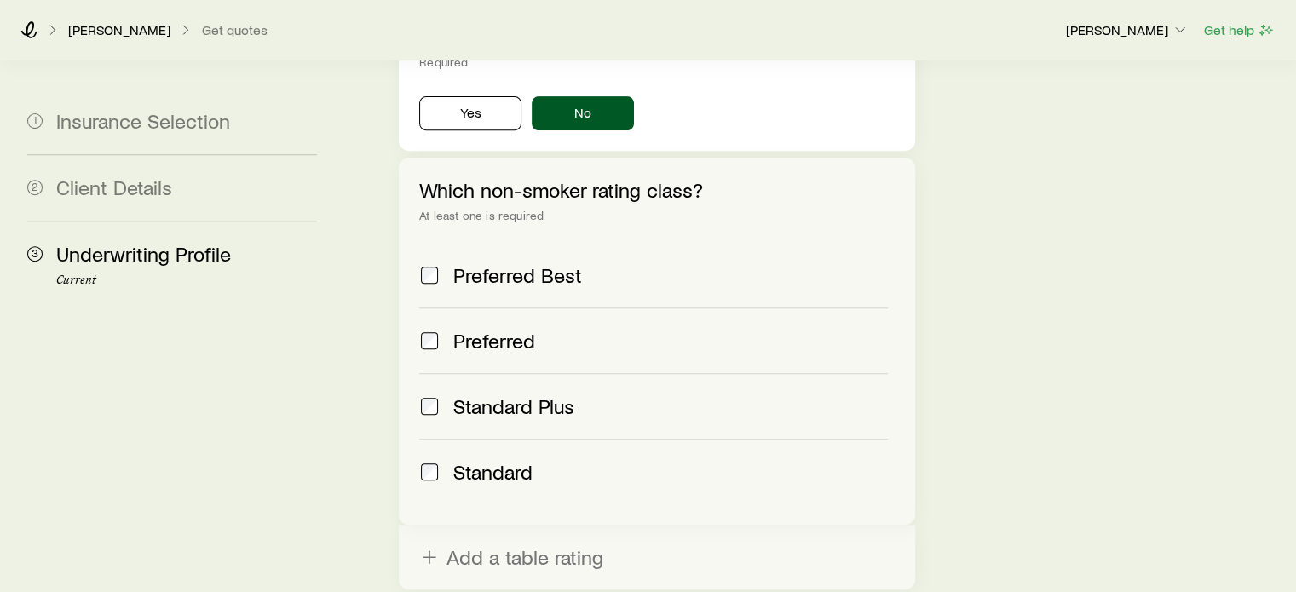
click at [494, 460] on span "Standard" at bounding box center [492, 472] width 79 height 24
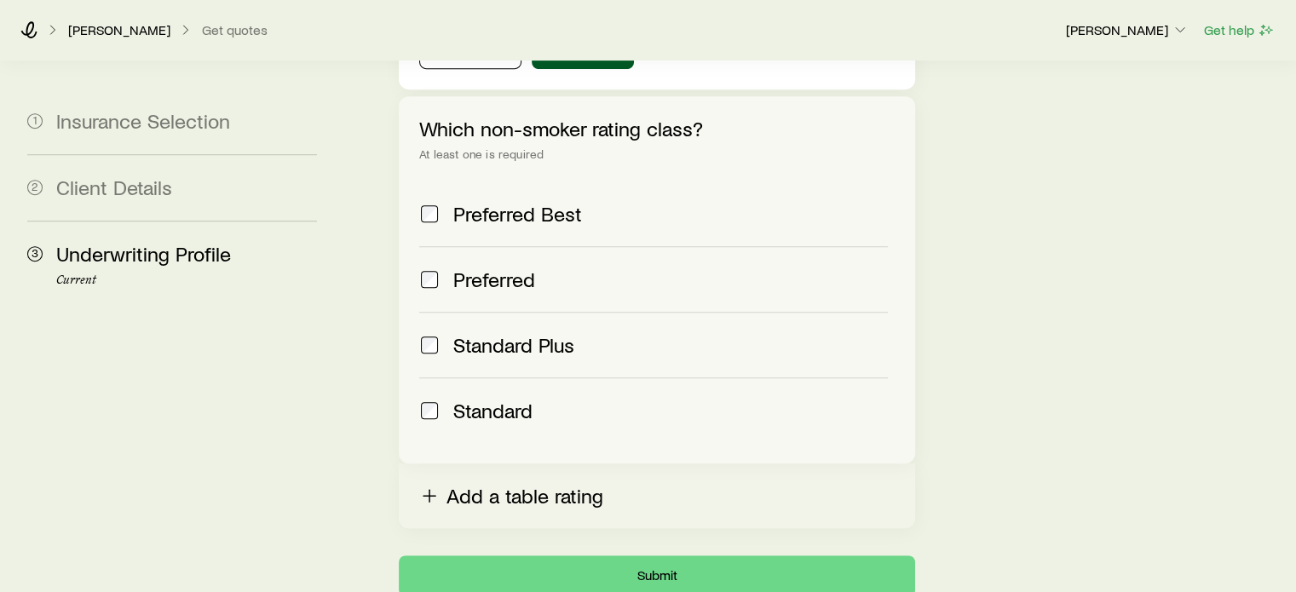
scroll to position [836, 0]
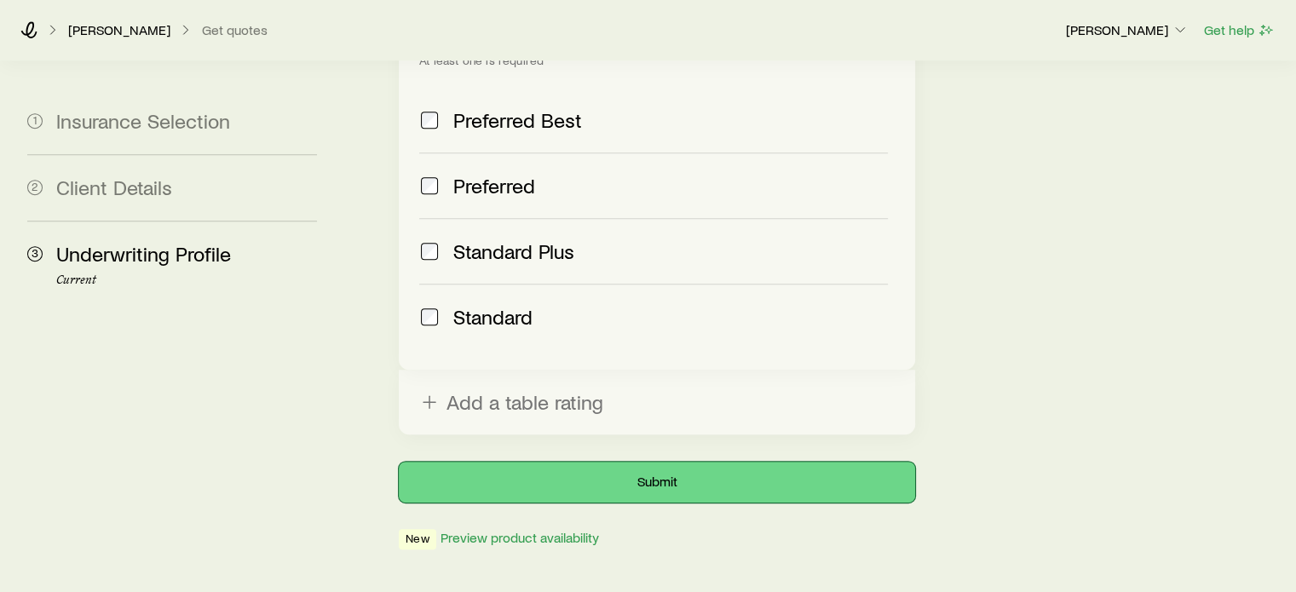
click at [675, 462] on button "Submit" at bounding box center [656, 482] width 515 height 41
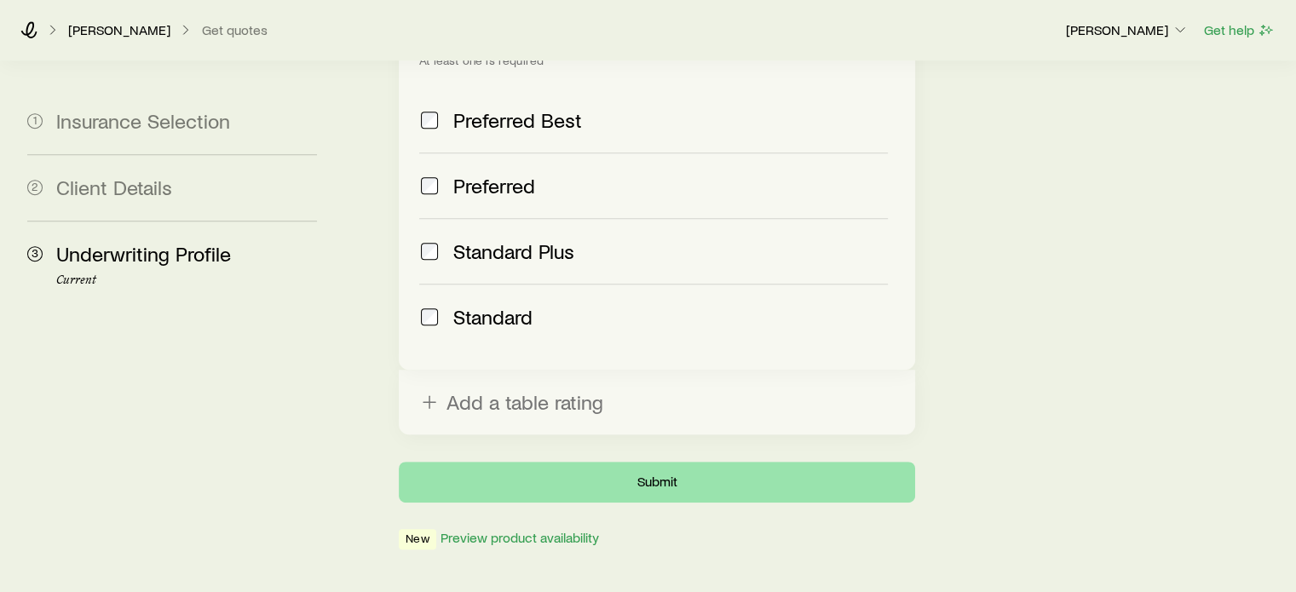
scroll to position [0, 0]
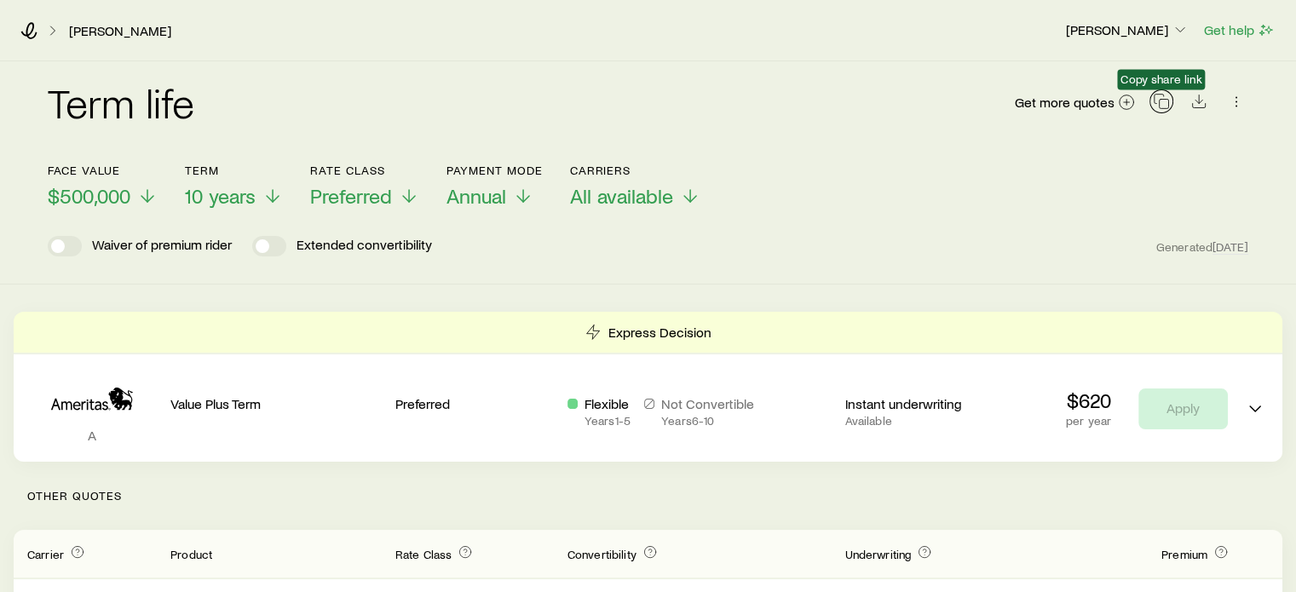
click at [1159, 105] on rect "button" at bounding box center [1163, 104] width 9 height 9
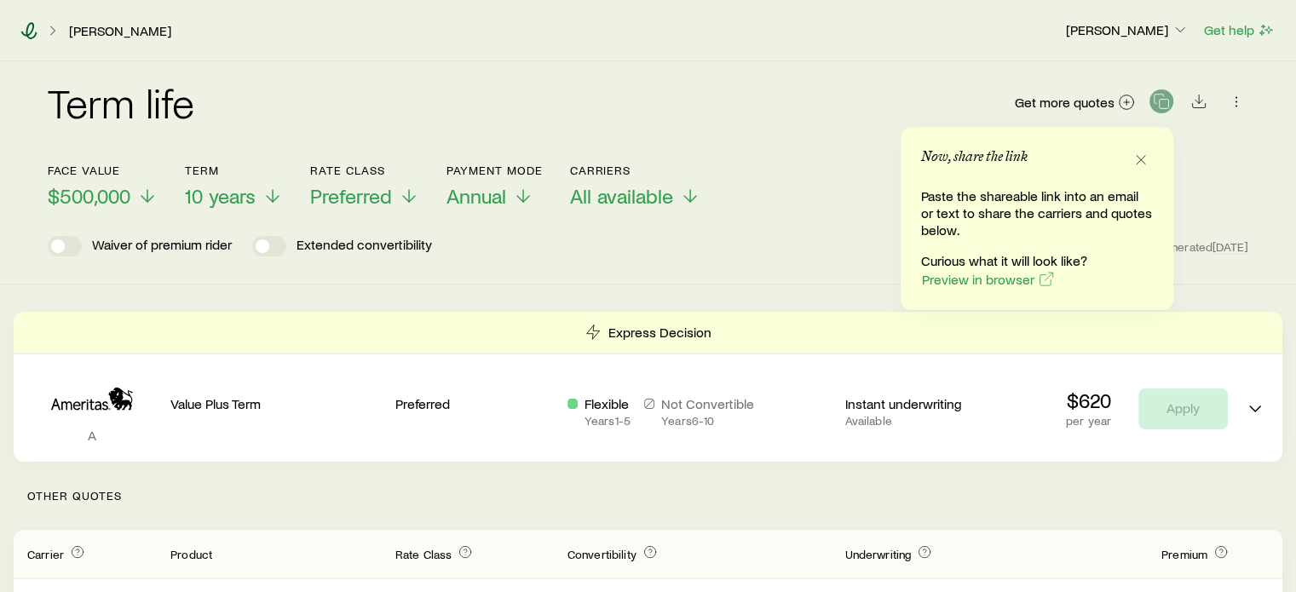
click at [32, 37] on icon at bounding box center [28, 30] width 17 height 17
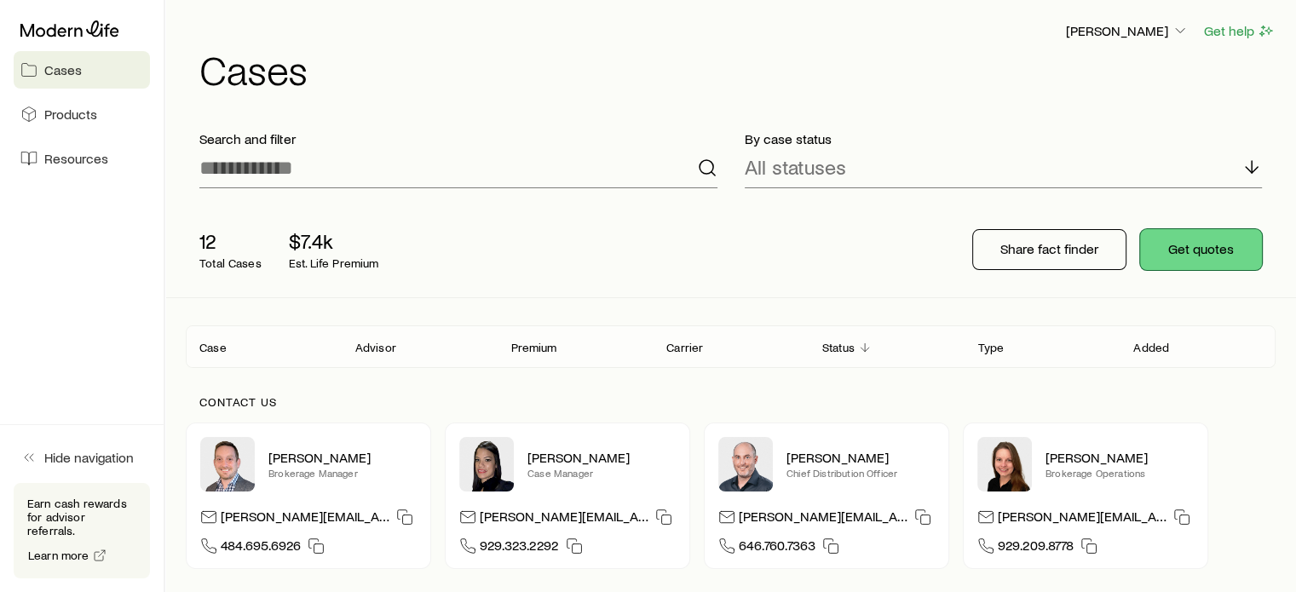
click at [1158, 245] on button "Get quotes" at bounding box center [1201, 249] width 122 height 41
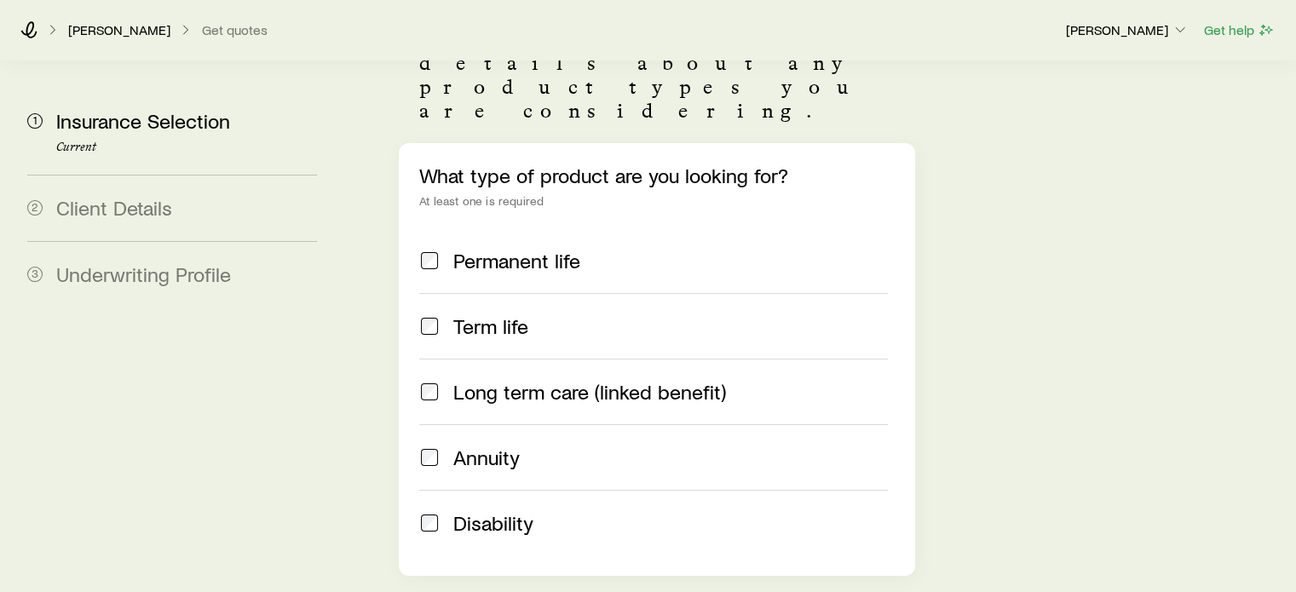
click at [502, 314] on span "Term life" at bounding box center [490, 326] width 75 height 24
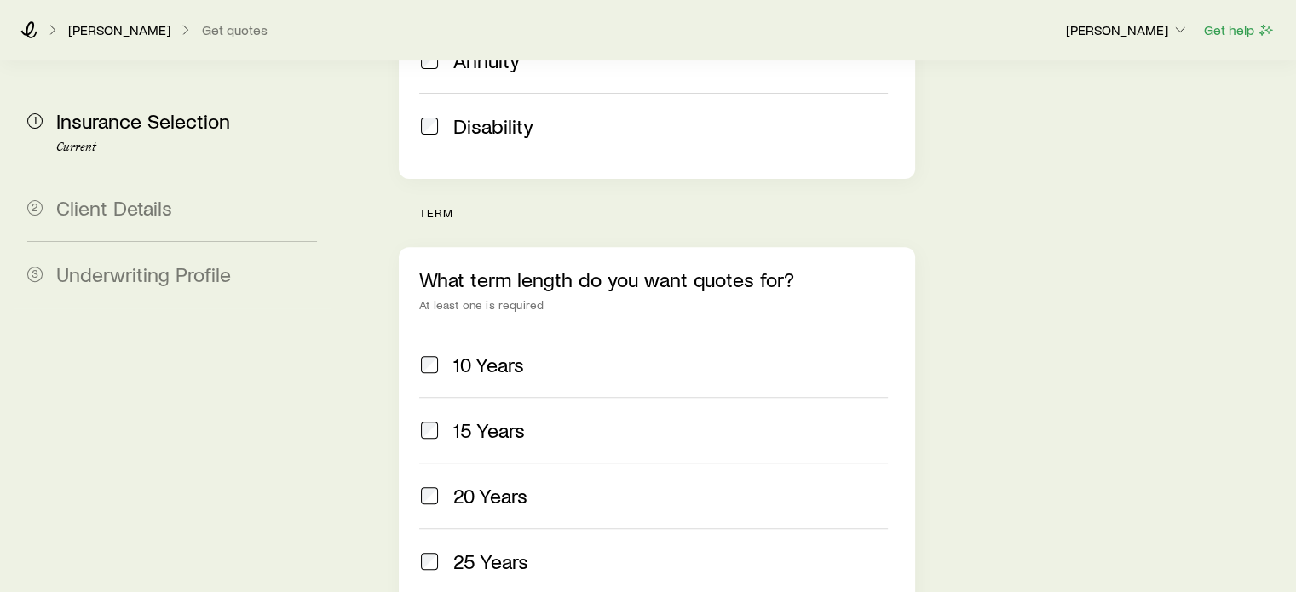
scroll to position [681, 0]
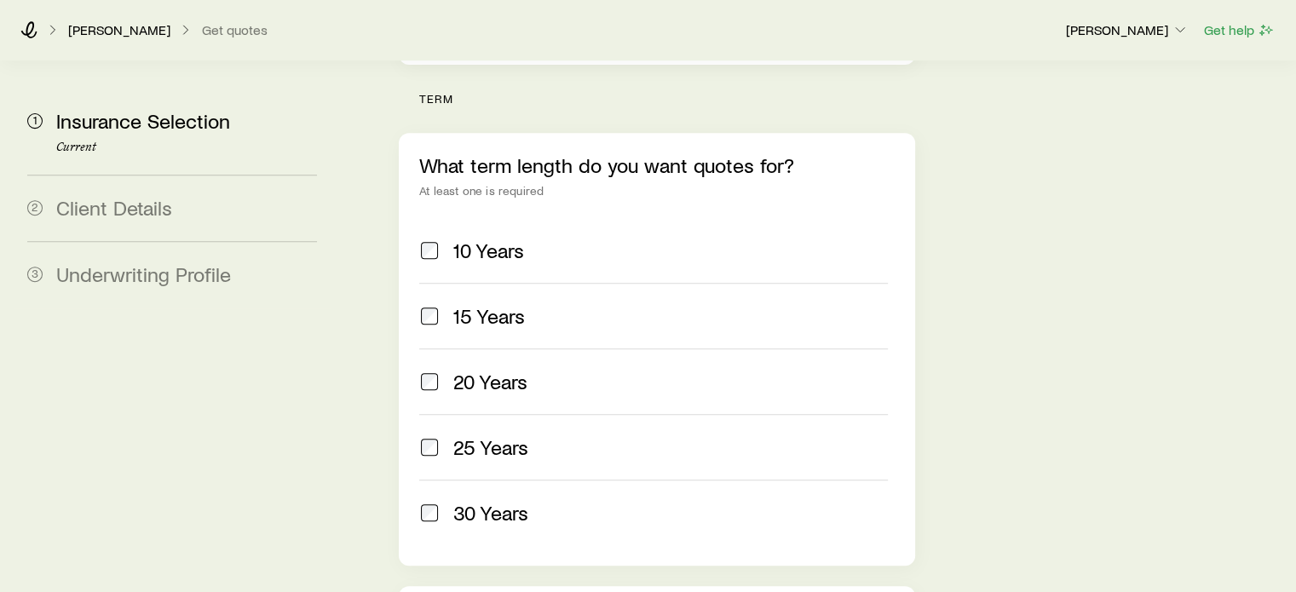
click at [457, 370] on span "20 Years" at bounding box center [490, 382] width 74 height 24
click at [453, 435] on span "25 Years" at bounding box center [490, 447] width 75 height 24
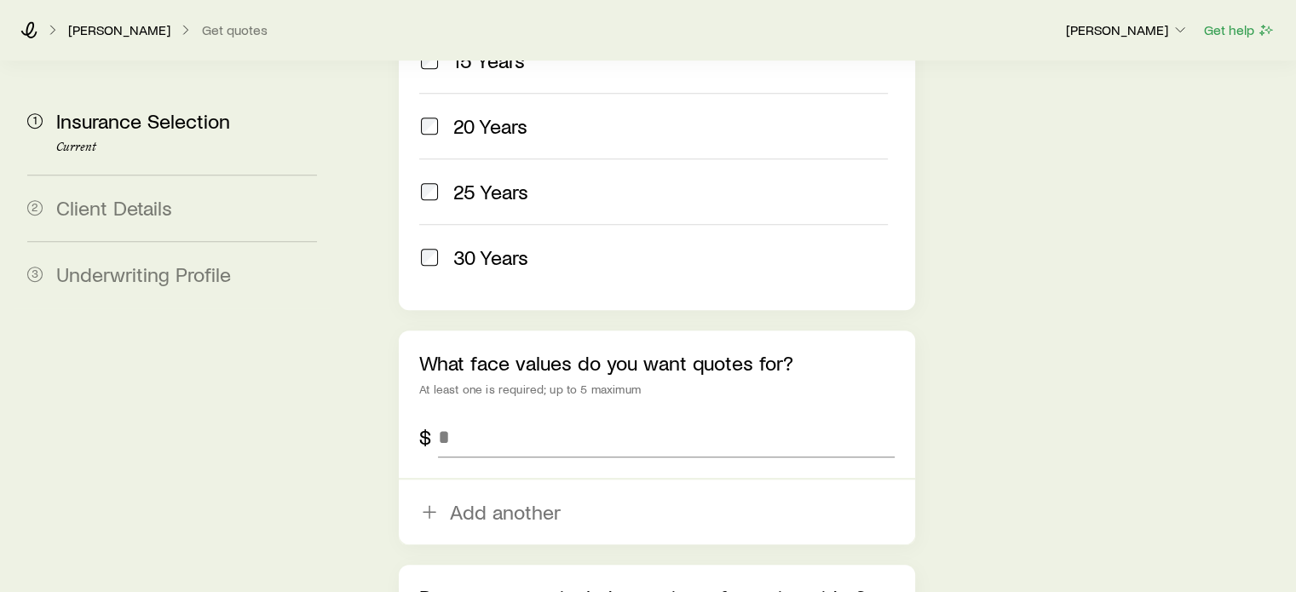
scroll to position [1022, 0]
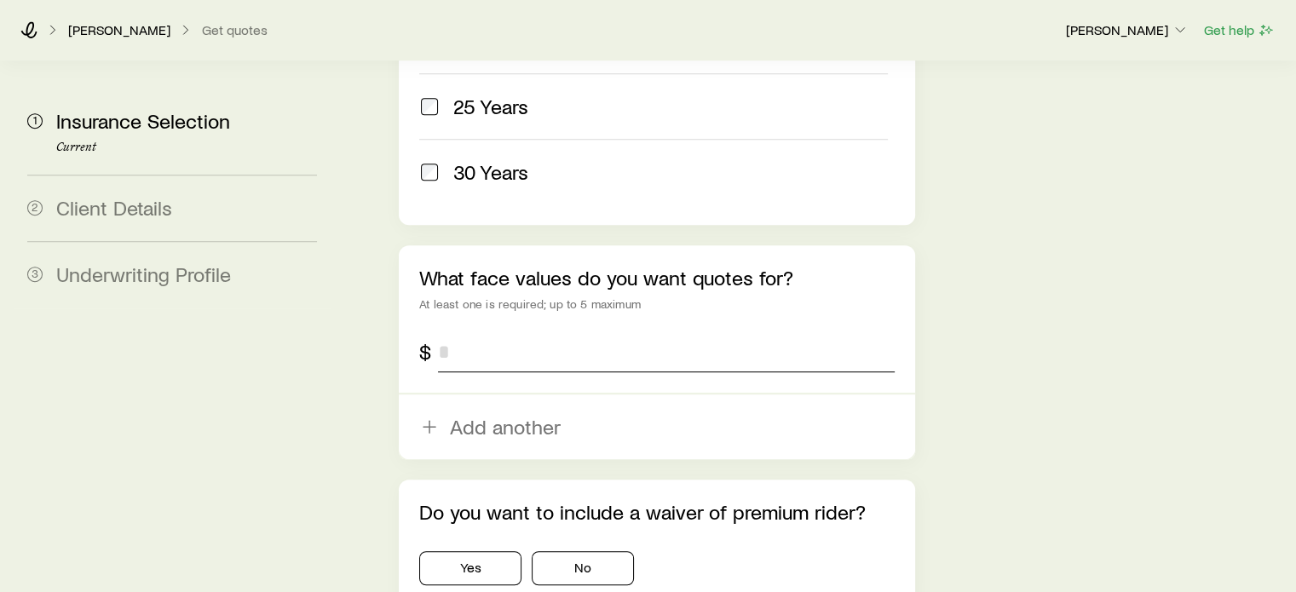
click at [486, 331] on input "tel" at bounding box center [666, 351] width 456 height 41
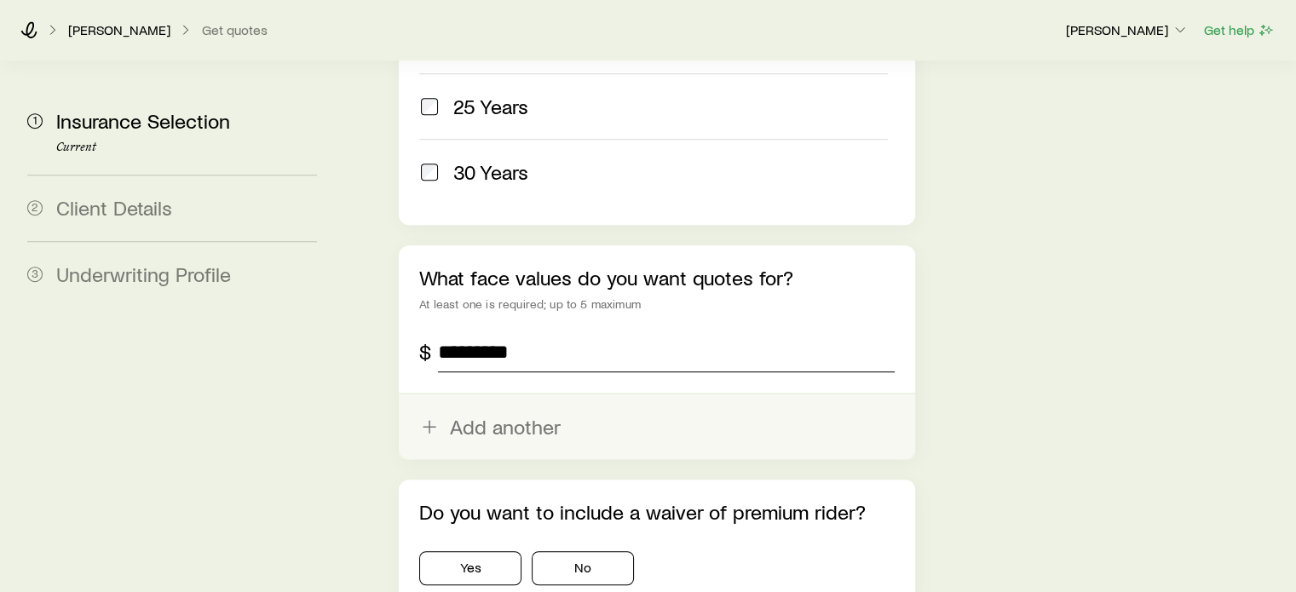
type input "*********"
click at [463, 403] on button "Add another" at bounding box center [656, 426] width 515 height 65
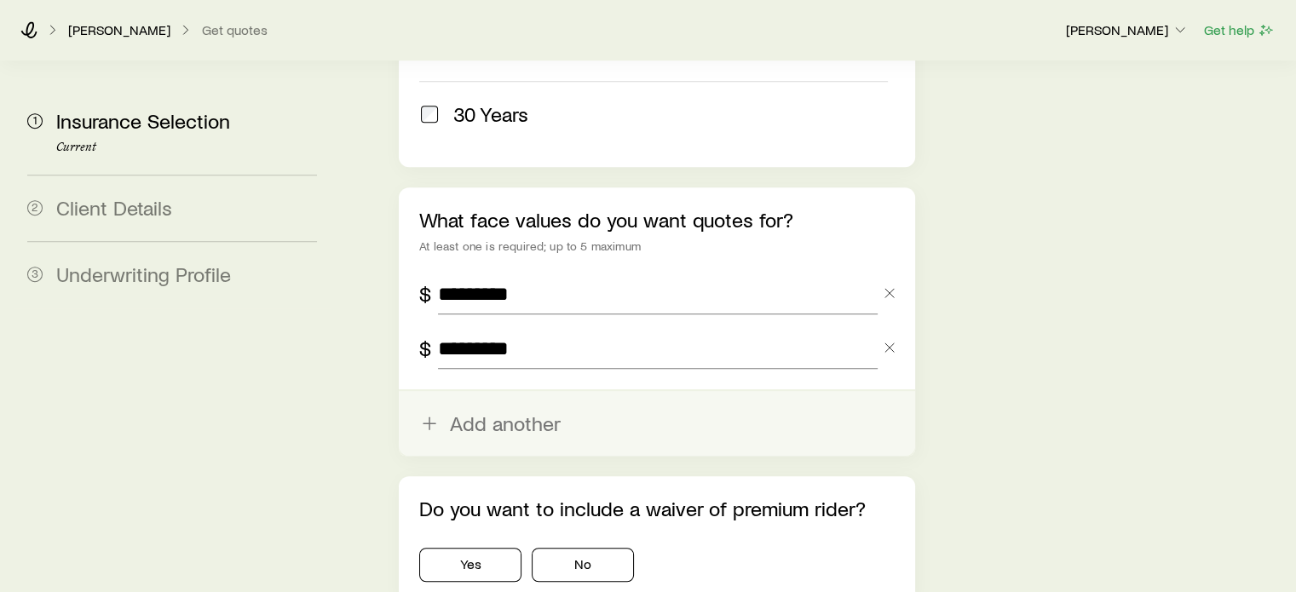
scroll to position [1193, 0]
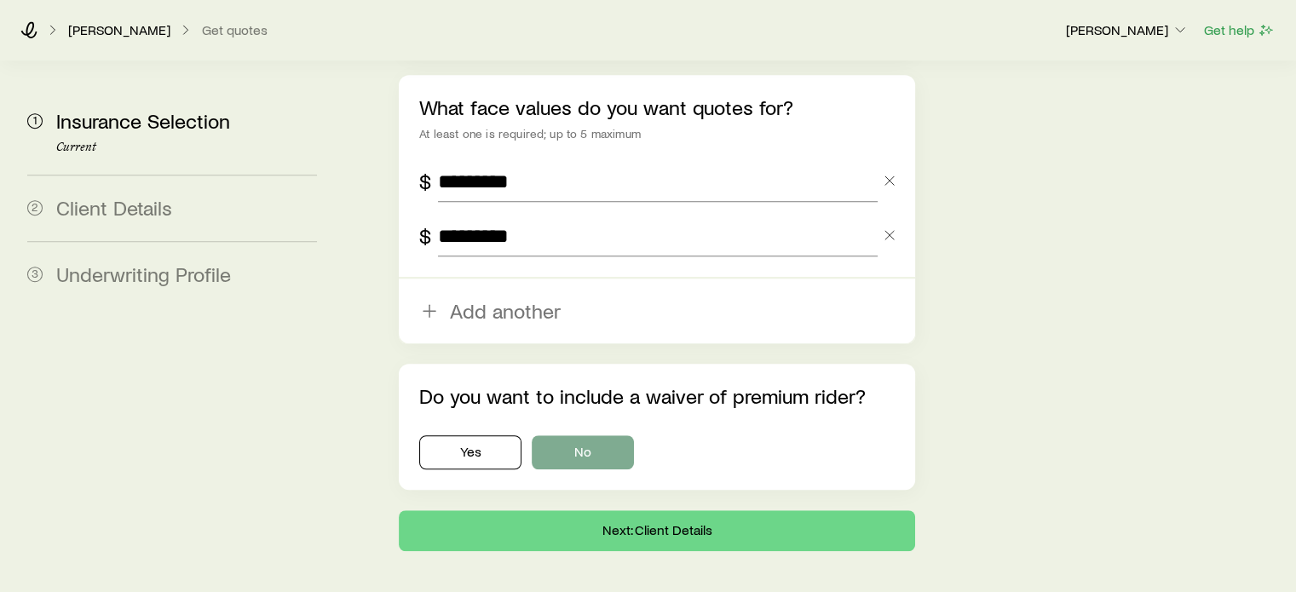
type input "*********"
click at [570, 435] on button "No" at bounding box center [583, 452] width 102 height 34
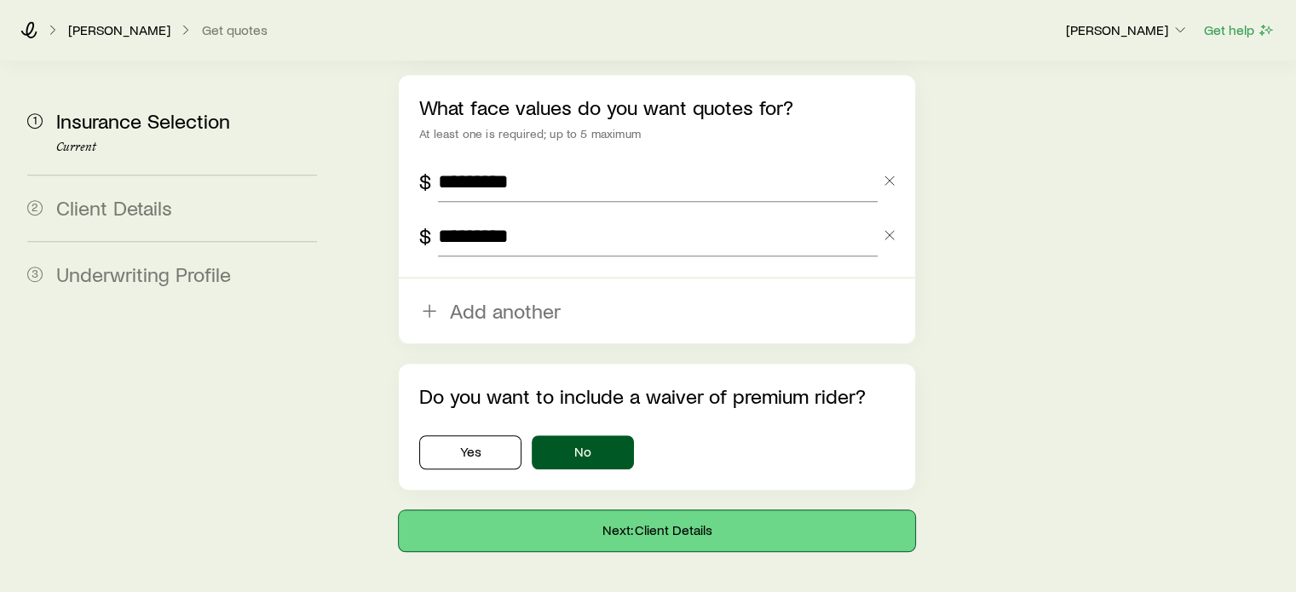
click at [638, 510] on button "Next: Client Details" at bounding box center [656, 530] width 515 height 41
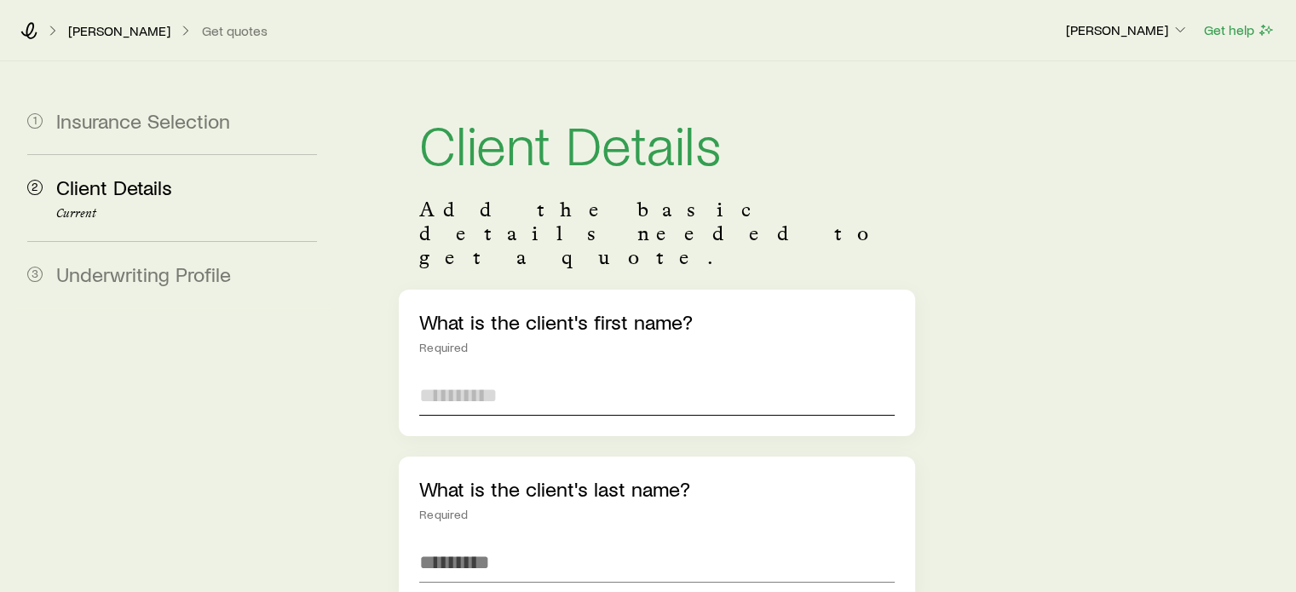
click at [481, 375] on input "text" at bounding box center [656, 395] width 474 height 41
type input "****"
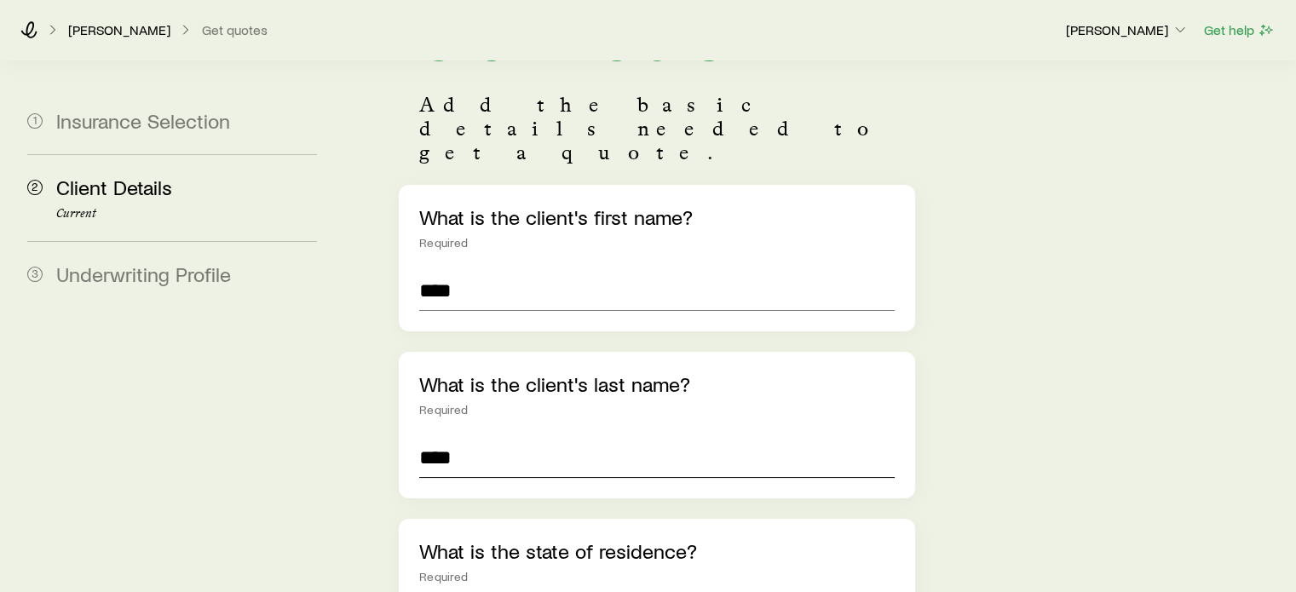
scroll to position [256, 0]
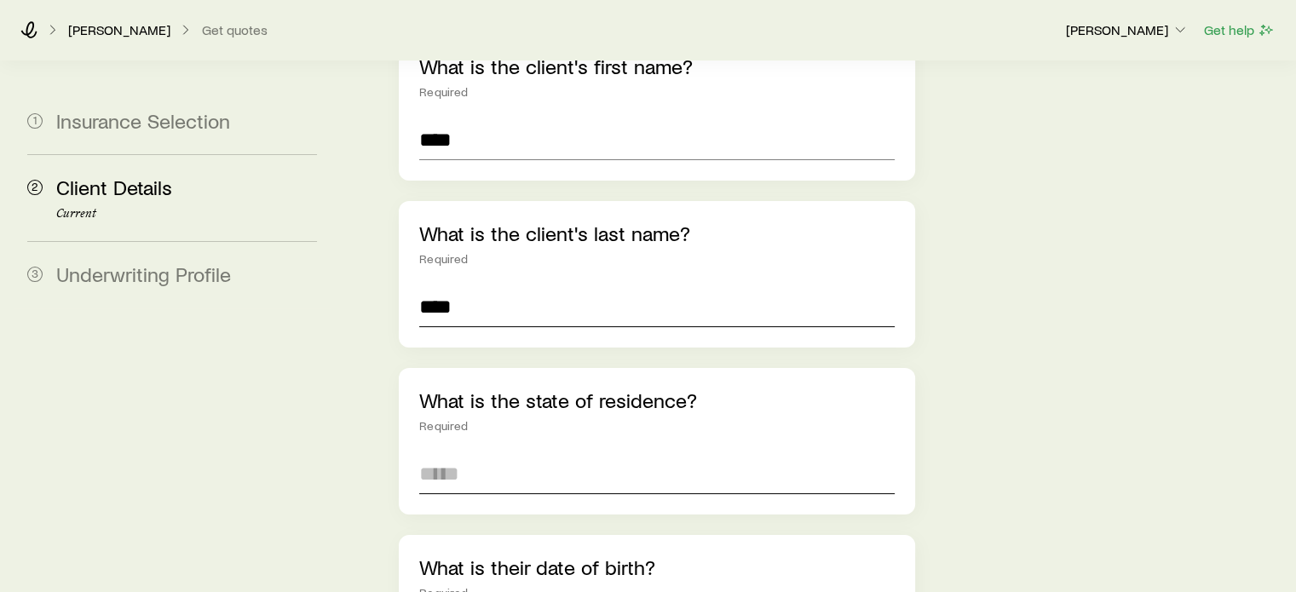
type input "****"
click at [481, 453] on input at bounding box center [656, 473] width 474 height 41
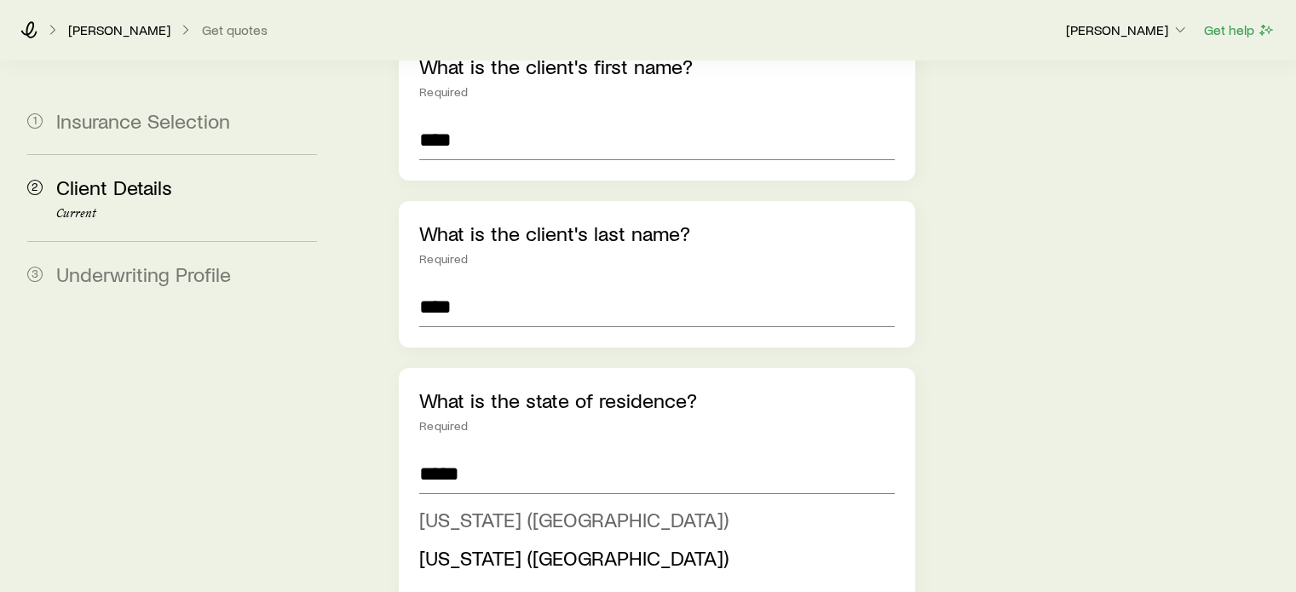
click at [477, 507] on span "[US_STATE] ([GEOGRAPHIC_DATA])" at bounding box center [573, 519] width 309 height 25
type input "**********"
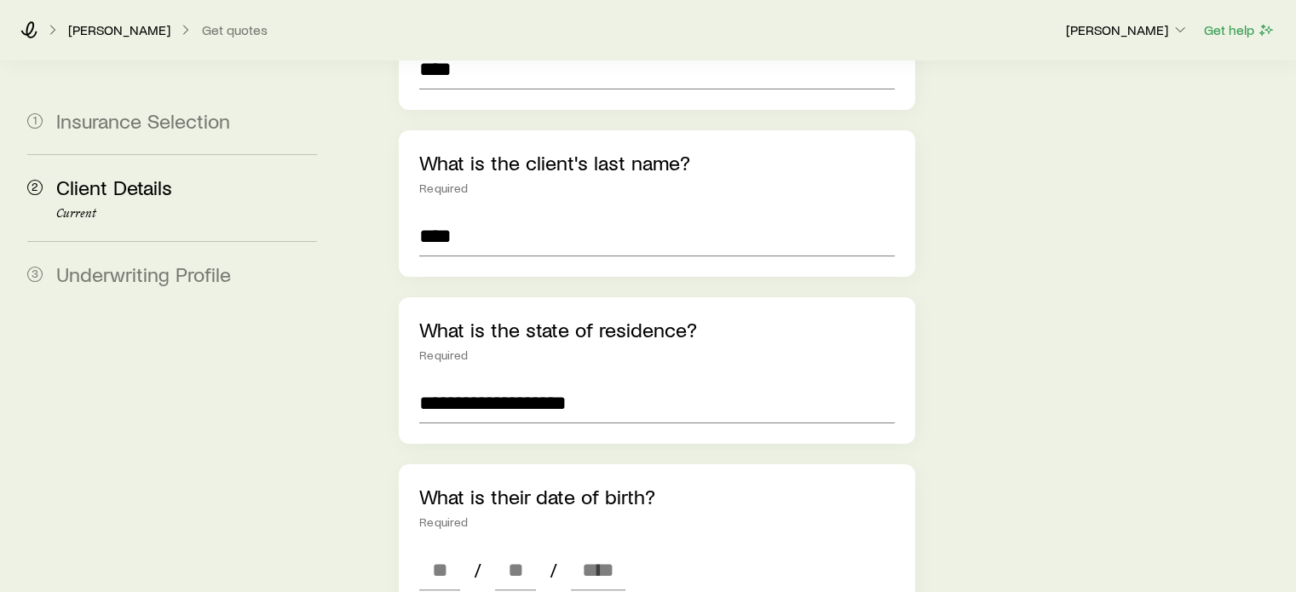
scroll to position [426, 0]
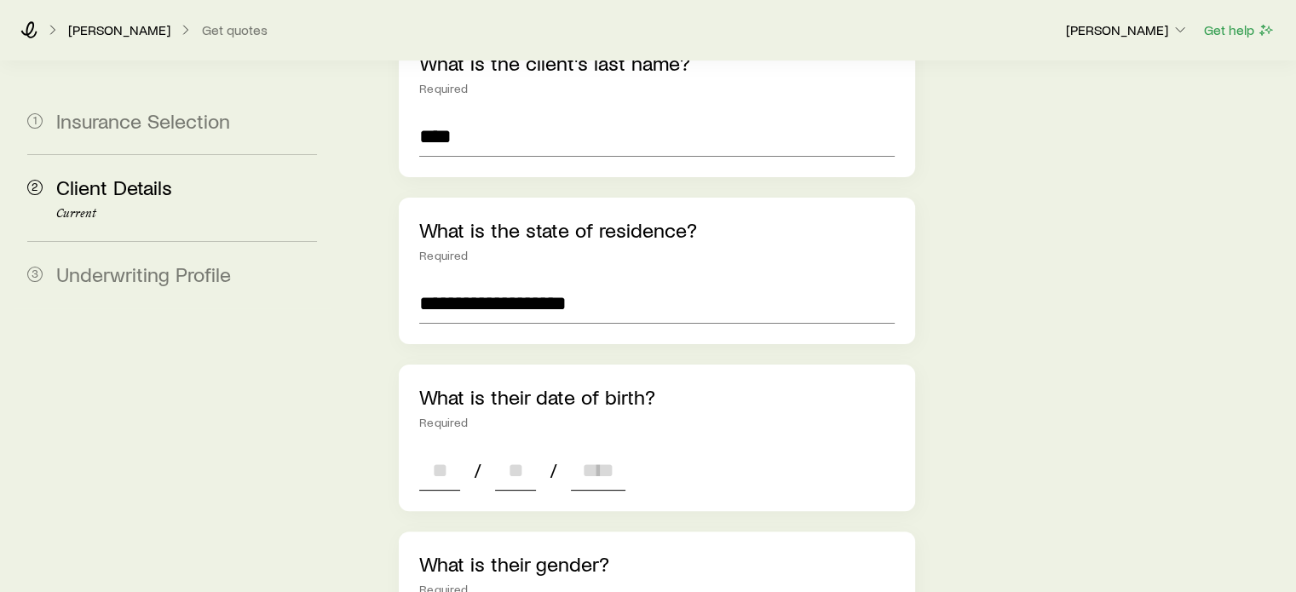
click at [436, 450] on input at bounding box center [439, 470] width 41 height 41
type input "**"
type input "****"
type input "*"
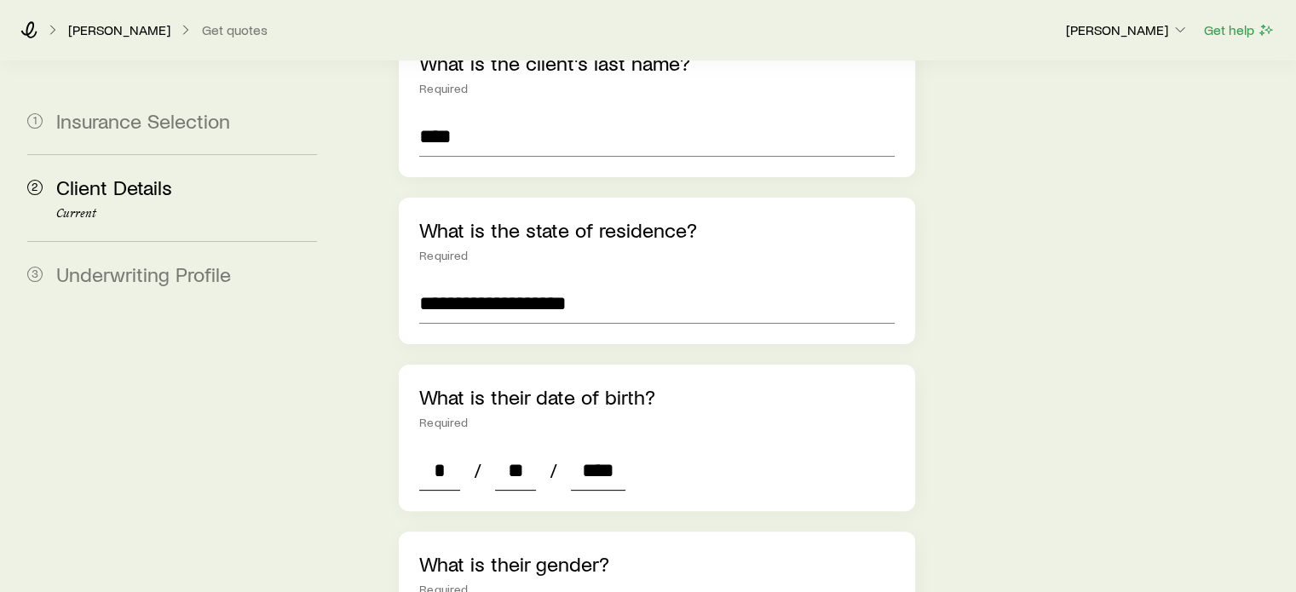
type input "****"
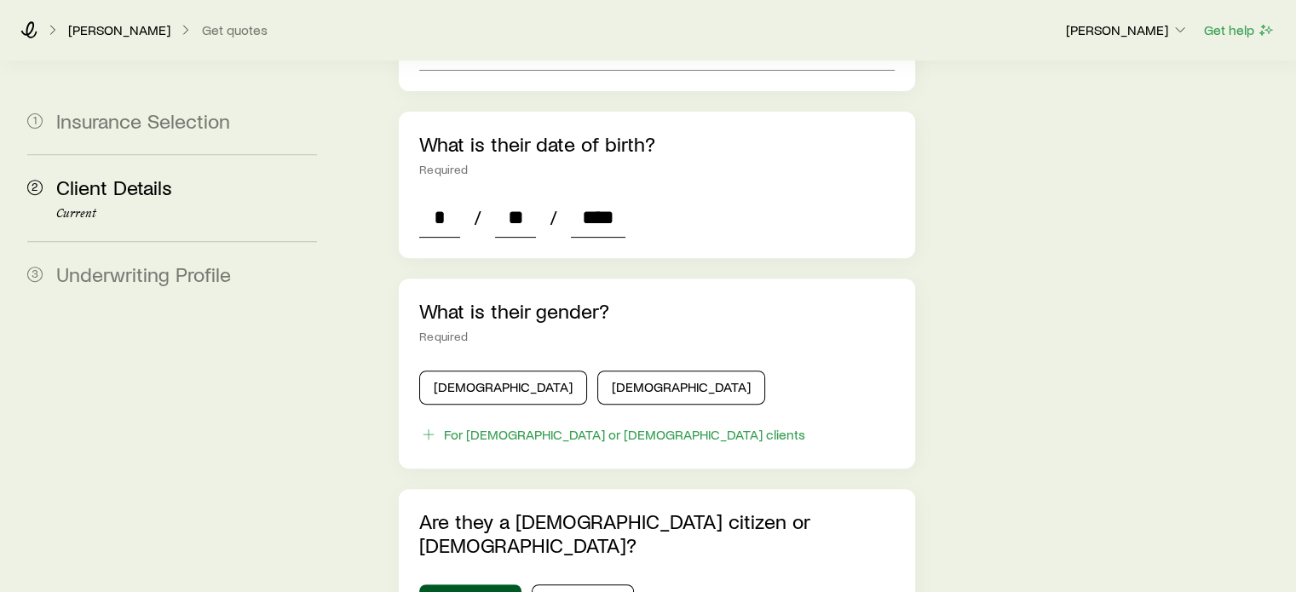
scroll to position [681, 0]
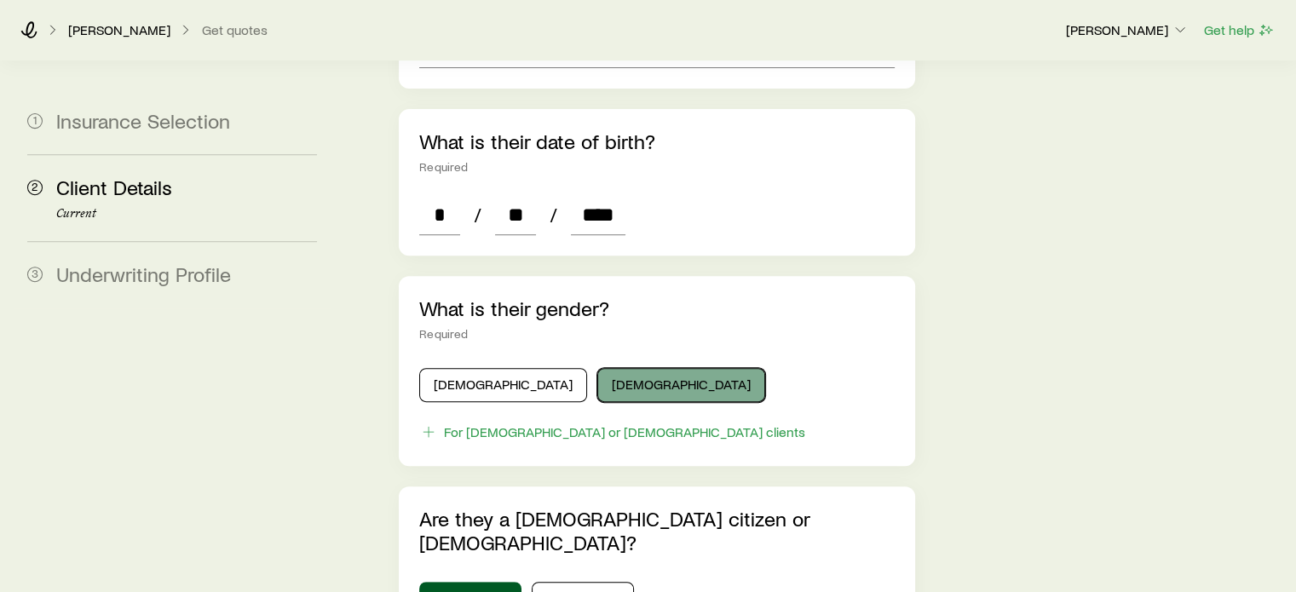
click at [597, 368] on button "[DEMOGRAPHIC_DATA]" at bounding box center [681, 385] width 168 height 34
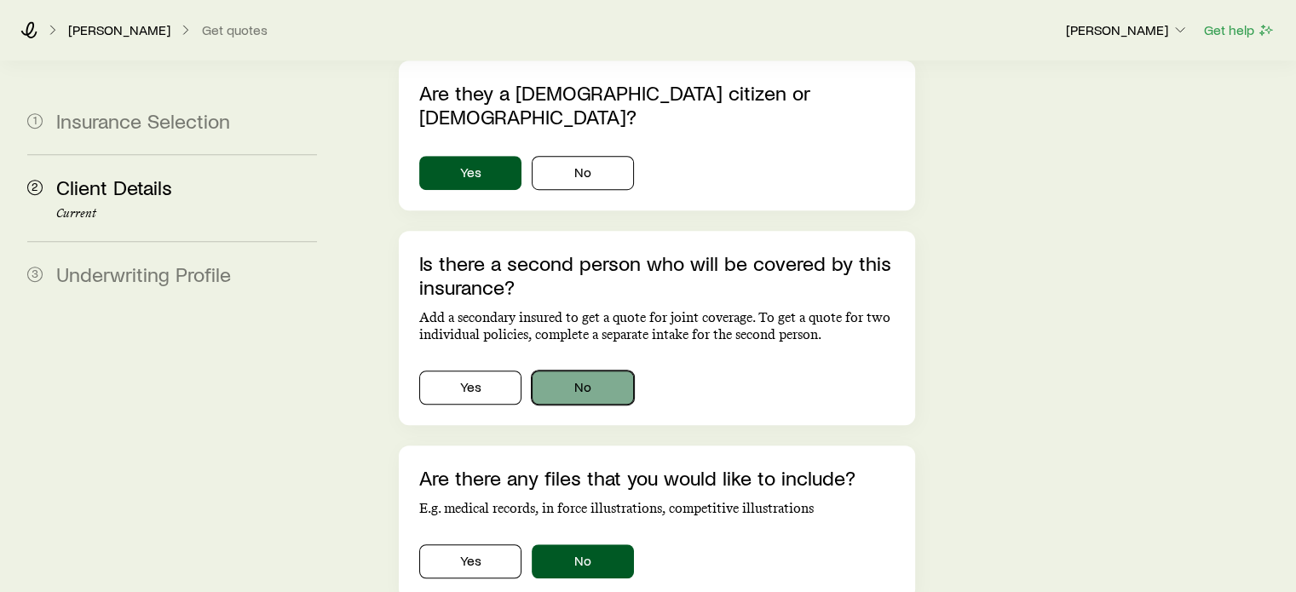
click at [578, 371] on button "No" at bounding box center [583, 388] width 102 height 34
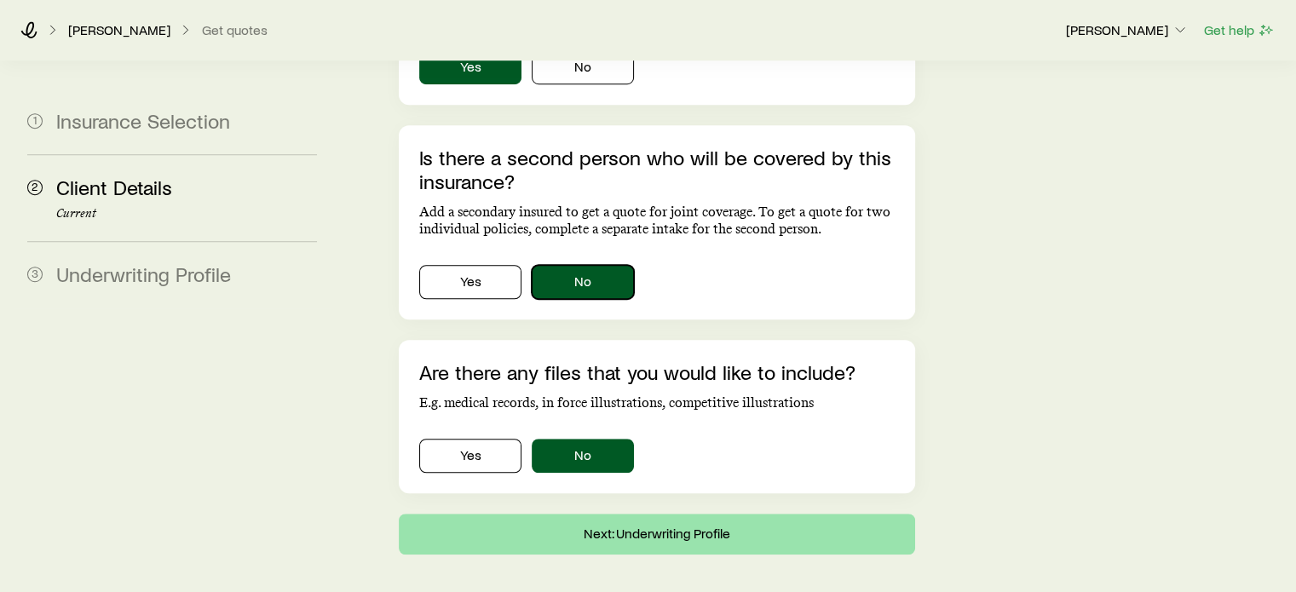
scroll to position [1219, 0]
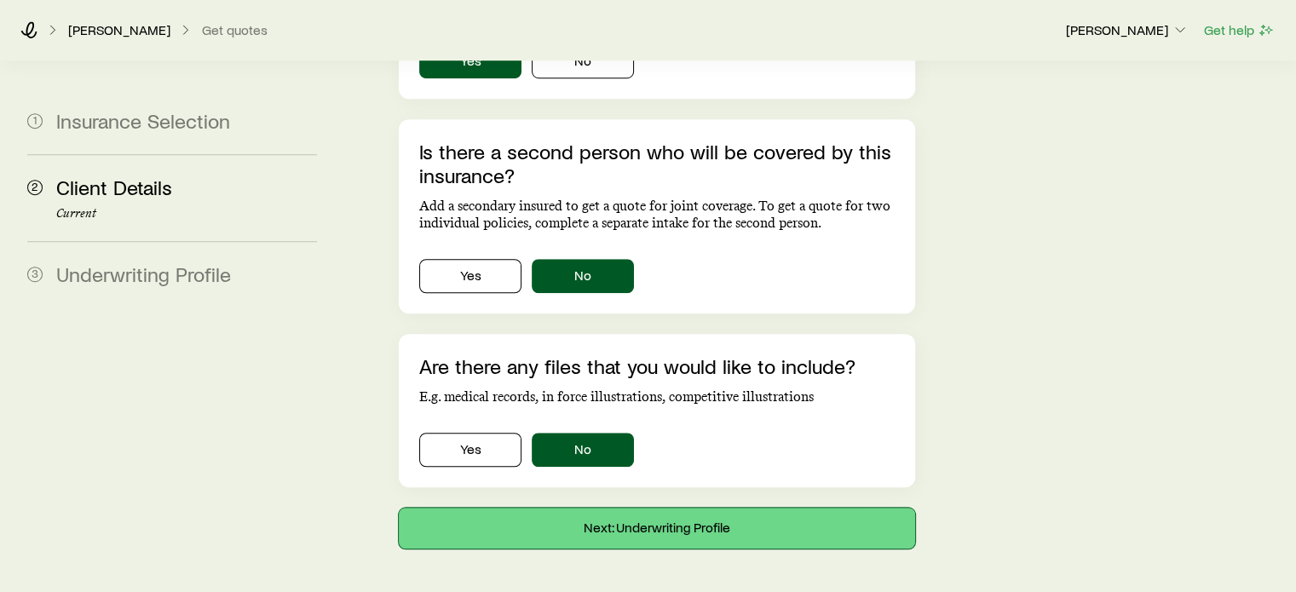
click at [662, 508] on button "Next: Underwriting Profile" at bounding box center [656, 528] width 515 height 41
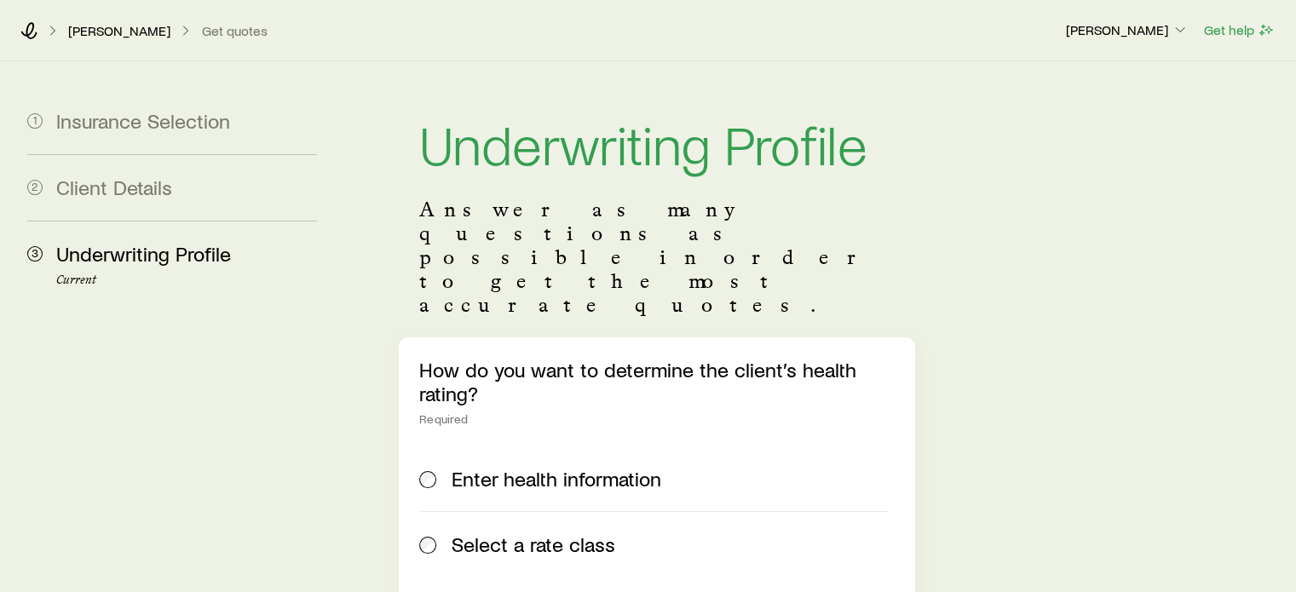
click at [502, 532] on span "Select a rate class" at bounding box center [533, 544] width 164 height 24
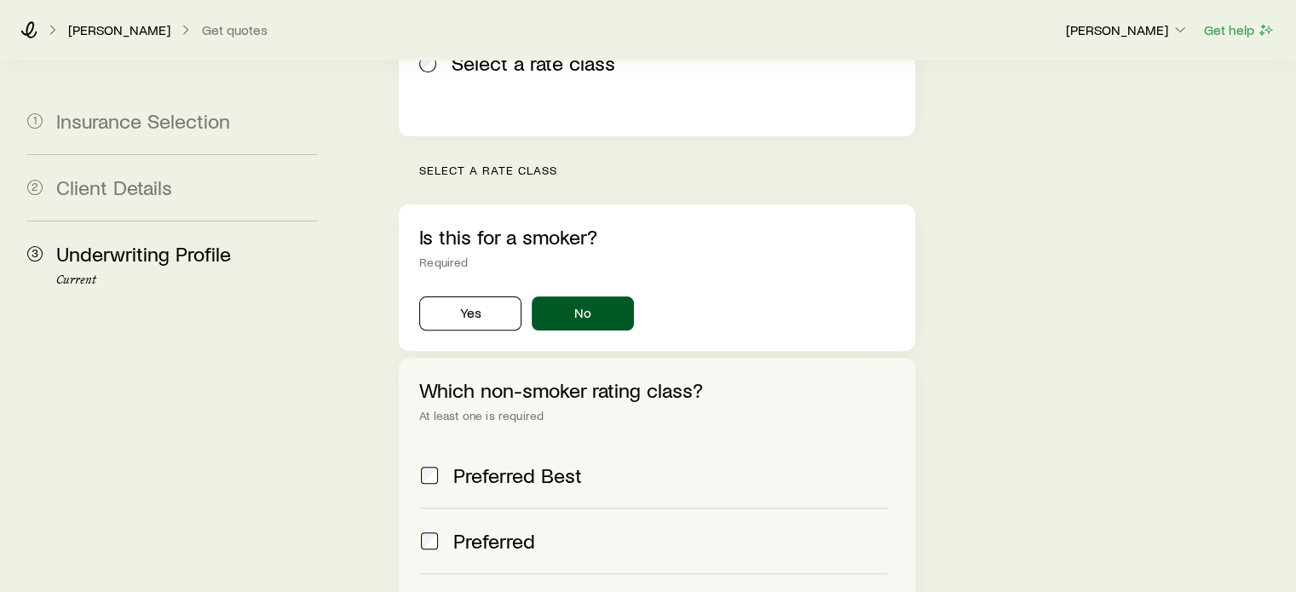
scroll to position [511, 0]
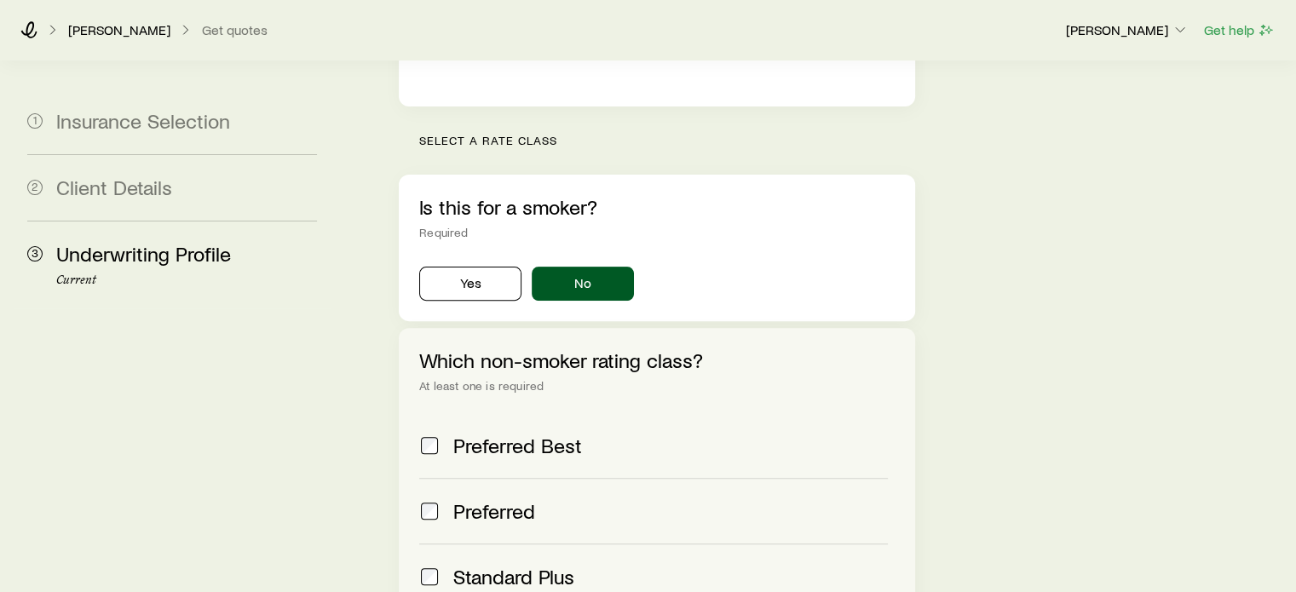
click at [505, 434] on span "Preferred Best" at bounding box center [517, 446] width 129 height 24
click at [503, 499] on span "Preferred" at bounding box center [494, 511] width 82 height 24
click at [537, 565] on span "Standard Plus" at bounding box center [513, 577] width 121 height 24
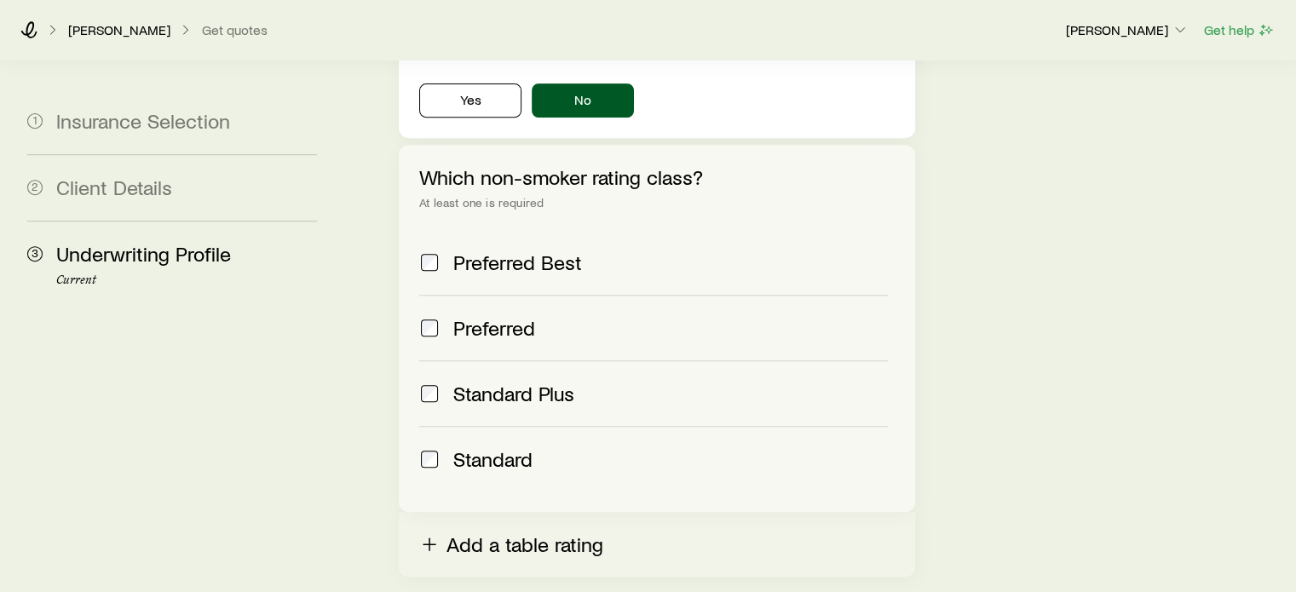
scroll to position [836, 0]
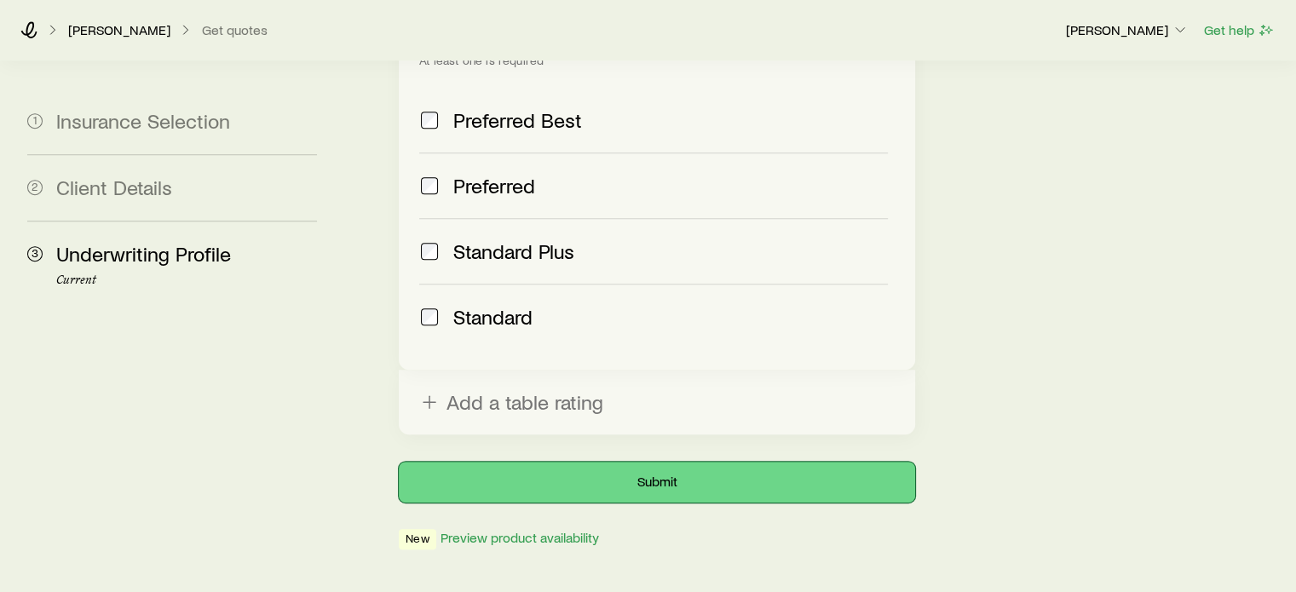
click at [675, 462] on button "Submit" at bounding box center [656, 482] width 515 height 41
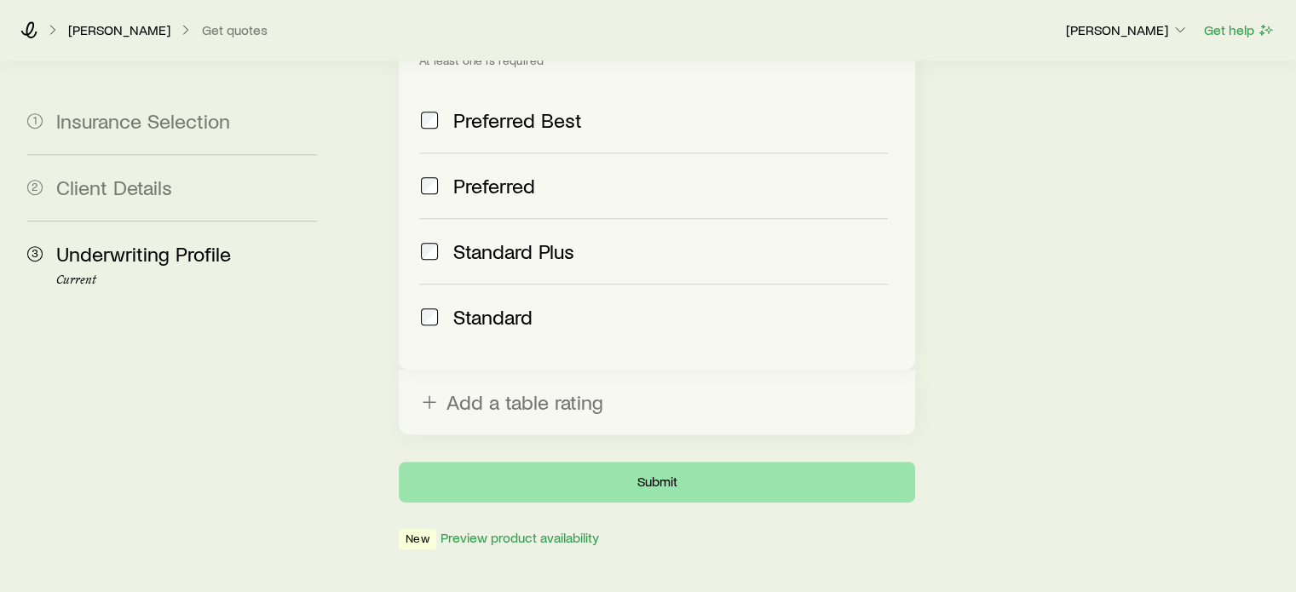
scroll to position [0, 0]
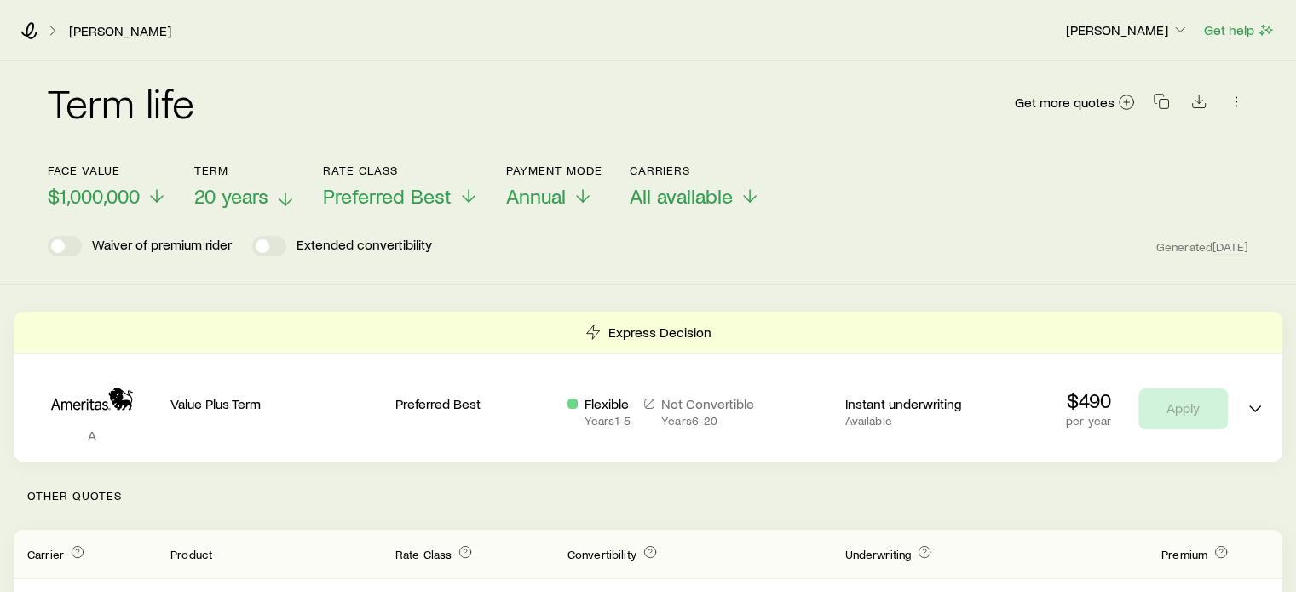
click at [266, 198] on span "20 years" at bounding box center [231, 196] width 74 height 24
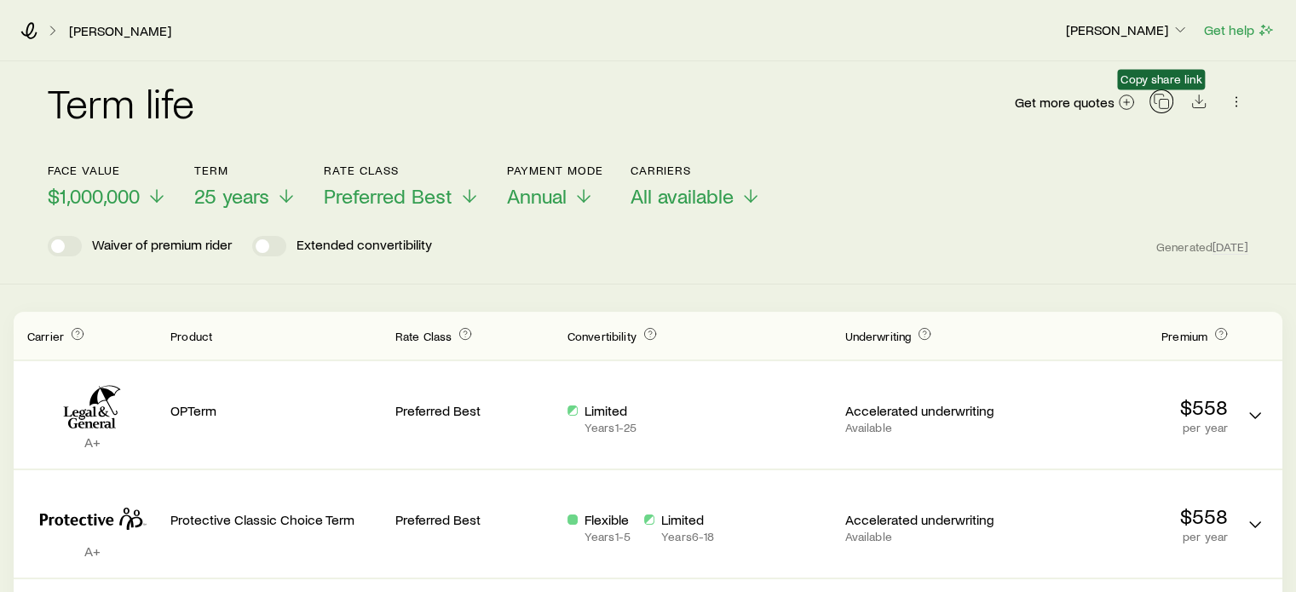
click at [1165, 96] on icon "button" at bounding box center [1160, 101] width 17 height 17
